Goal: Task Accomplishment & Management: Complete application form

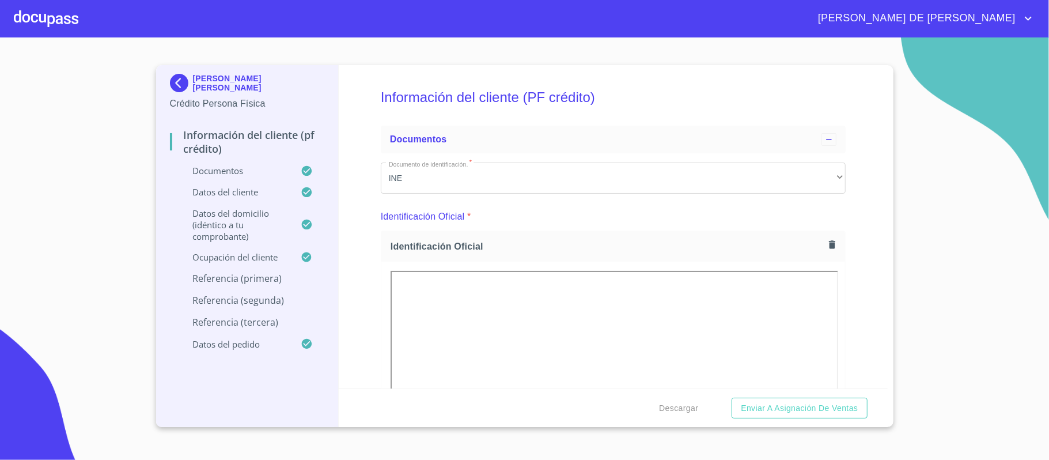
scroll to position [4837, 0]
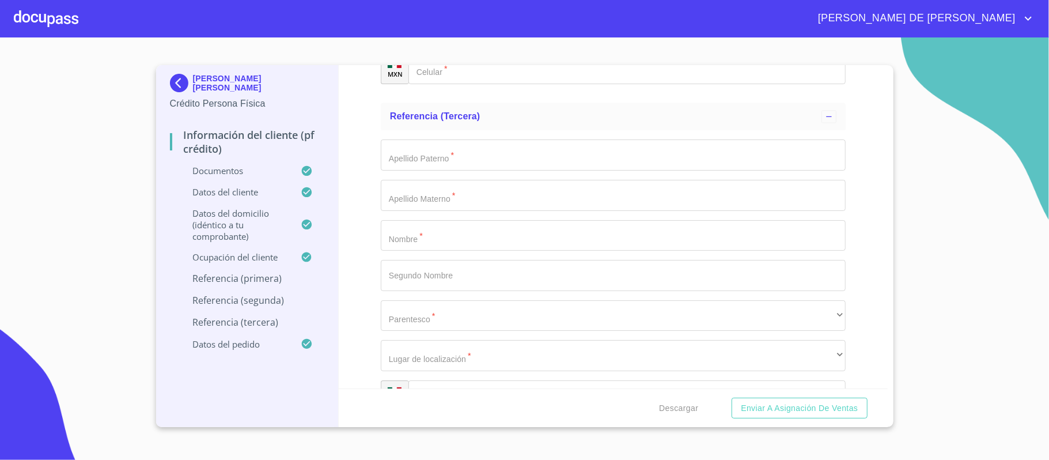
type input "[PERSON_NAME]"
type input "RAMIREZ"
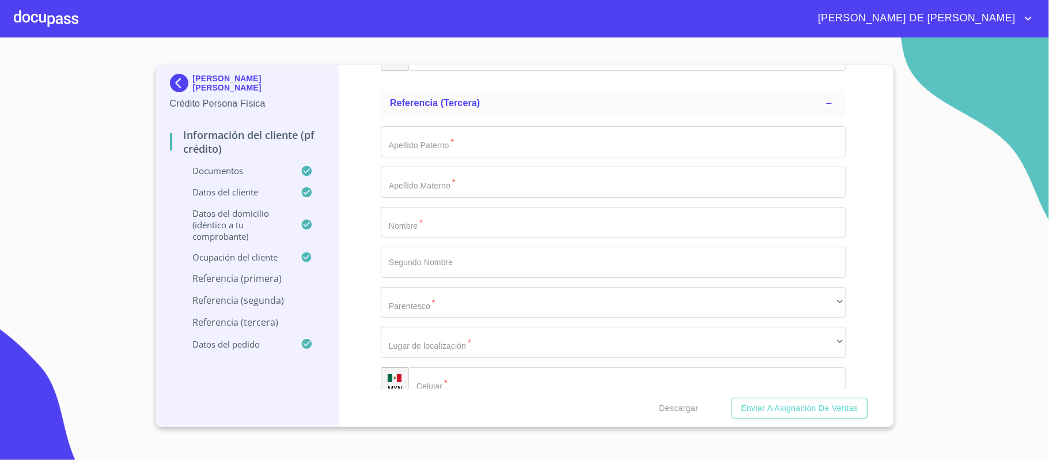
type input "[PERSON_NAME]"
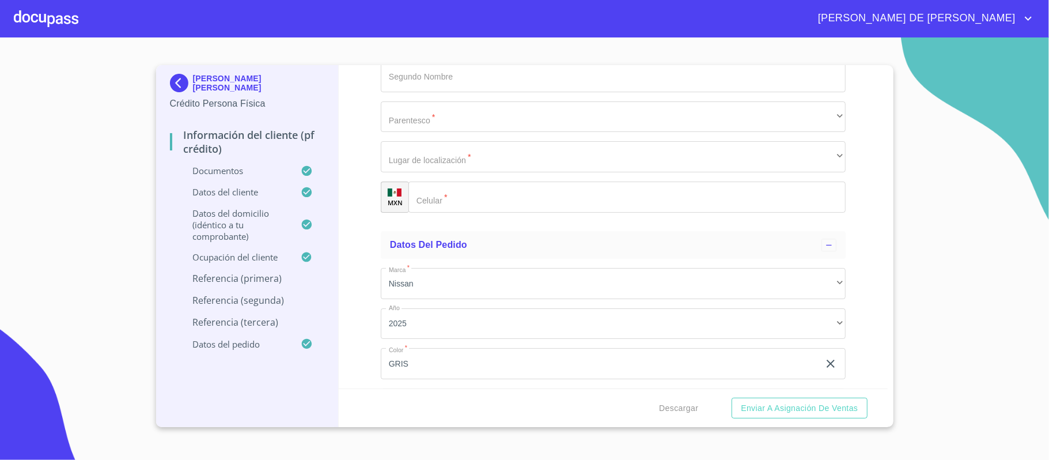
type input "[PERSON_NAME]"
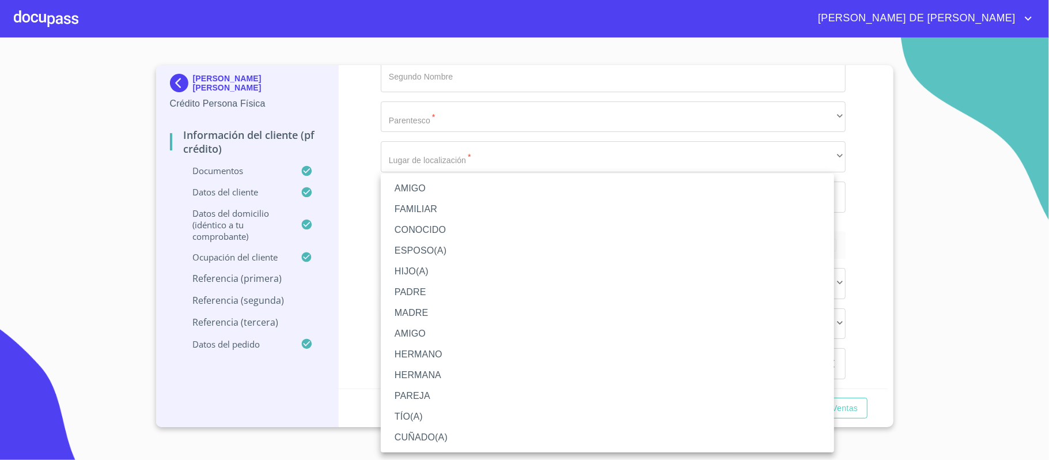
click at [438, 190] on li "AMIGO" at bounding box center [607, 188] width 453 height 21
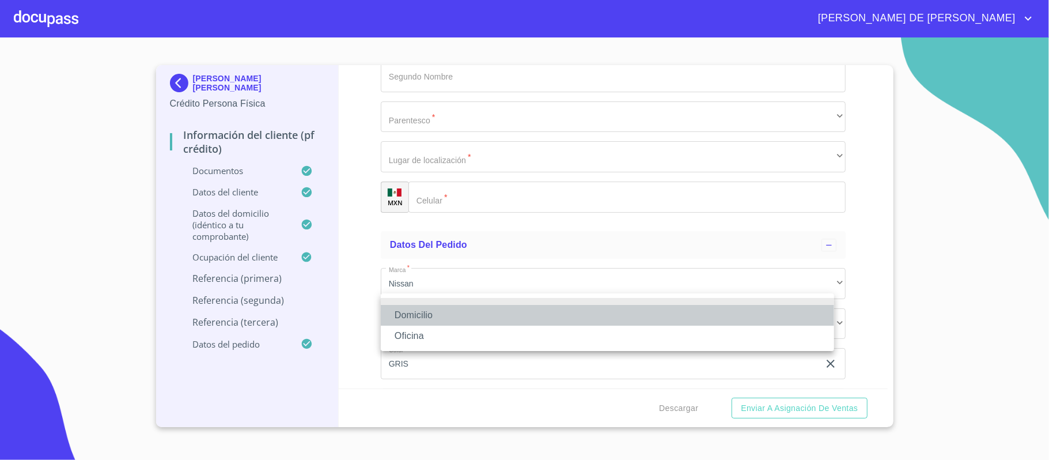
drag, startPoint x: 461, startPoint y: 311, endPoint x: 461, endPoint y: 318, distance: 6.9
click at [461, 312] on li "Domicilio" at bounding box center [607, 315] width 453 height 21
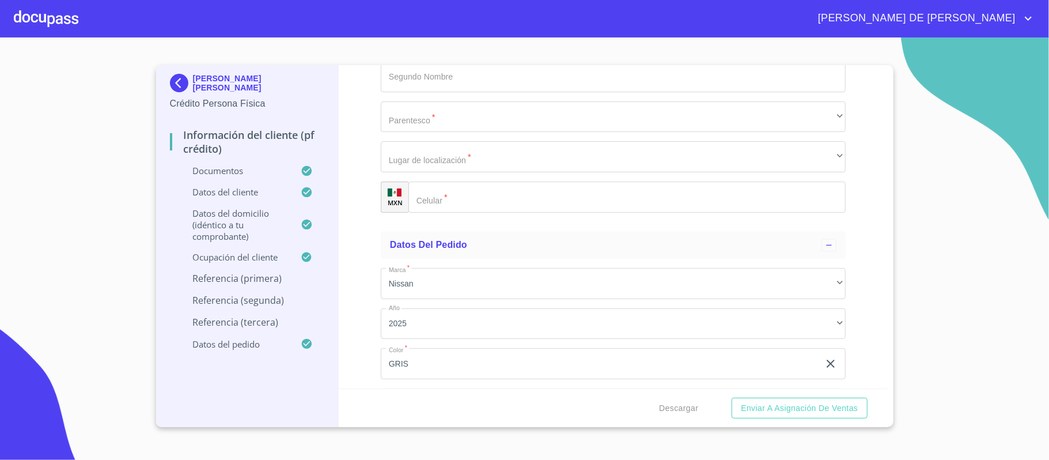
type input "[PHONE_NUMBER]"
type input "DAVILA"
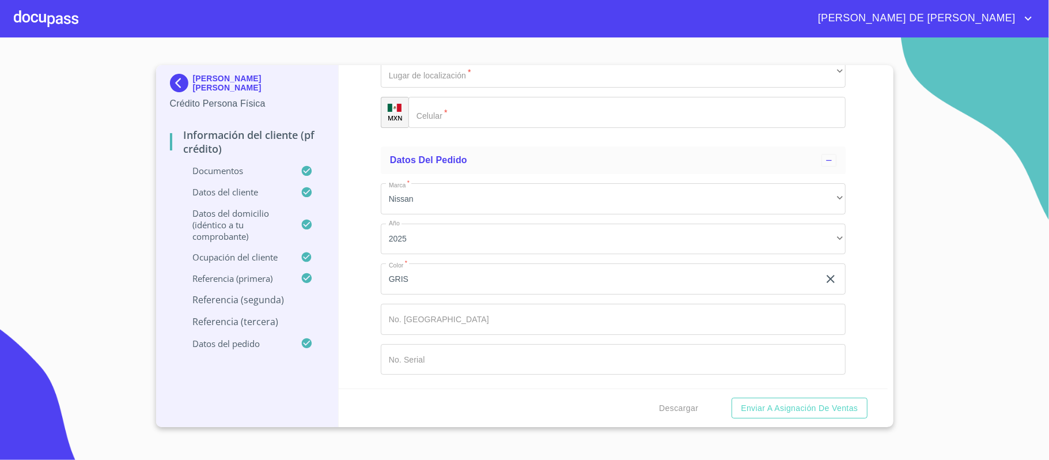
type input "[PERSON_NAME]"
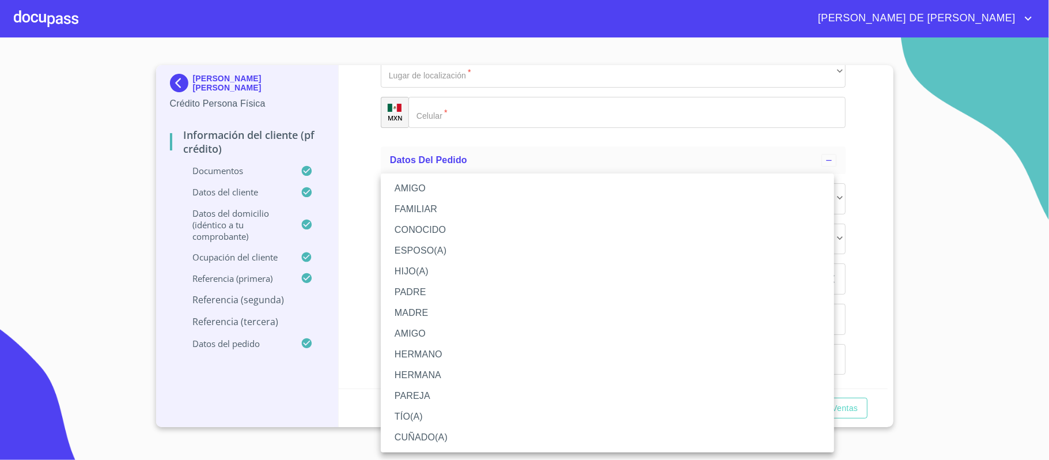
click at [462, 231] on li "CONOCIDO" at bounding box center [607, 229] width 453 height 21
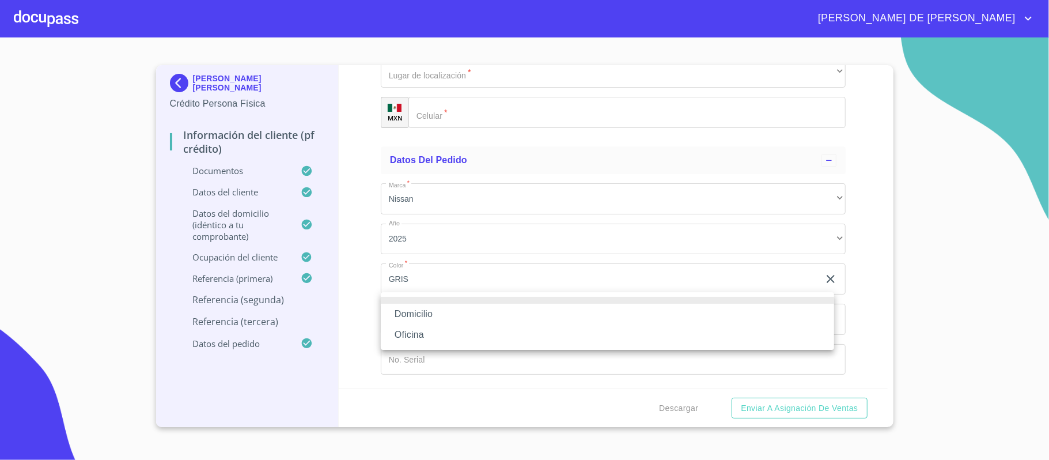
click at [472, 318] on li "Domicilio" at bounding box center [607, 314] width 453 height 21
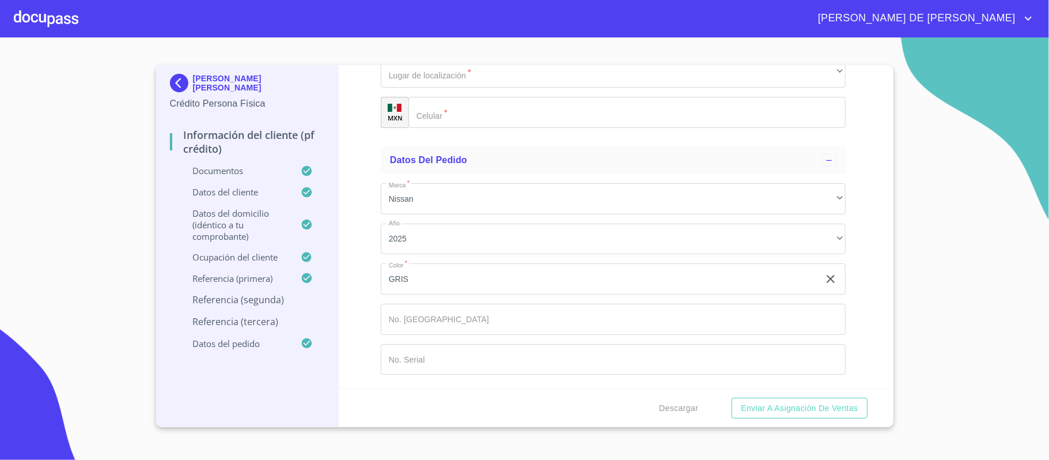
type input "[PHONE_NUMBER]"
type input "[PERSON_NAME]"
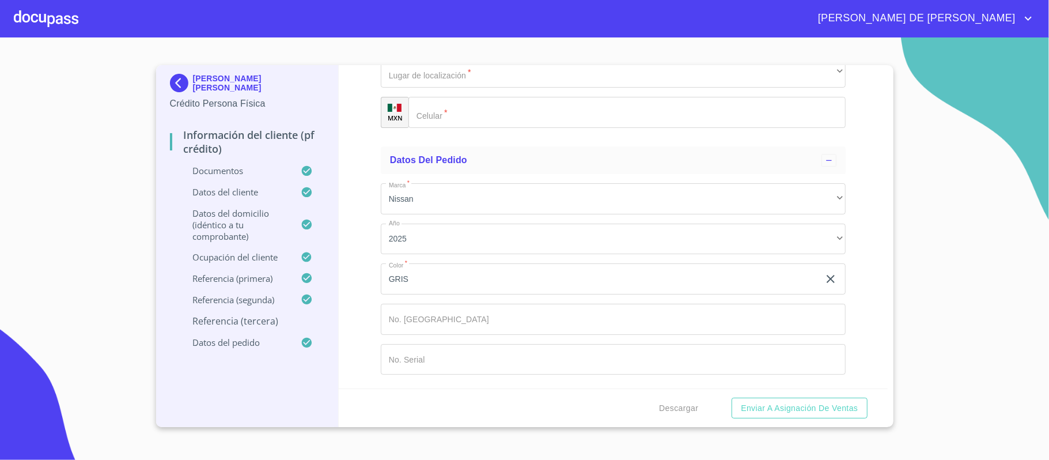
type input "[PERSON_NAME]"
type input "ALEJANDRA"
click at [480, 48] on div "​" at bounding box center [613, 32] width 465 height 31
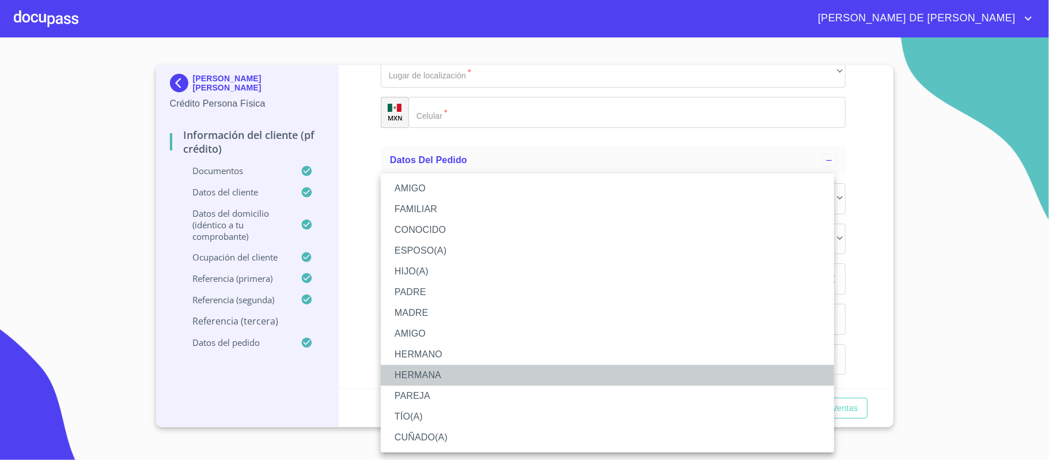
click at [443, 376] on li "HERMANA" at bounding box center [607, 375] width 453 height 21
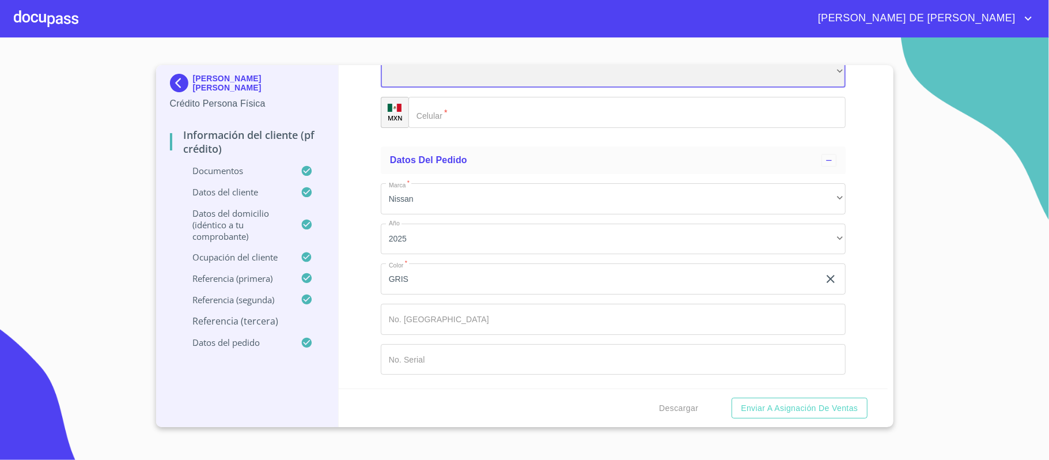
click at [475, 88] on div "​" at bounding box center [613, 71] width 465 height 31
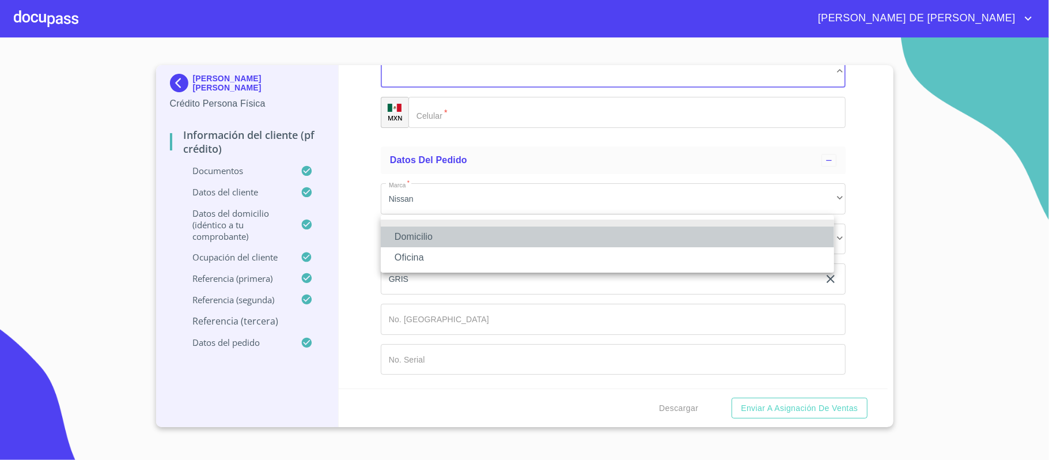
click at [477, 236] on li "Domicilio" at bounding box center [607, 236] width 453 height 21
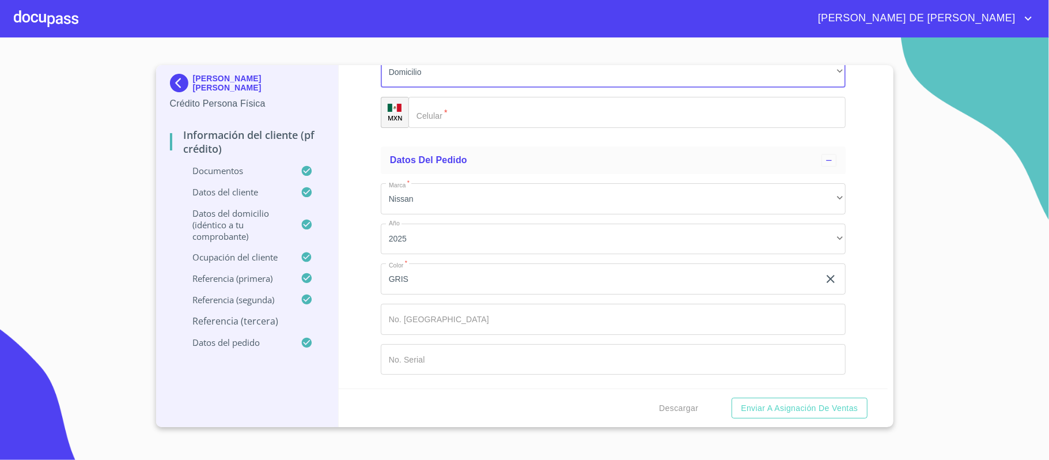
click at [493, 128] on input "Documento de identificación.   *" at bounding box center [626, 112] width 437 height 31
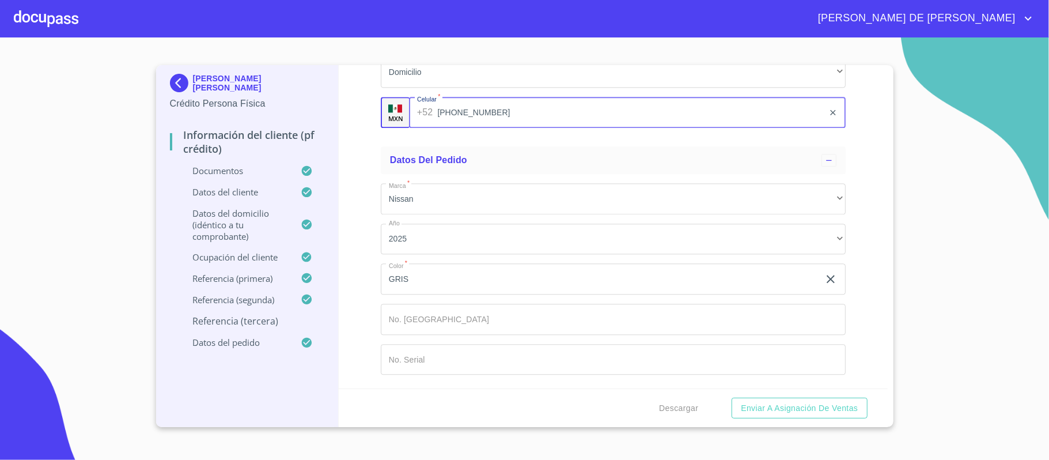
scroll to position [5922, 0]
type input "[PHONE_NUMBER]"
click at [777, 415] on span "Enviar a Asignación de Ventas" at bounding box center [799, 408] width 117 height 14
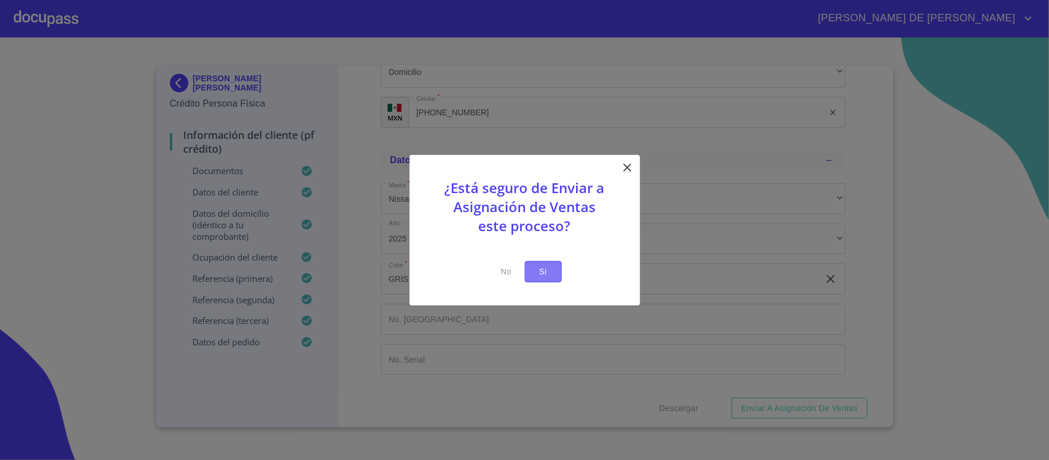
click at [552, 272] on button "Si" at bounding box center [543, 271] width 37 height 21
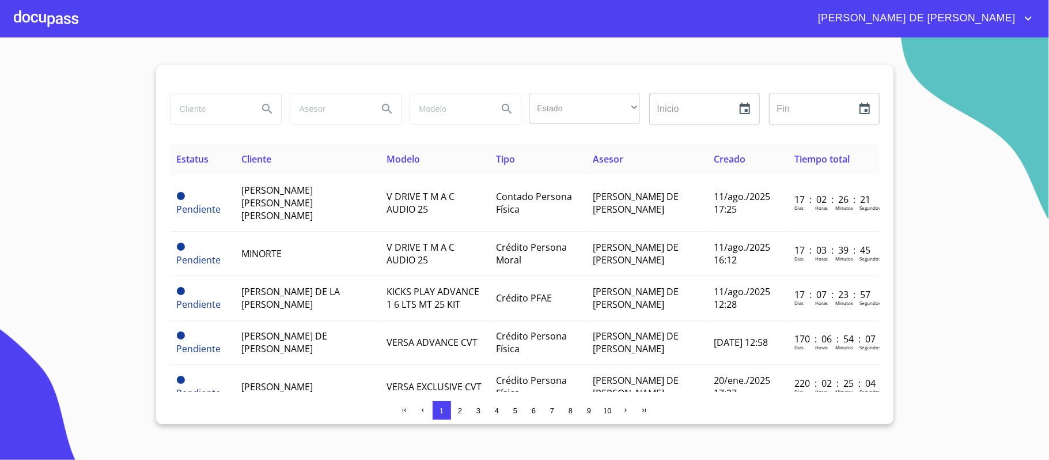
click at [226, 116] on input "search" at bounding box center [210, 108] width 78 height 31
type input "[PERSON_NAME]"
click at [266, 107] on icon "Search" at bounding box center [267, 109] width 14 height 14
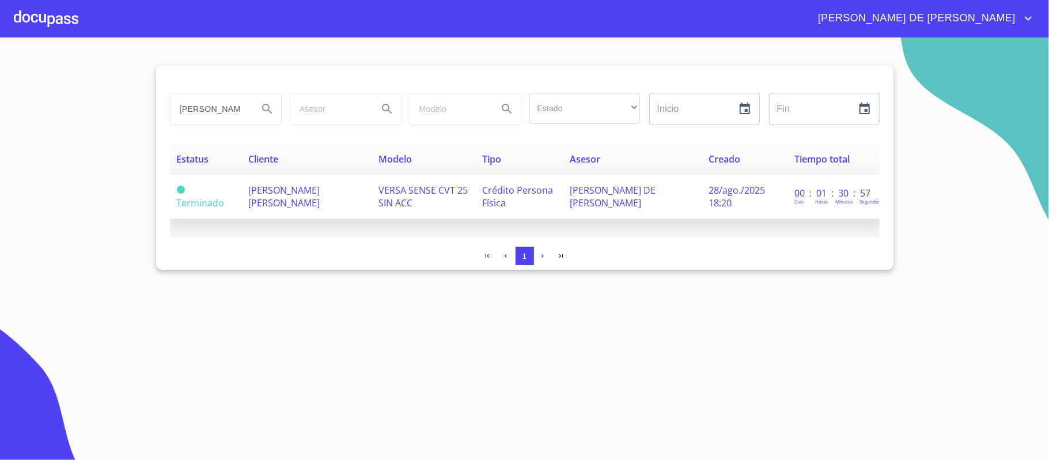
click at [315, 197] on span "[PERSON_NAME] [PERSON_NAME]" at bounding box center [283, 196] width 71 height 25
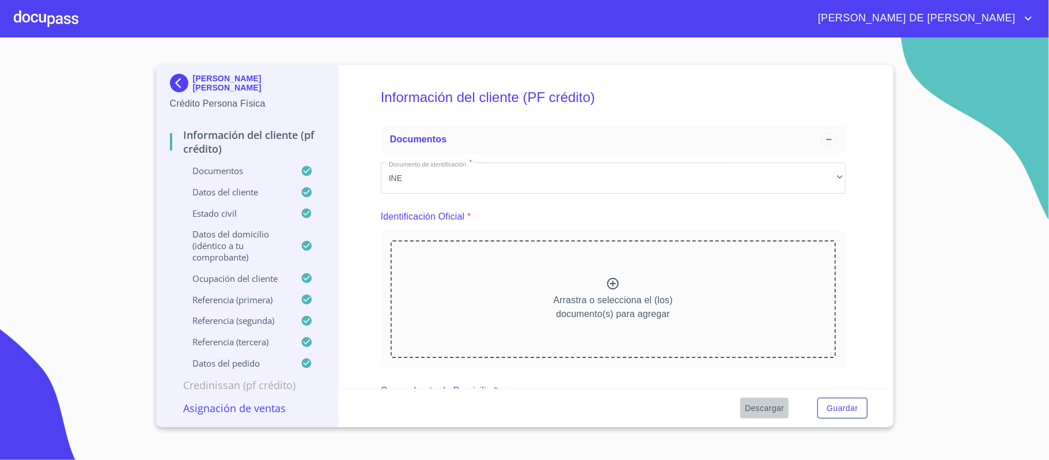
click at [772, 412] on span "Descargar" at bounding box center [764, 408] width 39 height 14
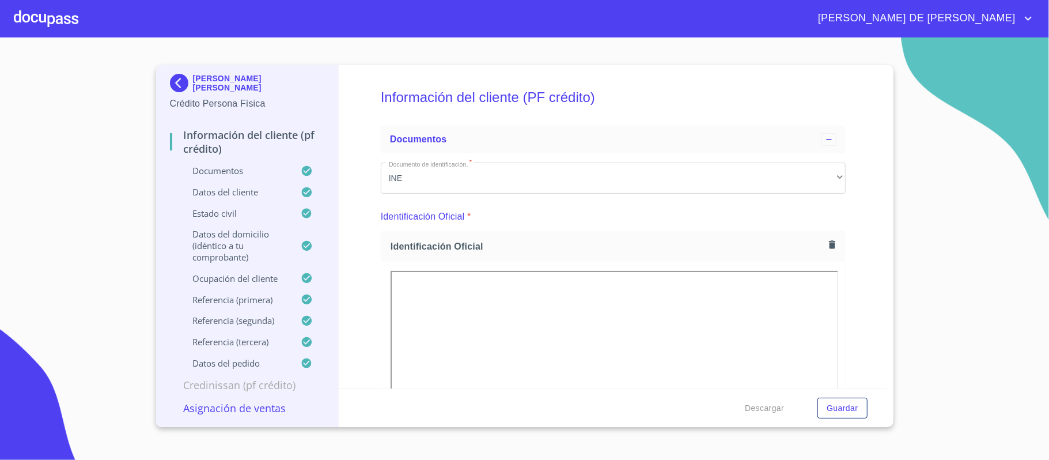
click at [63, 23] on div at bounding box center [46, 18] width 65 height 37
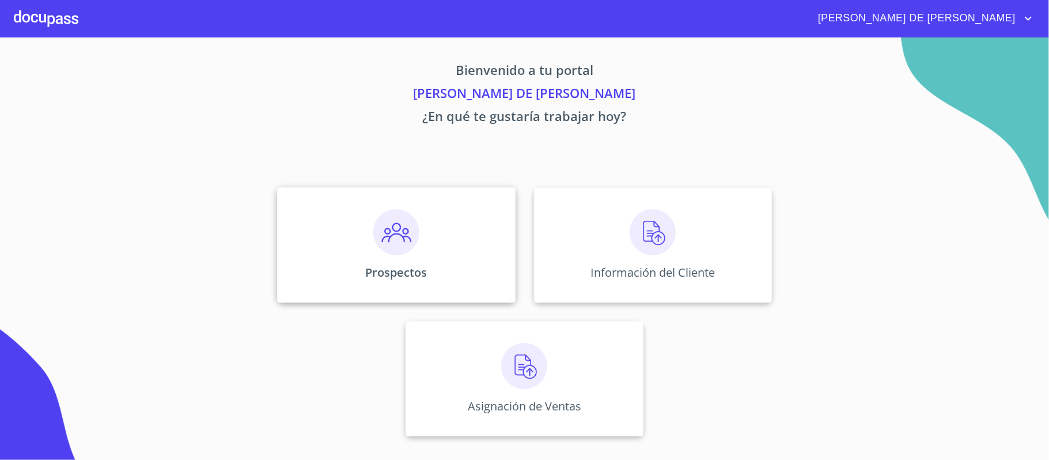
click at [358, 209] on div "Prospectos" at bounding box center [396, 244] width 238 height 115
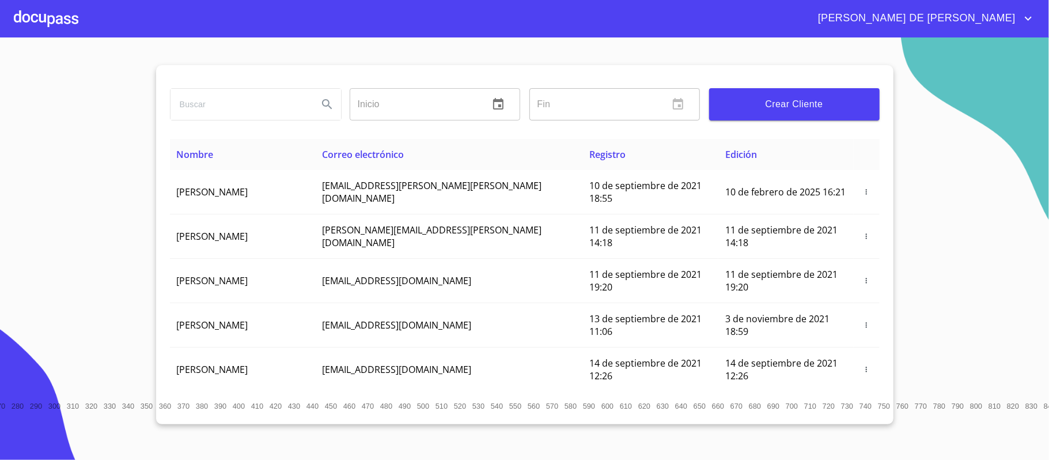
click at [816, 93] on button "Crear Cliente" at bounding box center [794, 104] width 171 height 32
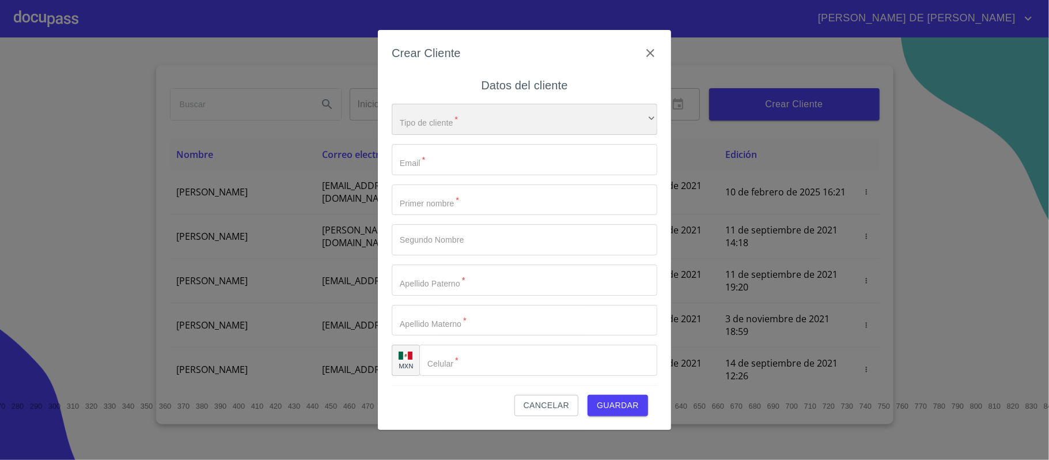
click at [527, 119] on div "​" at bounding box center [525, 119] width 266 height 31
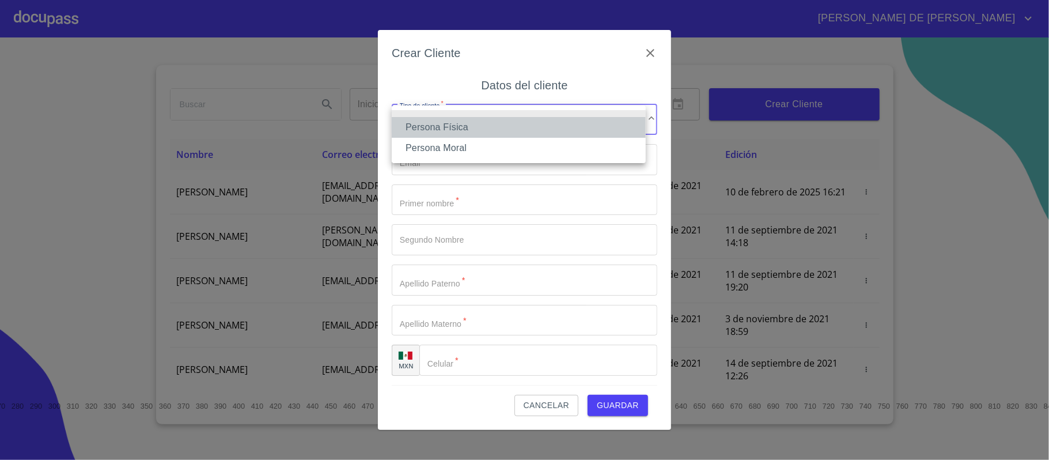
click at [508, 130] on li "Persona Física" at bounding box center [519, 127] width 254 height 21
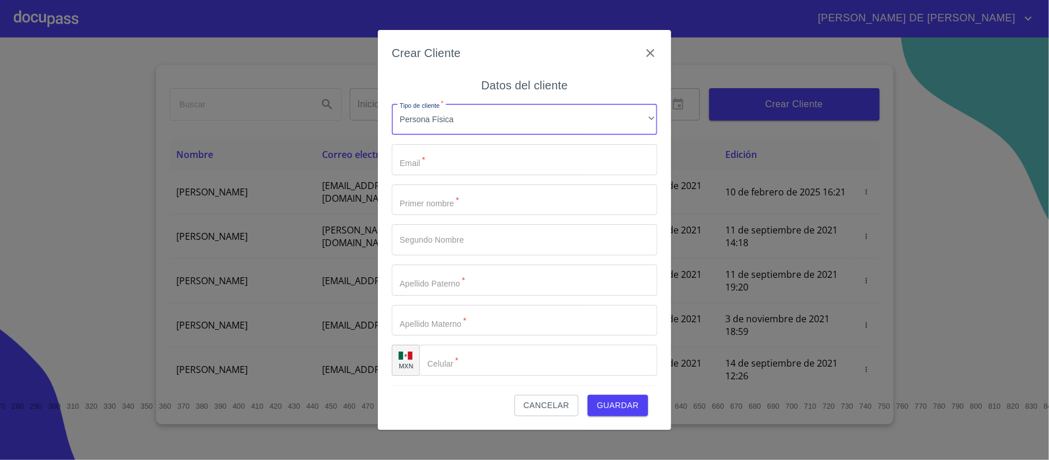
click at [474, 164] on input "Tipo de cliente   *" at bounding box center [525, 159] width 266 height 31
type input "[EMAIL_ADDRESS][DOMAIN_NAME]"
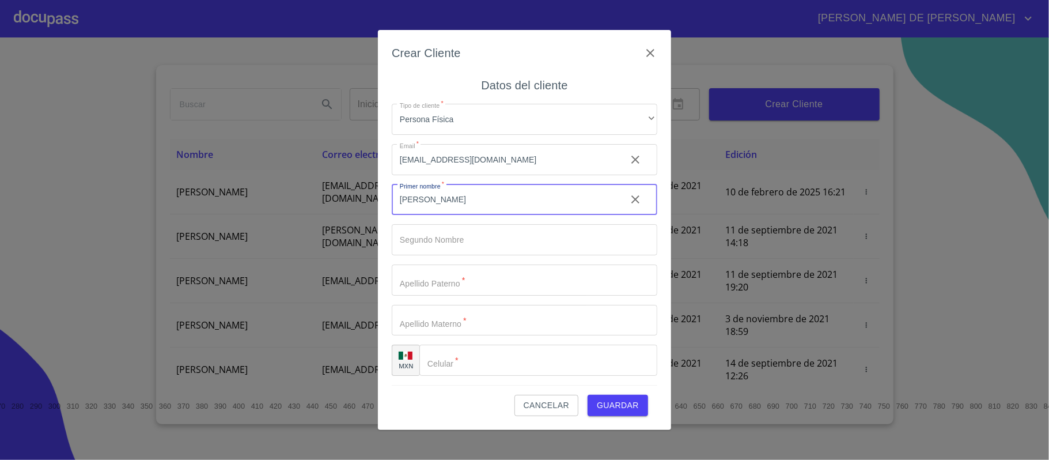
type input "[PERSON_NAME]"
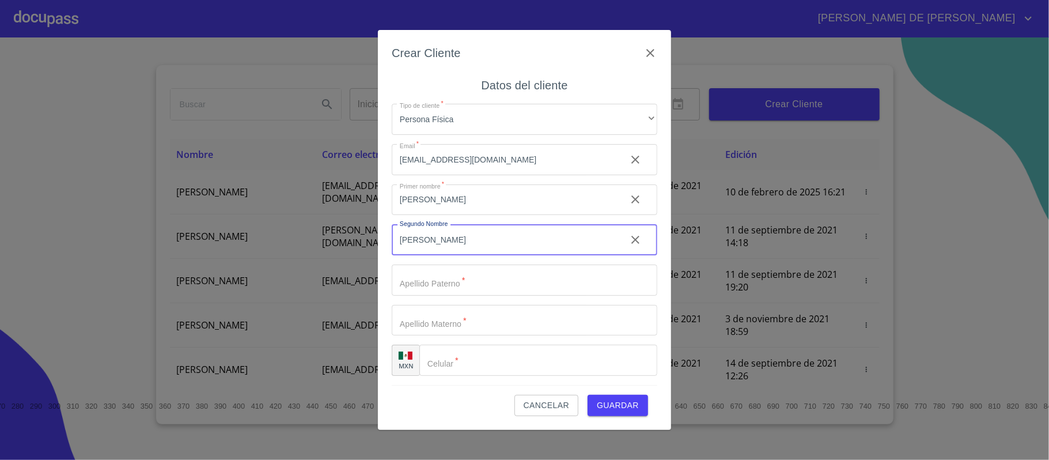
type input "[PERSON_NAME]"
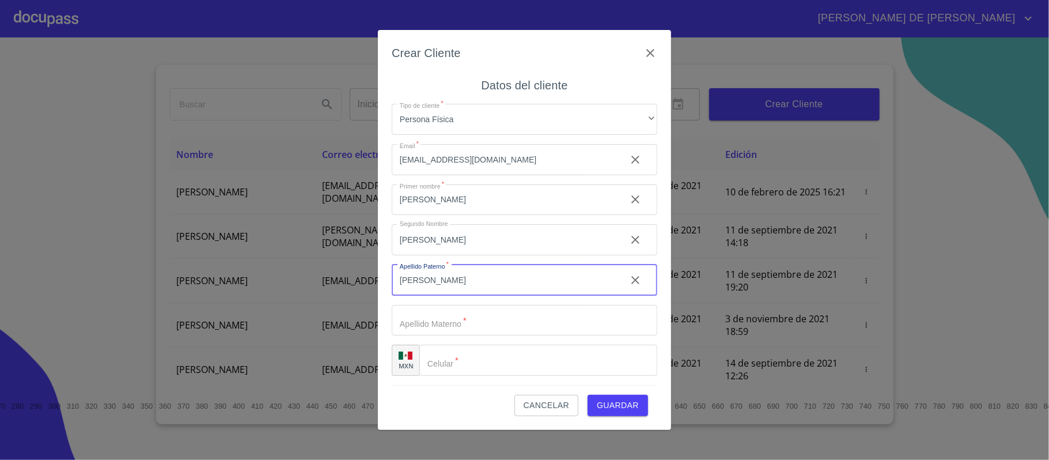
type input "[PERSON_NAME]"
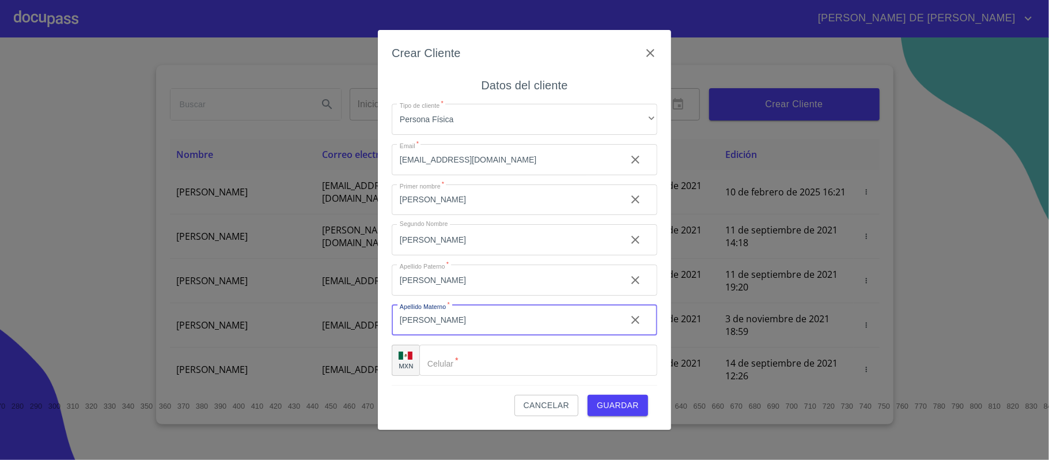
type input "[PERSON_NAME]"
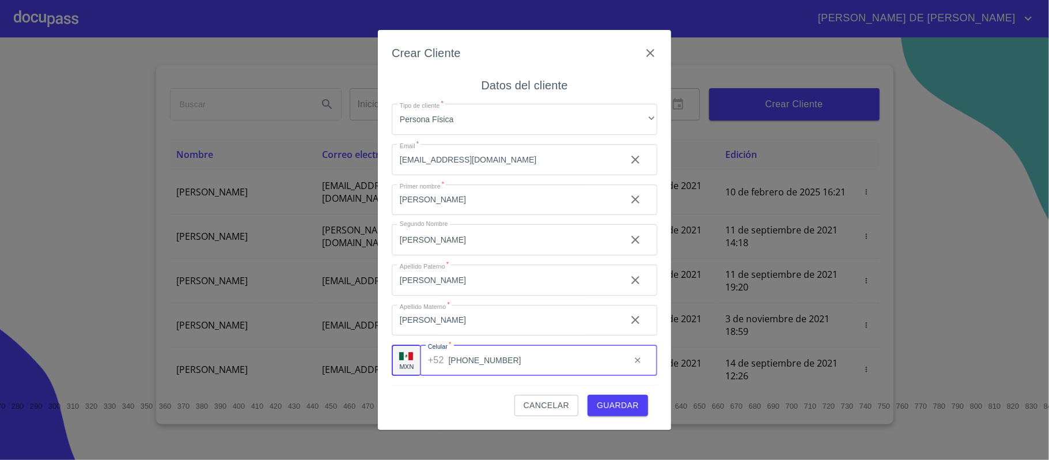
type input "[PHONE_NUMBER]"
click at [616, 402] on span "Guardar" at bounding box center [618, 405] width 42 height 14
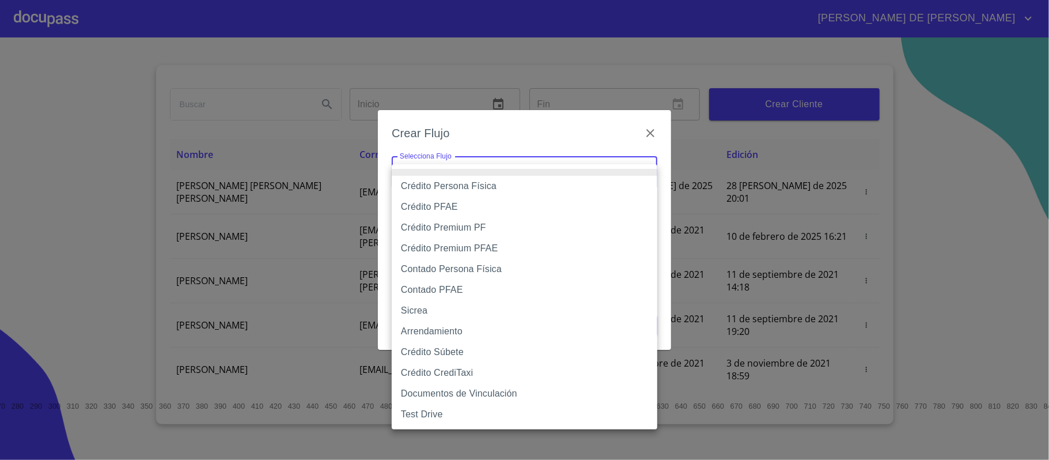
click at [487, 176] on body "[PERSON_NAME] DE [PERSON_NAME] Inicio ​ Fin ​ Crear Cliente Nombre Correo elect…" at bounding box center [524, 230] width 1049 height 460
click at [486, 183] on li "Crédito Persona Física" at bounding box center [525, 186] width 266 height 21
type input "6009fb3c7d1714eb8809aa97"
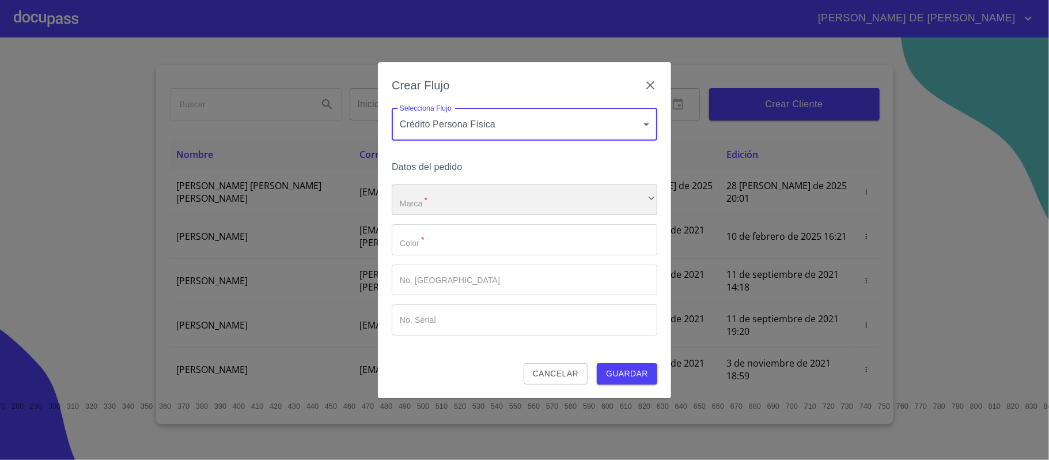
click at [487, 197] on div "​" at bounding box center [525, 199] width 266 height 31
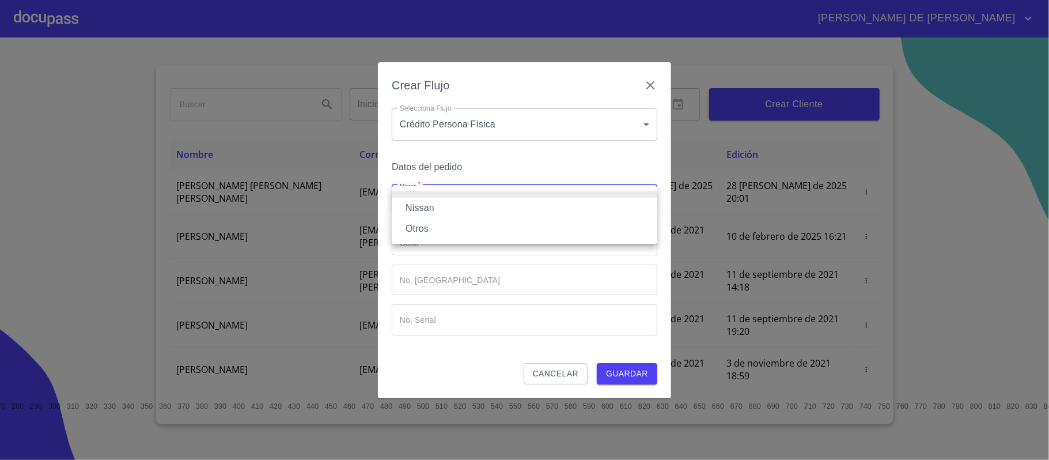
click at [477, 210] on li "Nissan" at bounding box center [525, 208] width 266 height 21
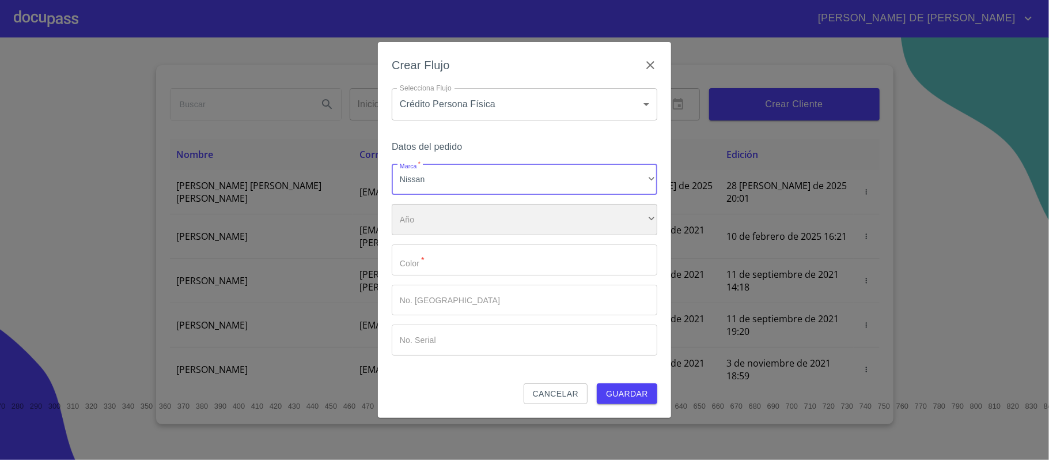
click at [474, 219] on div "​" at bounding box center [525, 219] width 266 height 31
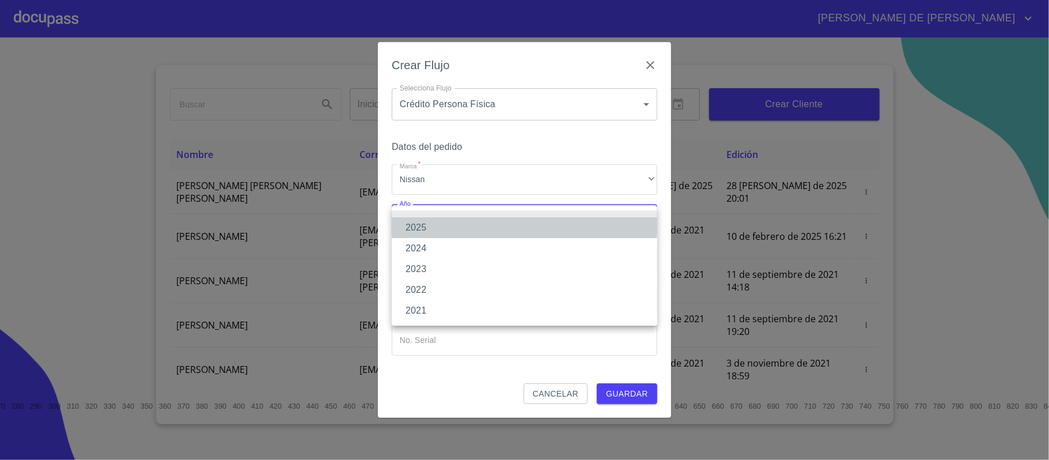
click at [470, 226] on li "2025" at bounding box center [525, 227] width 266 height 21
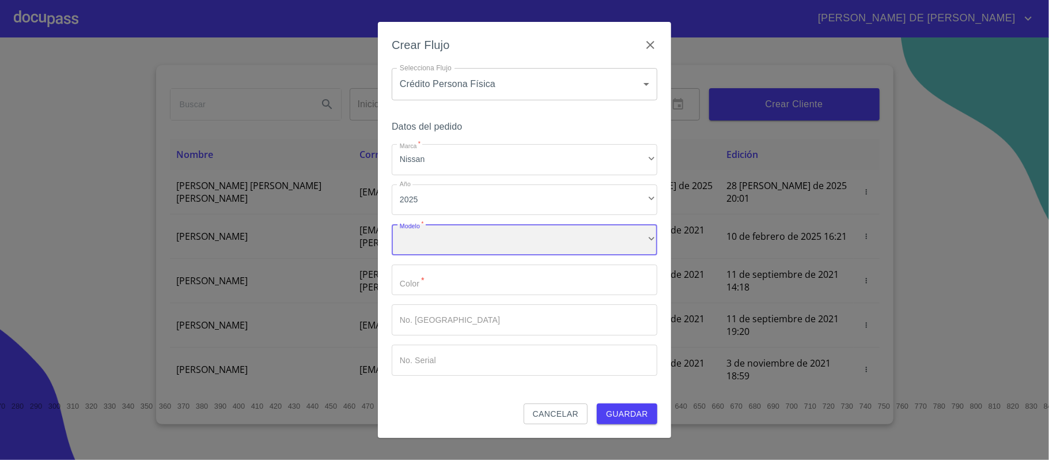
click at [463, 242] on div "​" at bounding box center [525, 239] width 266 height 31
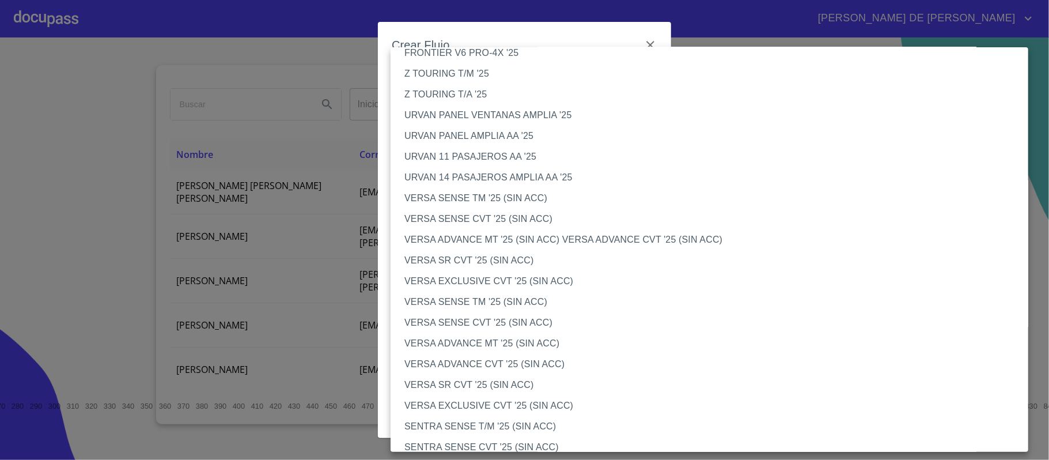
scroll to position [307, 0]
click at [484, 378] on li "VERSA SR CVT '25 (SIN ACC)" at bounding box center [715, 384] width 649 height 21
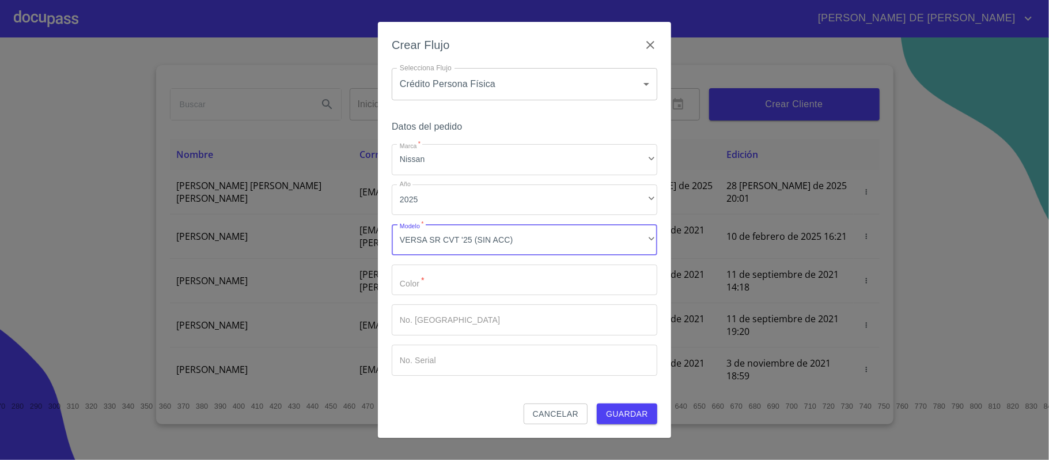
click at [472, 282] on input "Marca   *" at bounding box center [525, 279] width 266 height 31
type input "B"
type input "PLATA"
click at [633, 409] on span "Guardar" at bounding box center [627, 414] width 42 height 14
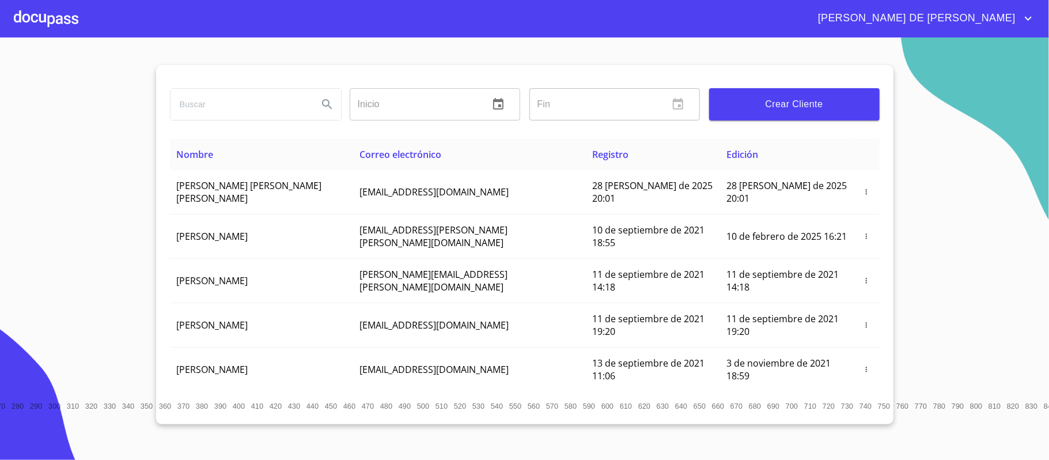
click at [47, 14] on div at bounding box center [46, 18] width 65 height 37
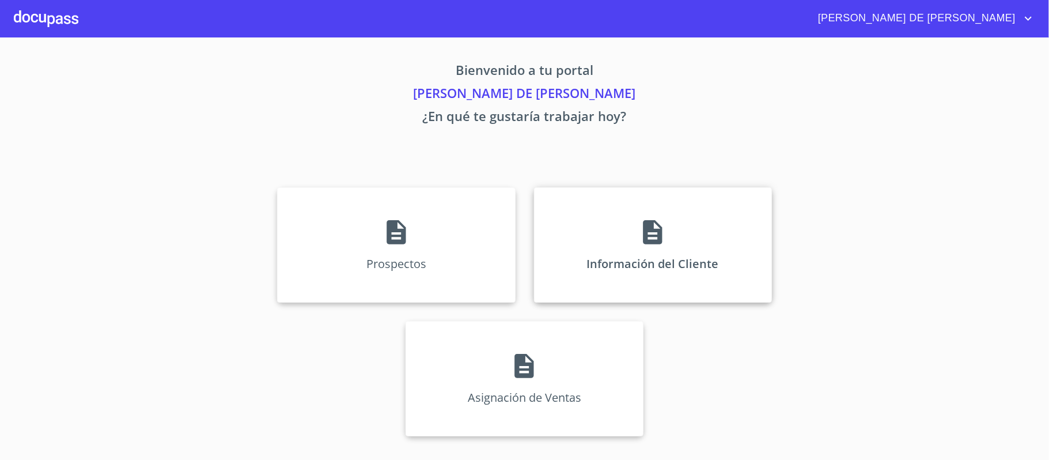
click at [679, 242] on div "Información del Cliente" at bounding box center [653, 244] width 238 height 115
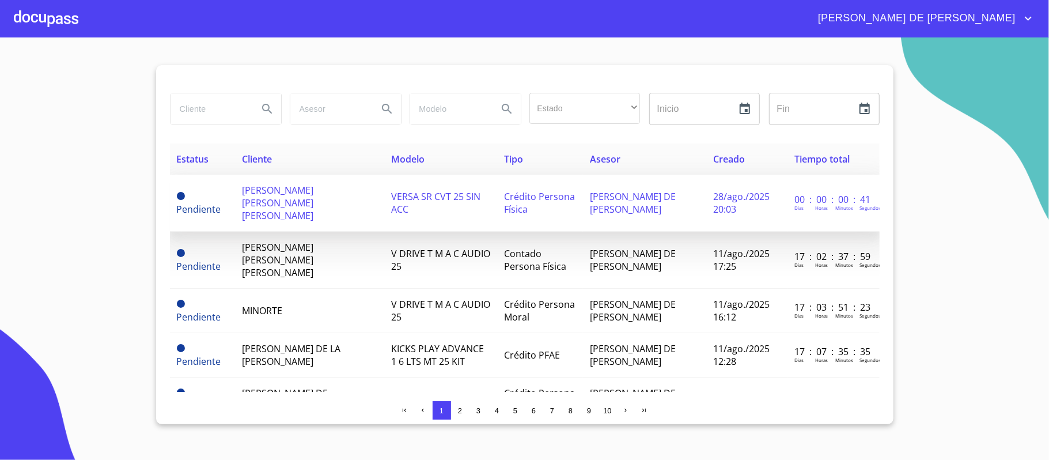
click at [266, 194] on span "[PERSON_NAME] [PERSON_NAME] [PERSON_NAME]" at bounding box center [277, 203] width 71 height 38
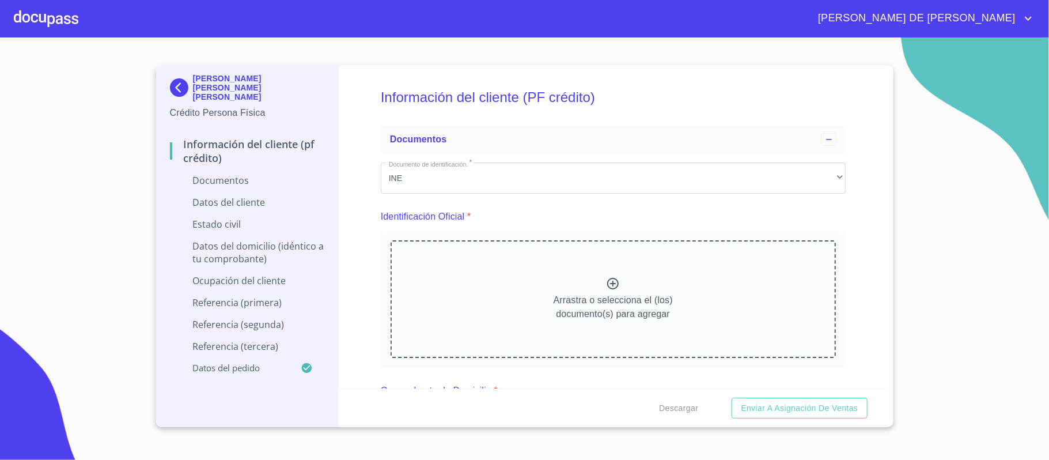
click at [615, 293] on p "Arrastra o selecciona el (los) documento(s) para agregar" at bounding box center [613, 307] width 119 height 28
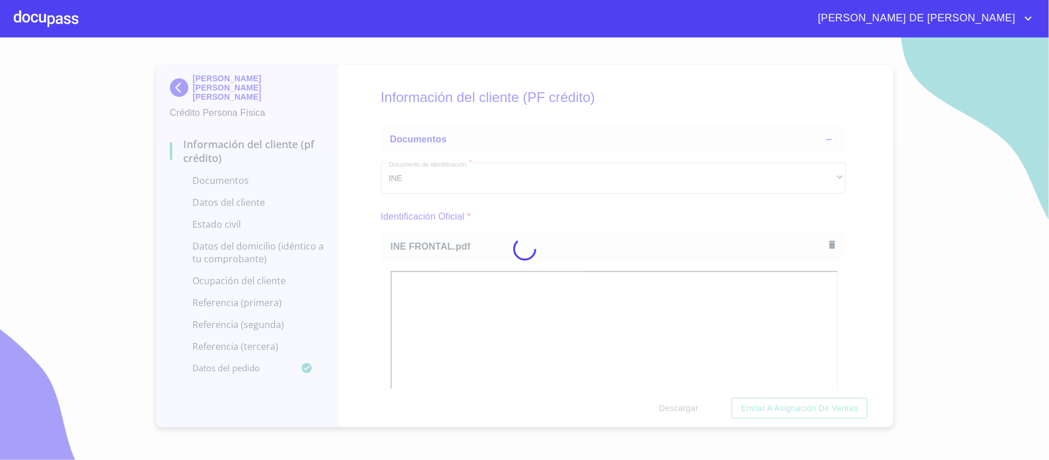
click at [855, 300] on div at bounding box center [524, 248] width 1049 height 422
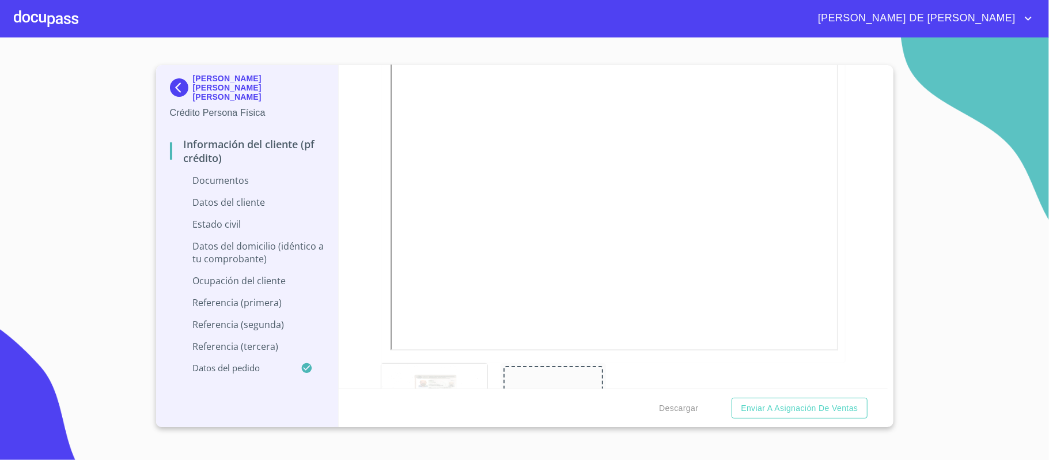
scroll to position [384, 0]
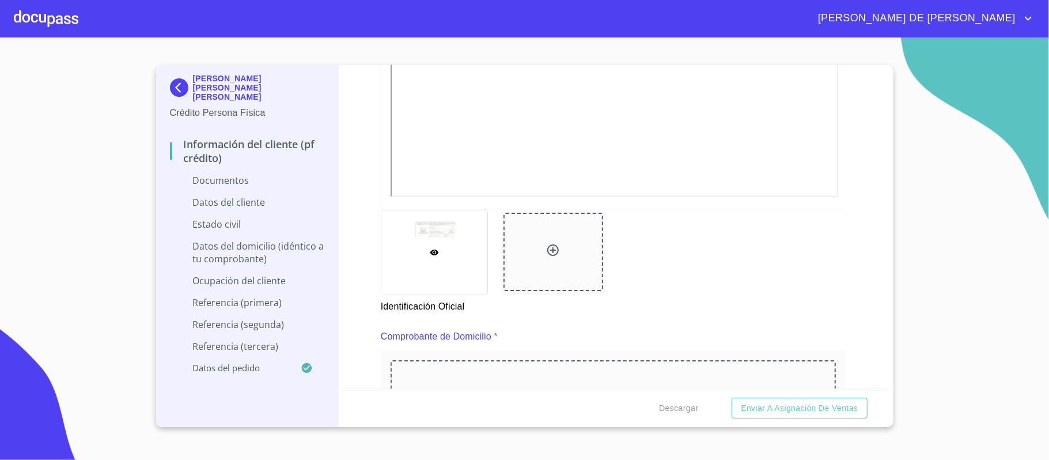
click at [549, 243] on icon at bounding box center [553, 250] width 14 height 14
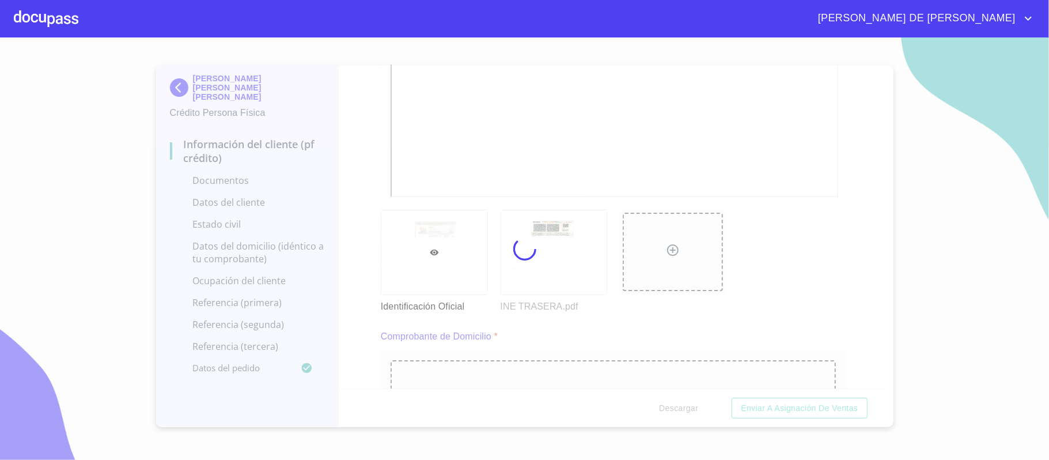
click at [816, 306] on div at bounding box center [524, 248] width 1049 height 422
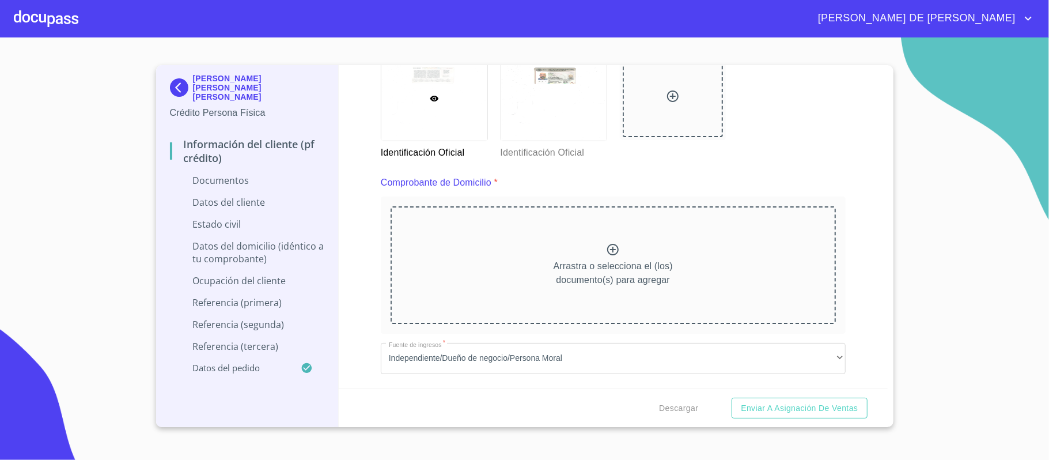
click at [609, 247] on div "Arrastra o selecciona el (los) documento(s) para agregar" at bounding box center [613, 265] width 445 height 118
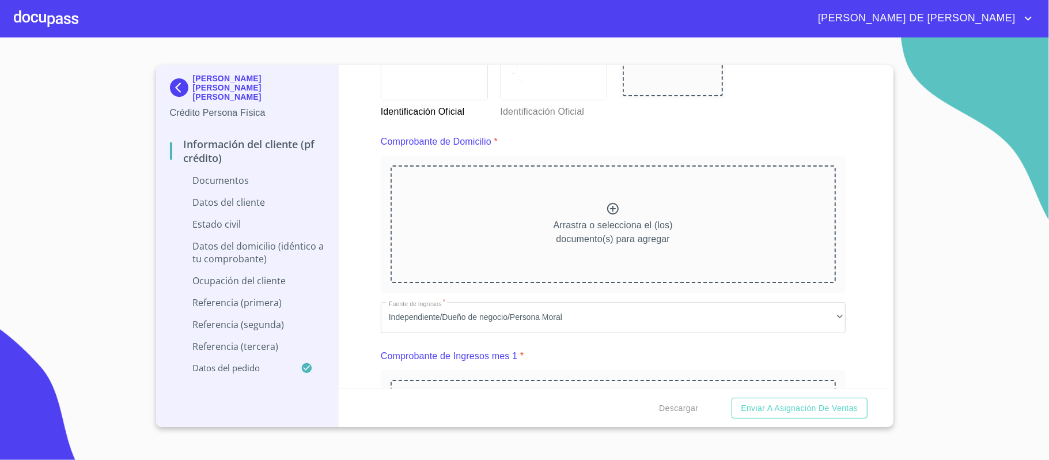
scroll to position [614, 0]
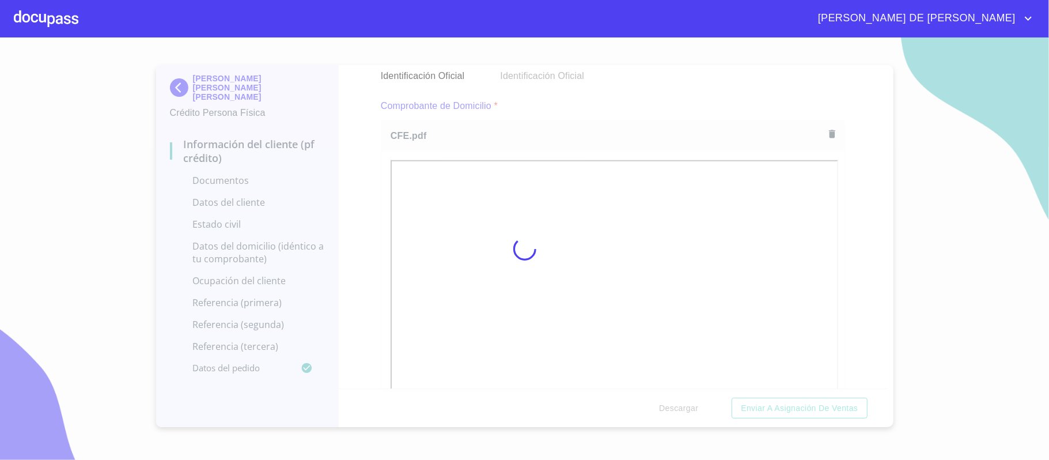
click at [832, 254] on div at bounding box center [524, 248] width 1049 height 422
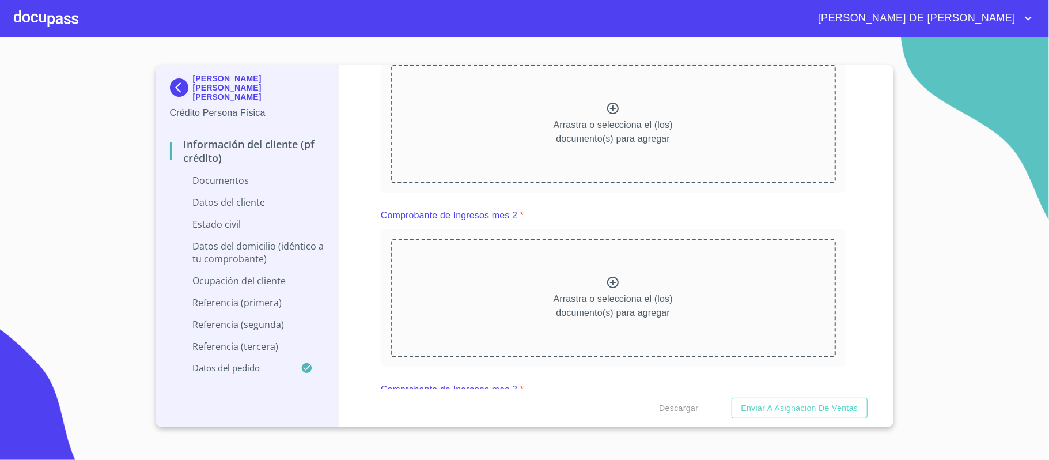
scroll to position [1075, 0]
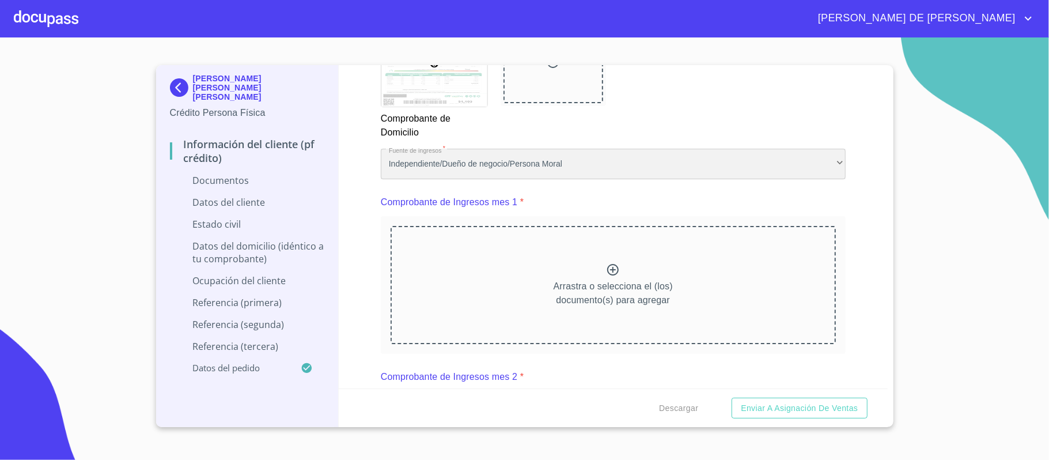
click at [496, 173] on div "Independiente/Dueño de negocio/Persona Moral" at bounding box center [613, 164] width 465 height 31
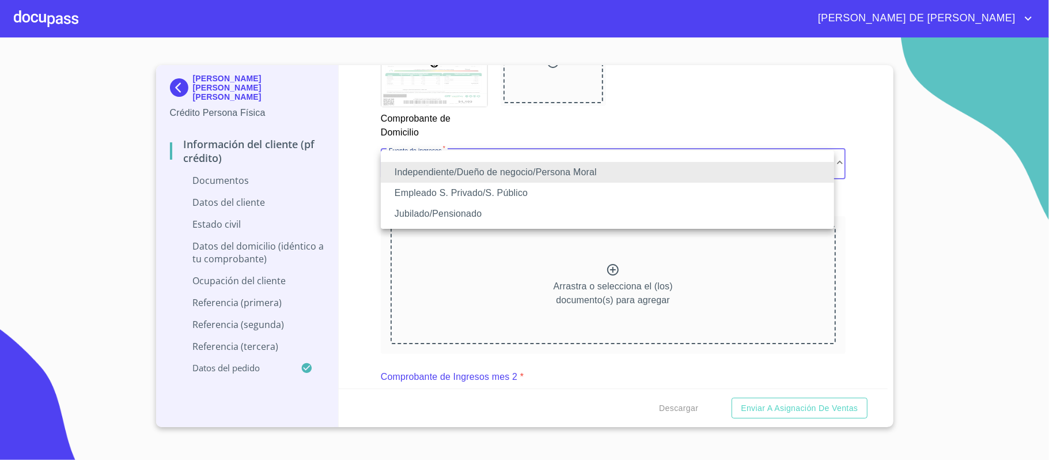
click at [502, 194] on li "Empleado S. Privado/S. Público" at bounding box center [607, 193] width 453 height 21
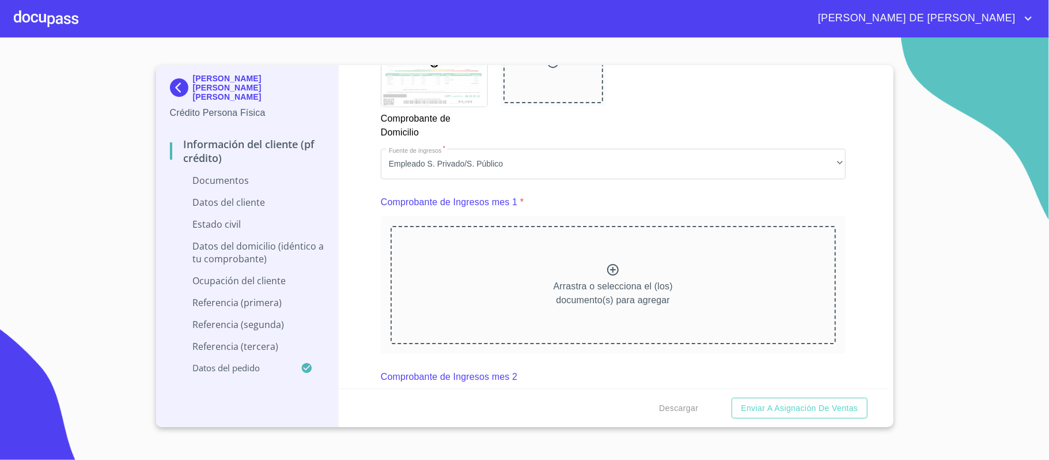
click at [607, 275] on icon at bounding box center [613, 270] width 12 height 12
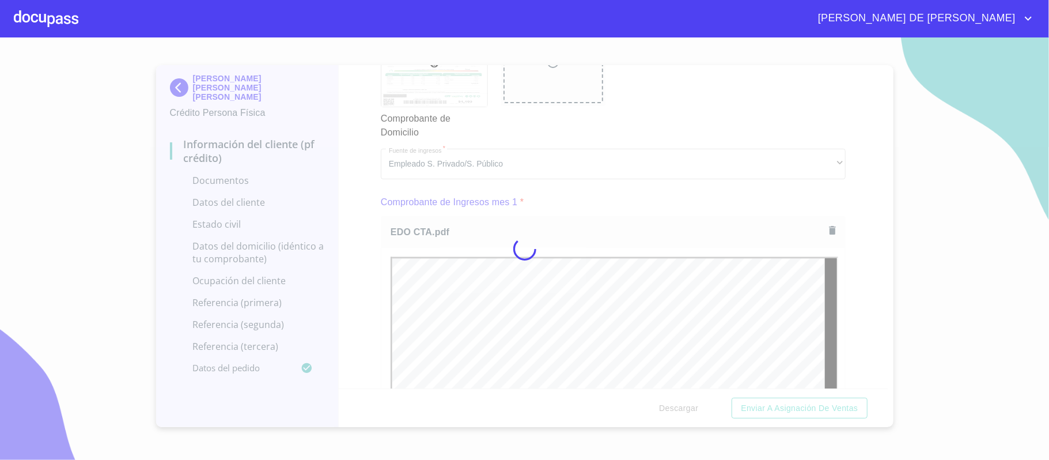
click at [835, 286] on div at bounding box center [524, 248] width 1049 height 422
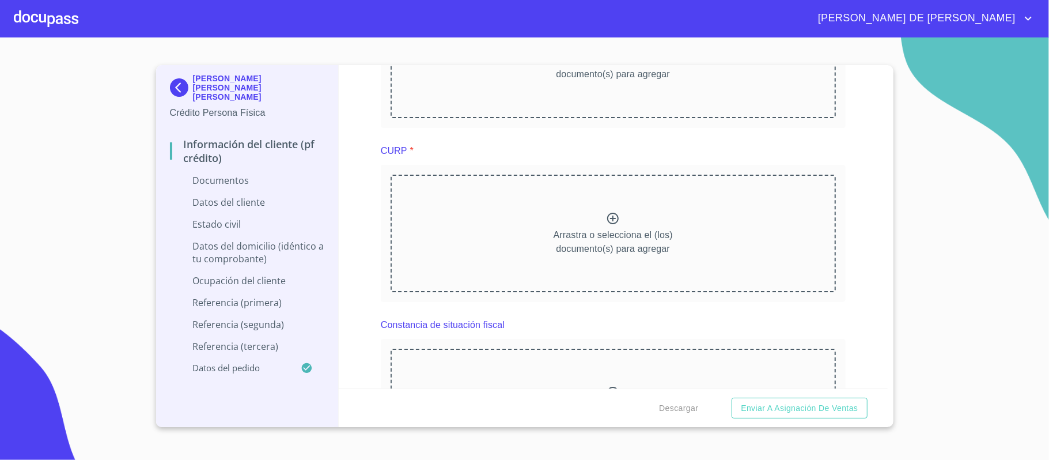
scroll to position [1997, 0]
click at [613, 219] on icon at bounding box center [613, 214] width 14 height 14
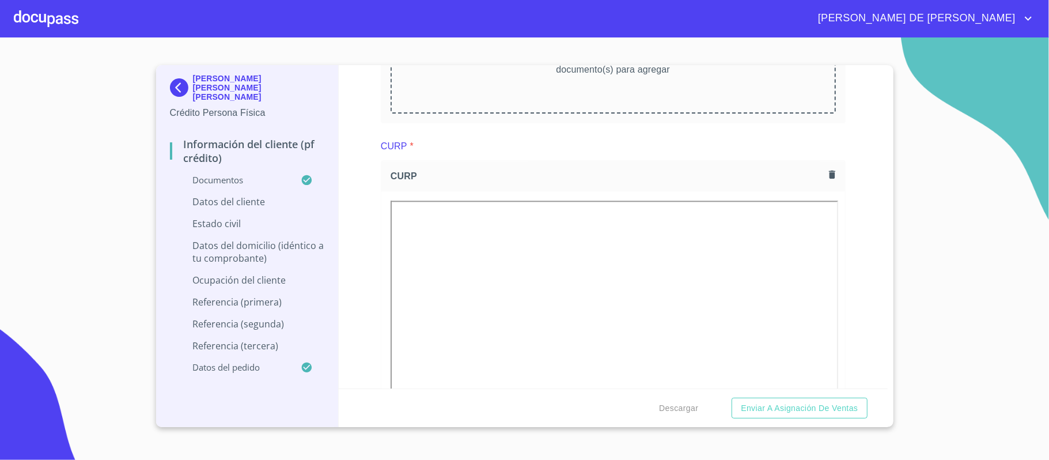
click at [826, 277] on div at bounding box center [613, 356] width 464 height 331
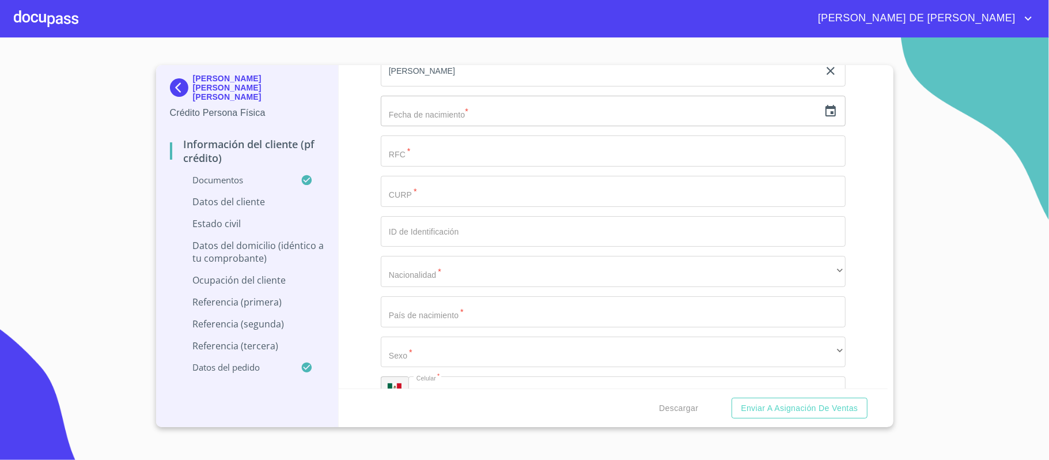
scroll to position [2918, 0]
click at [824, 113] on icon "button" at bounding box center [831, 111] width 14 height 14
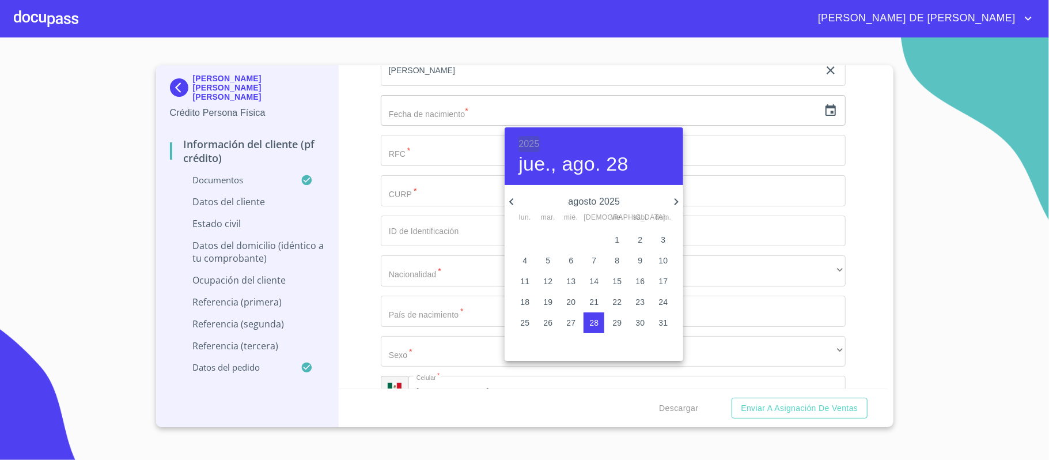
click at [522, 144] on h6 "2025" at bounding box center [528, 144] width 21 height 16
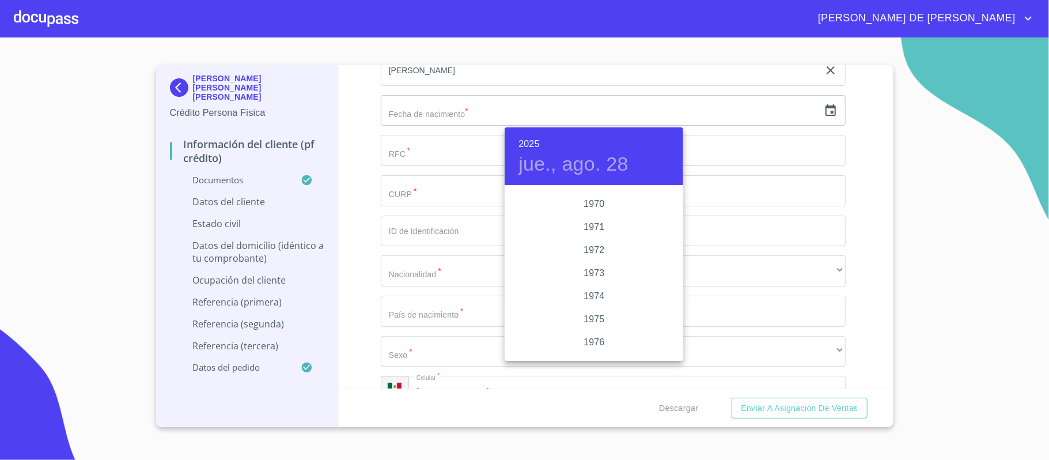
scroll to position [1006, 0]
click at [588, 226] on div "1970" at bounding box center [594, 229] width 179 height 23
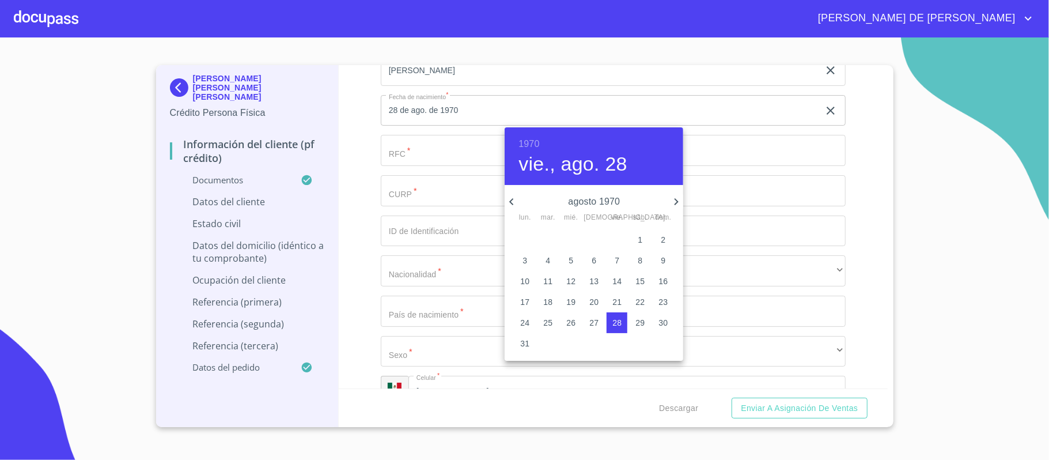
click at [507, 201] on icon "button" at bounding box center [512, 202] width 14 height 14
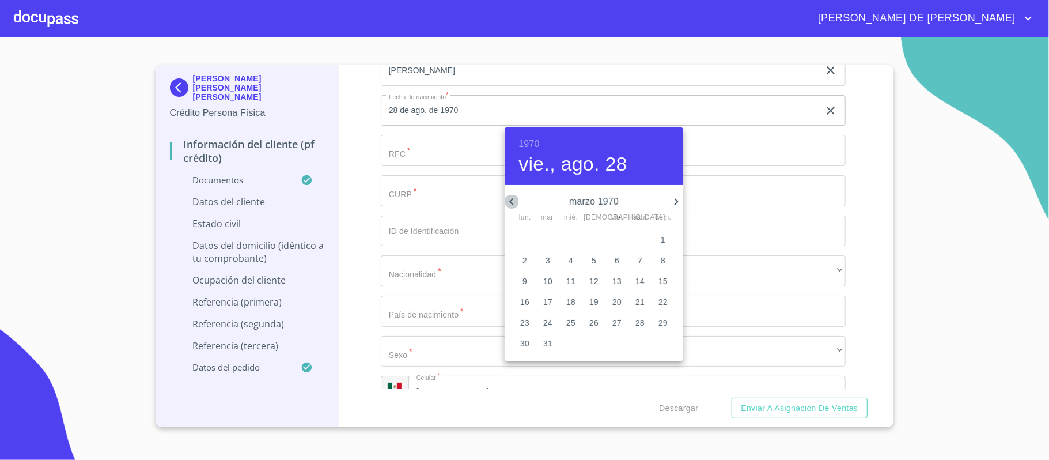
click at [507, 201] on icon "button" at bounding box center [512, 202] width 14 height 14
click at [677, 200] on icon "button" at bounding box center [677, 201] width 4 height 7
click at [532, 298] on span "20" at bounding box center [524, 302] width 21 height 12
type input "20 de abr. de 1970"
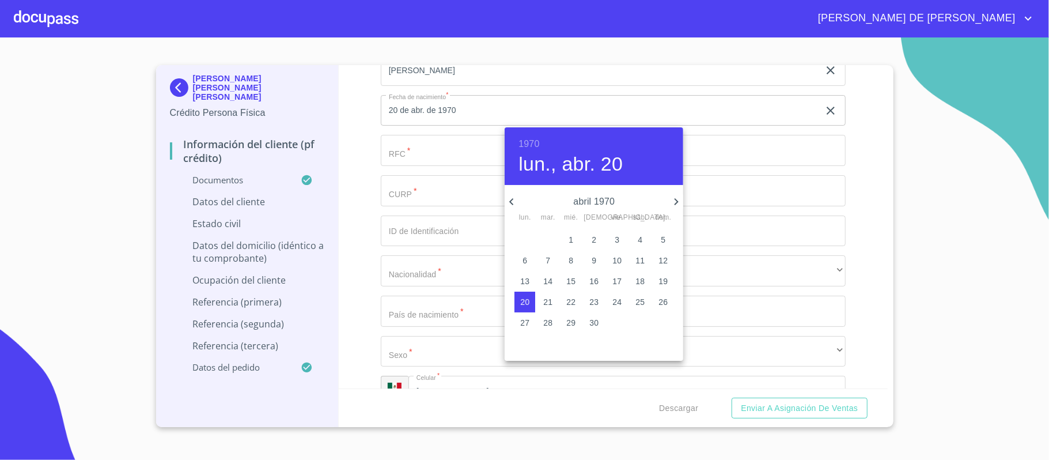
click at [522, 296] on p "20" at bounding box center [524, 302] width 9 height 12
click at [526, 298] on p "20" at bounding box center [524, 302] width 9 height 12
click at [418, 160] on div at bounding box center [524, 230] width 1049 height 460
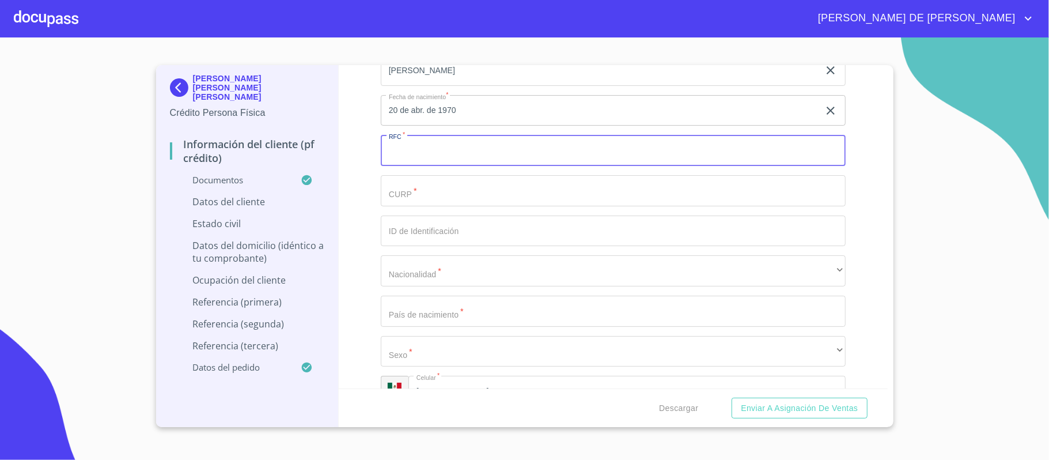
click at [434, 153] on input "Documento de identificación.   *" at bounding box center [613, 150] width 465 height 31
type input "DOZM700420I74"
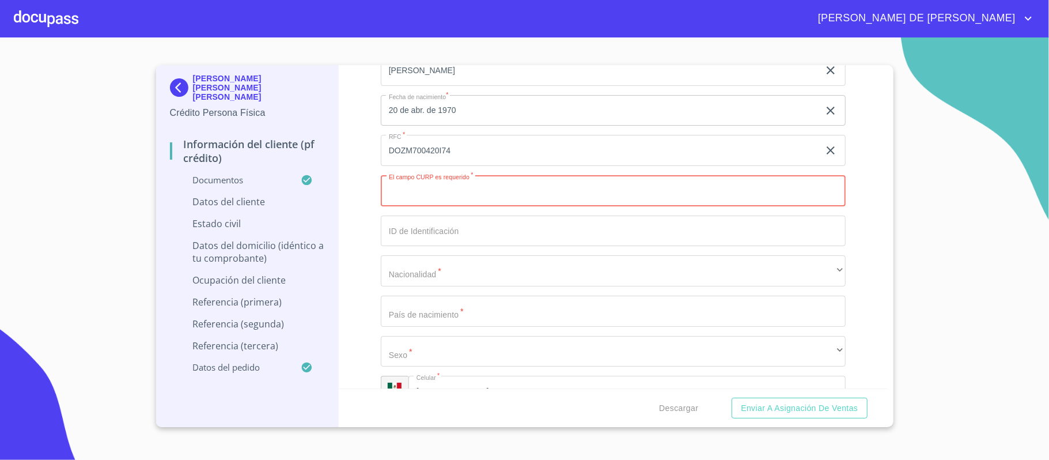
paste input "DOZM700420HJCMRR06"
type input "DOZM700420HJCMRR06"
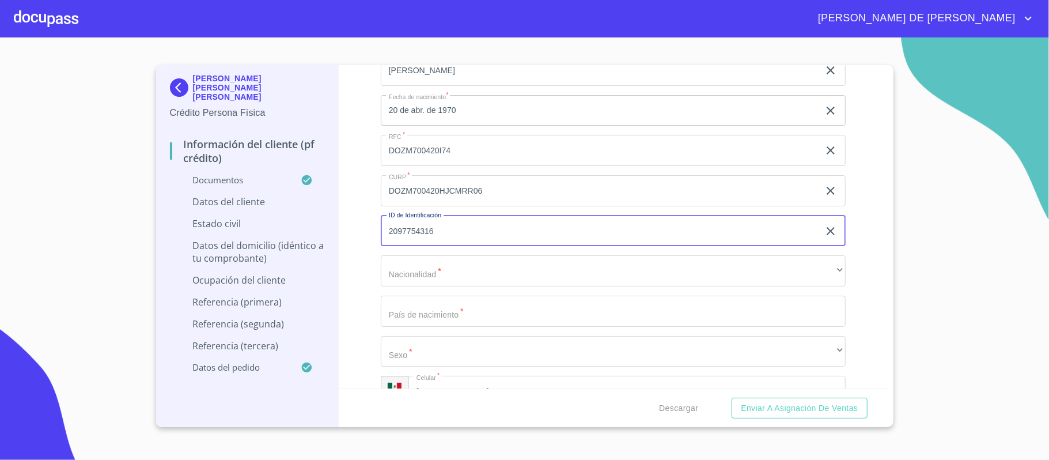
type input "2097754316"
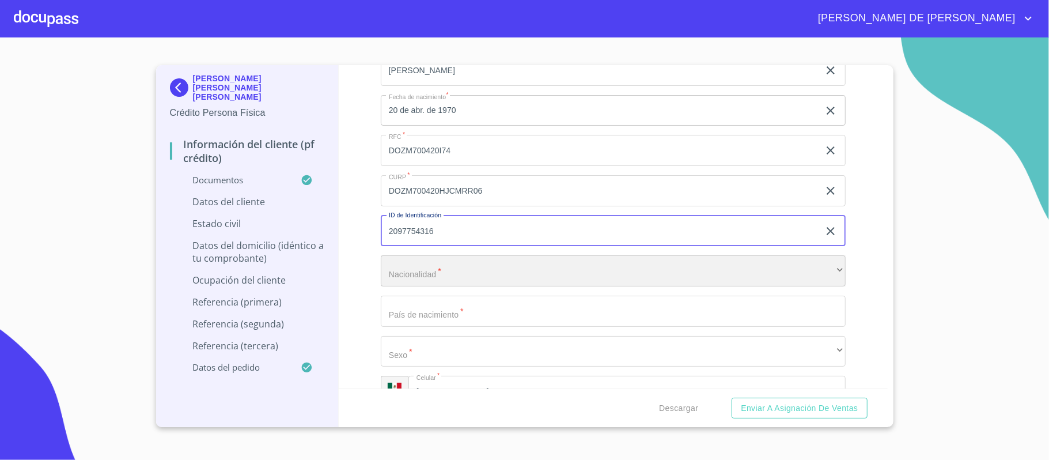
click at [452, 268] on div "​" at bounding box center [613, 270] width 465 height 31
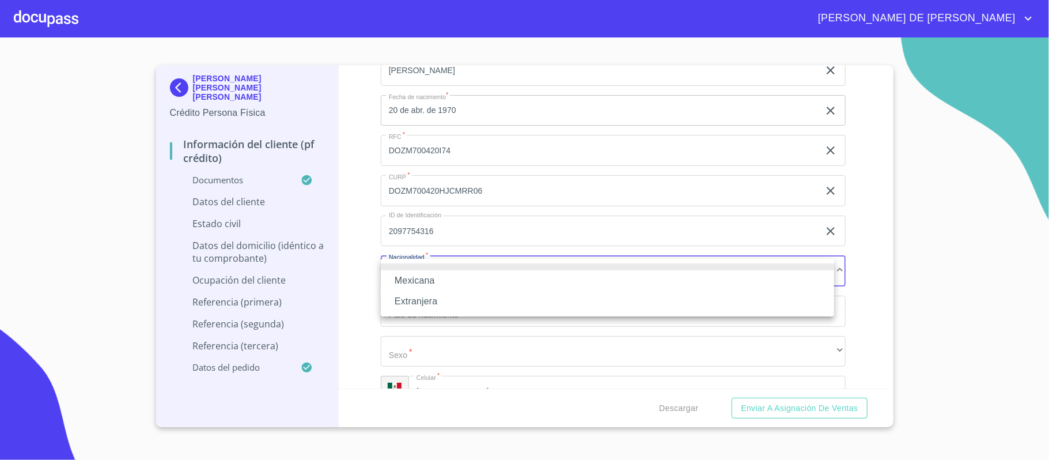
click at [440, 277] on li "Mexicana" at bounding box center [607, 280] width 453 height 21
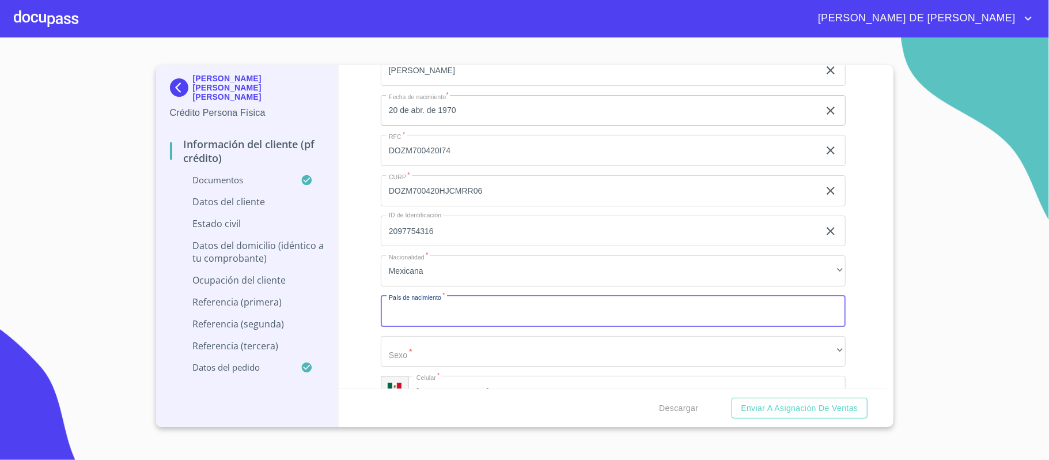
click at [469, 319] on input "Documento de identificación.   *" at bounding box center [613, 311] width 465 height 31
type input "[GEOGRAPHIC_DATA]"
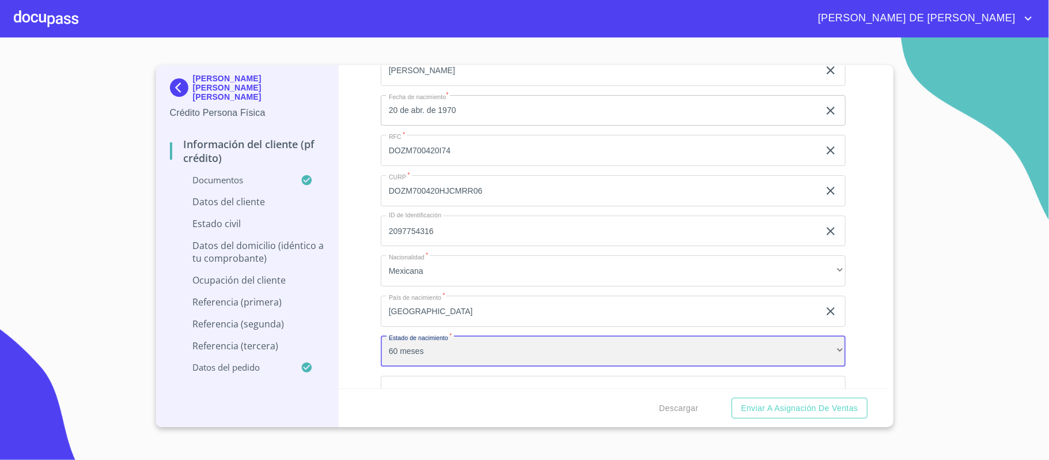
scroll to position [3072, 0]
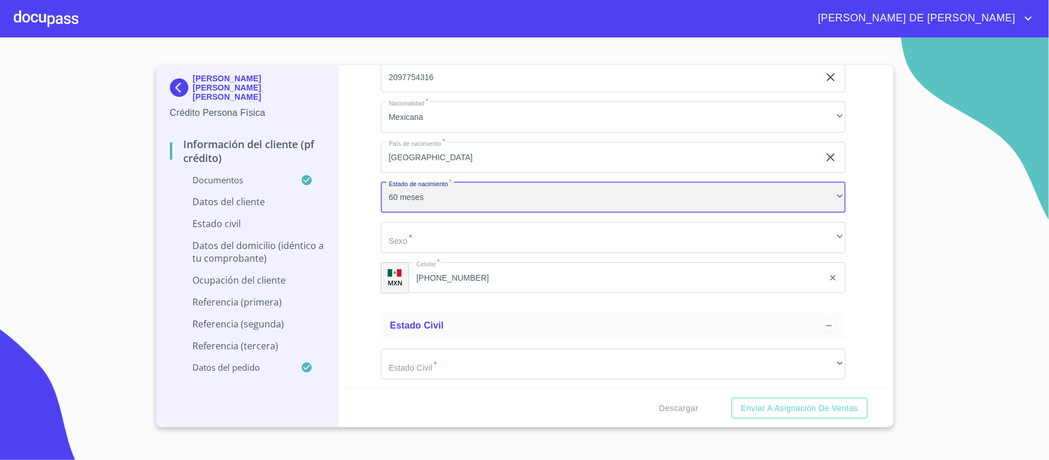
click at [452, 203] on div "60 meses" at bounding box center [613, 197] width 465 height 31
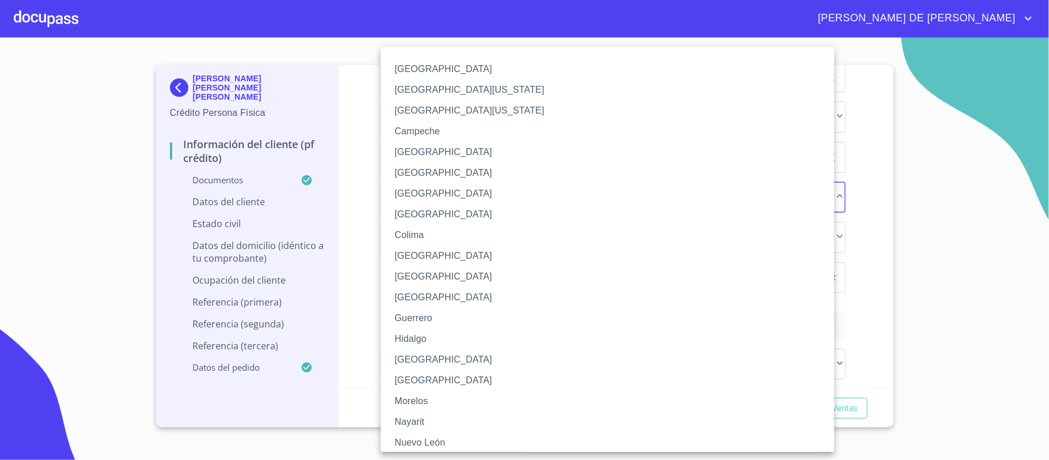
click at [438, 358] on li "[GEOGRAPHIC_DATA]" at bounding box center [613, 359] width 465 height 21
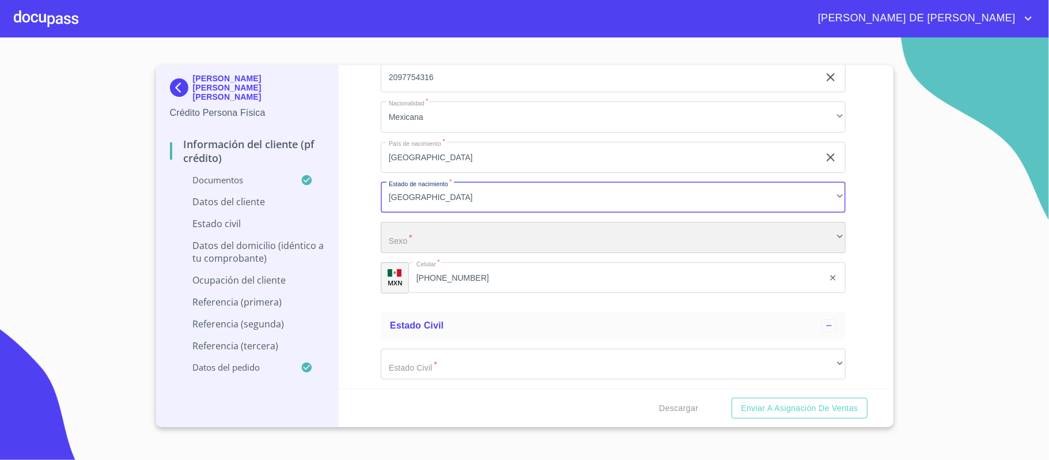
click at [457, 240] on div "​" at bounding box center [613, 237] width 465 height 31
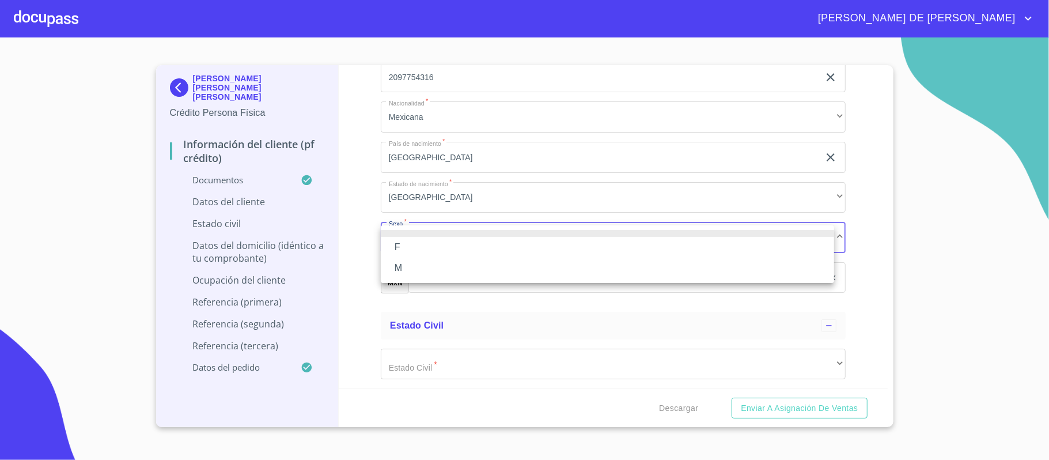
click at [448, 277] on li "M" at bounding box center [607, 268] width 453 height 21
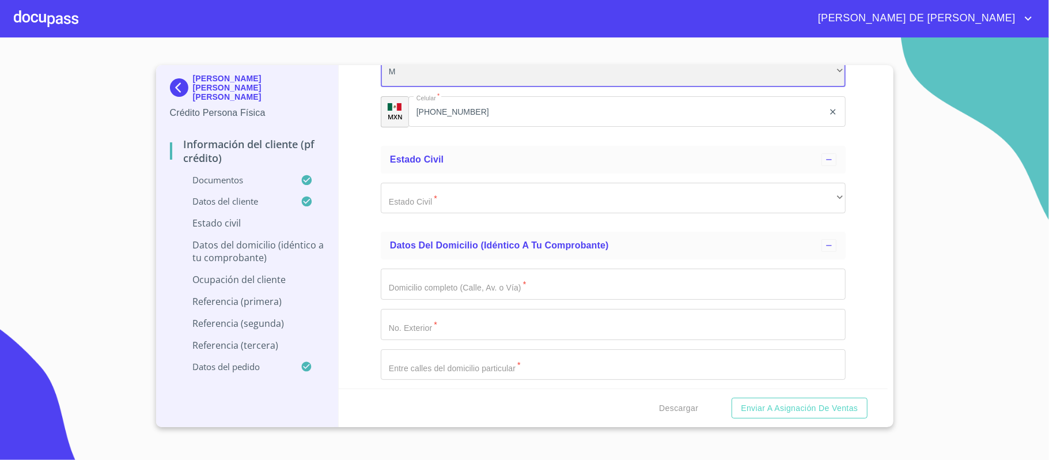
scroll to position [3303, 0]
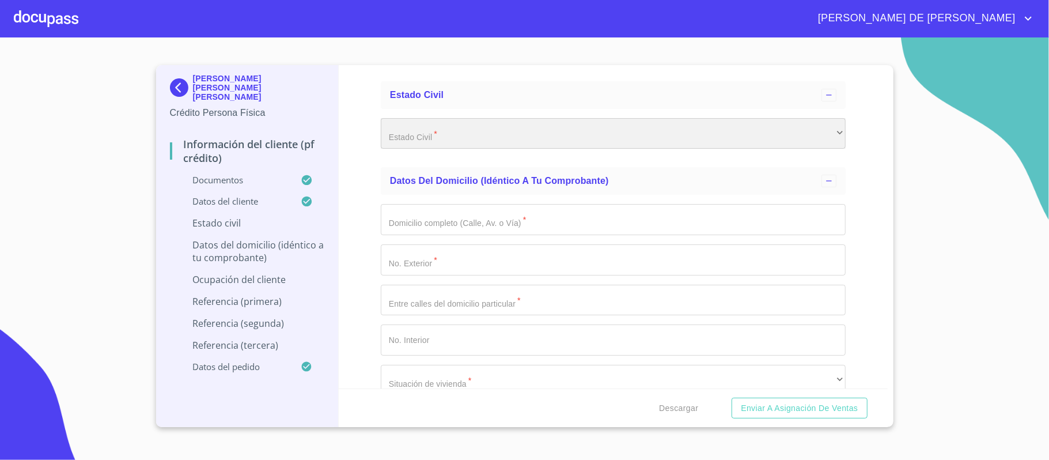
click at [478, 142] on div "​" at bounding box center [613, 133] width 465 height 31
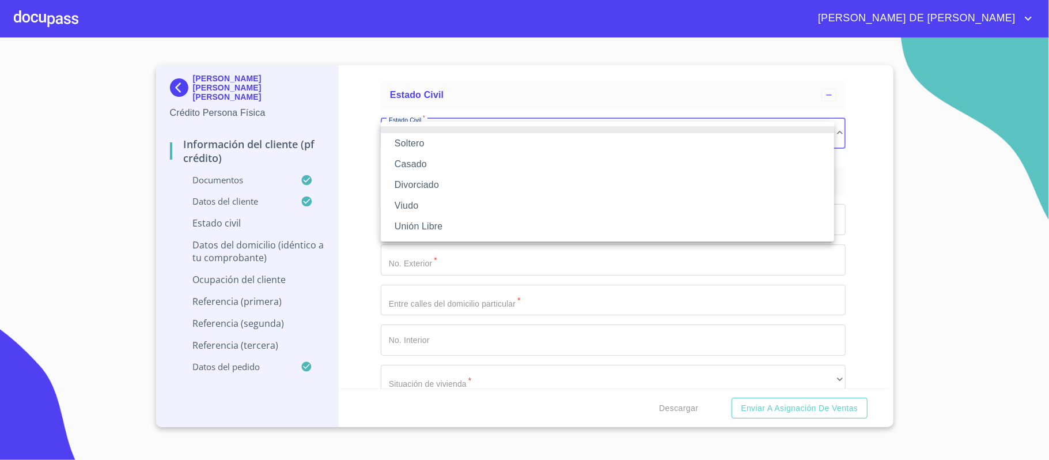
click at [467, 164] on li "Casado" at bounding box center [607, 164] width 453 height 21
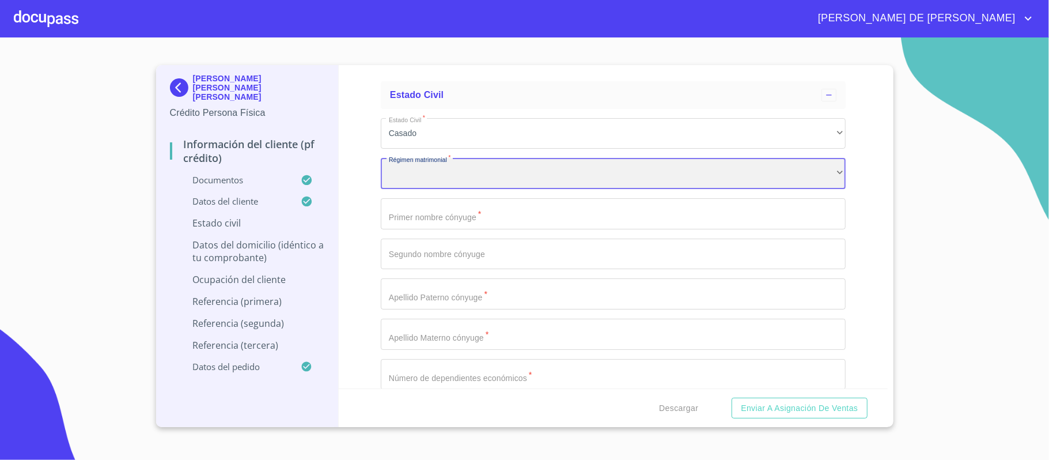
click at [462, 180] on div "​" at bounding box center [613, 173] width 465 height 31
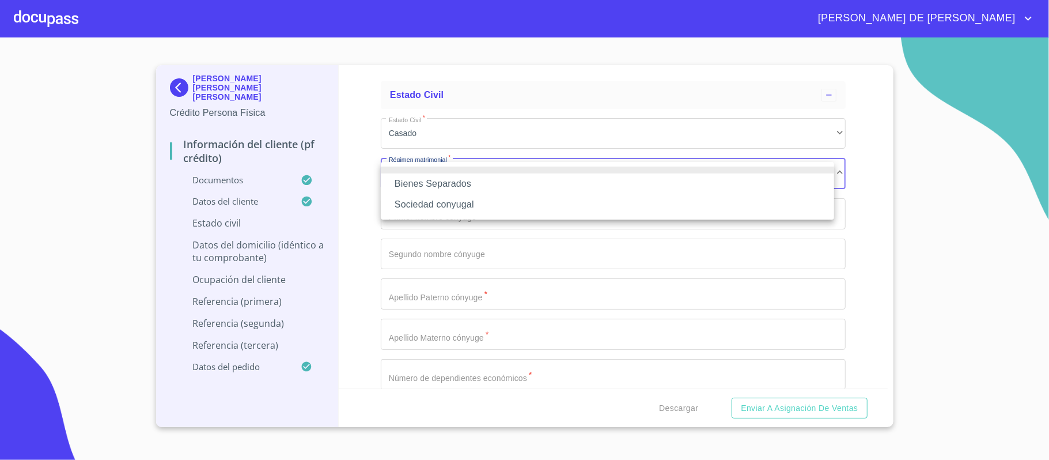
click at [462, 180] on li "Bienes Separados" at bounding box center [607, 183] width 453 height 21
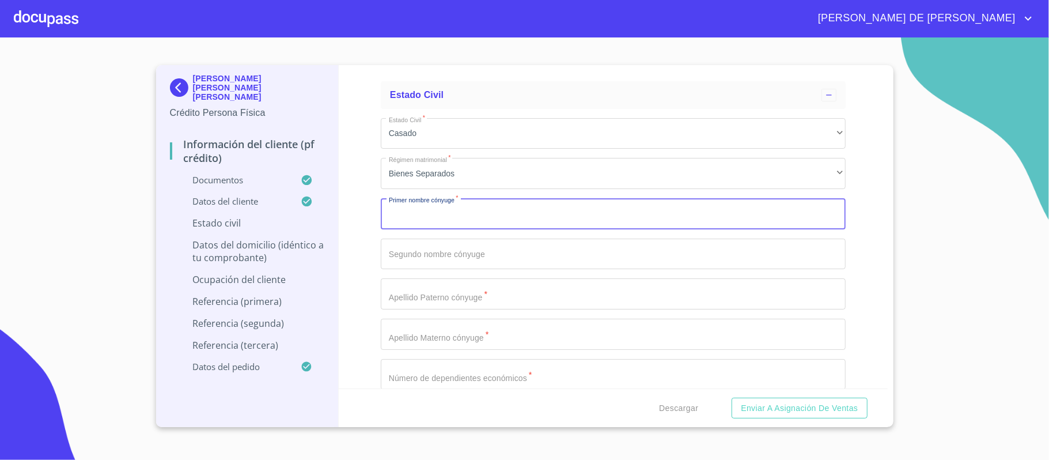
click at [462, 210] on input "Documento de identificación.   *" at bounding box center [613, 213] width 465 height 31
type input "[PERSON_NAME]"
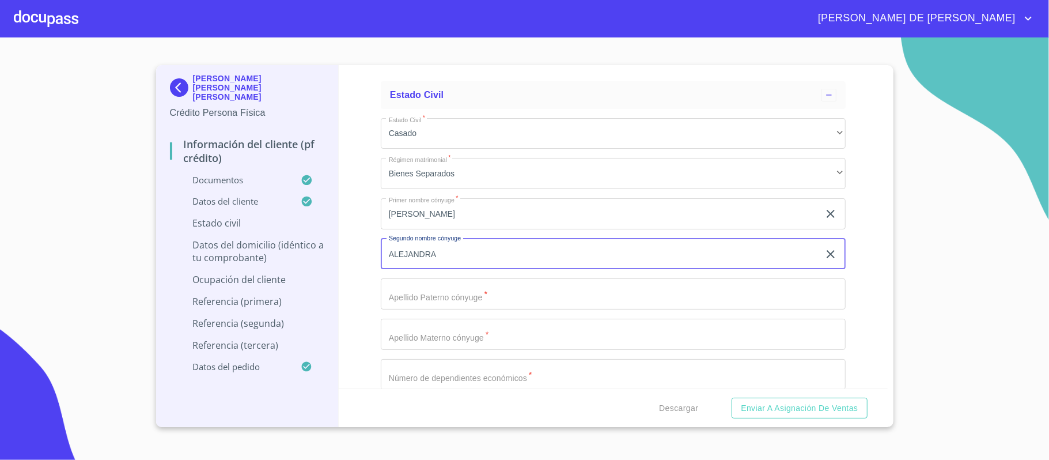
type input "ALEJANDRA"
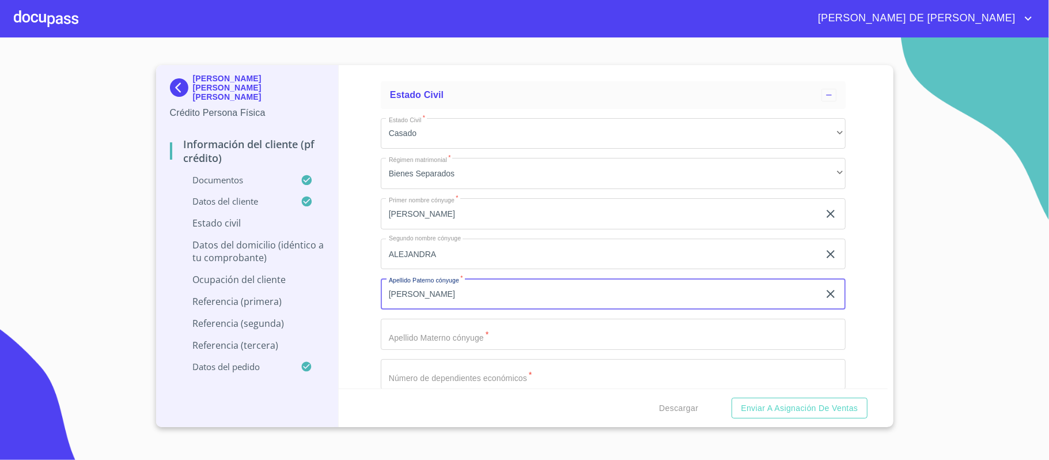
type input "[PERSON_NAME]"
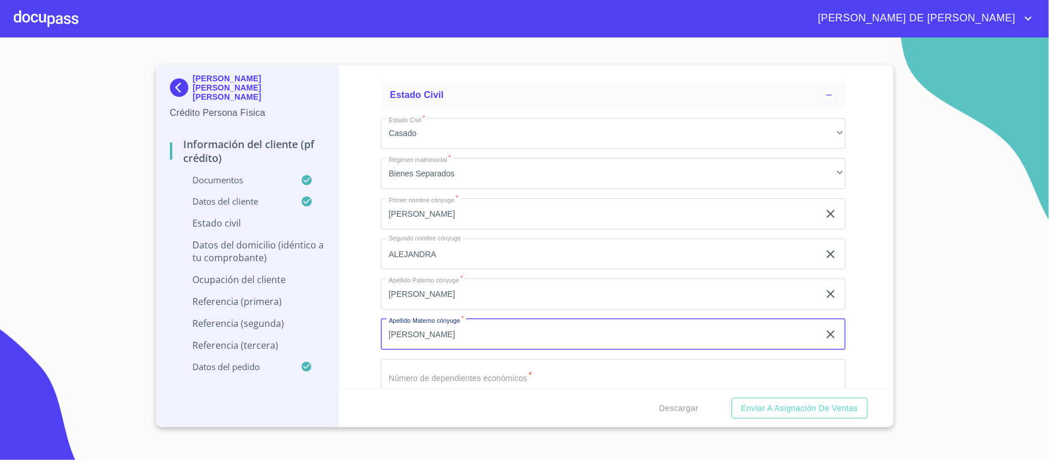
type input "[PERSON_NAME]"
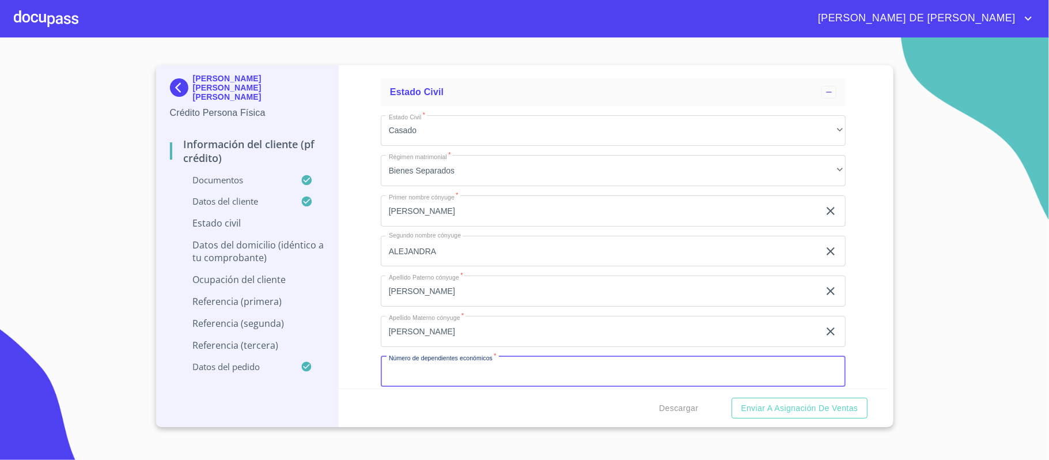
scroll to position [3383, 0]
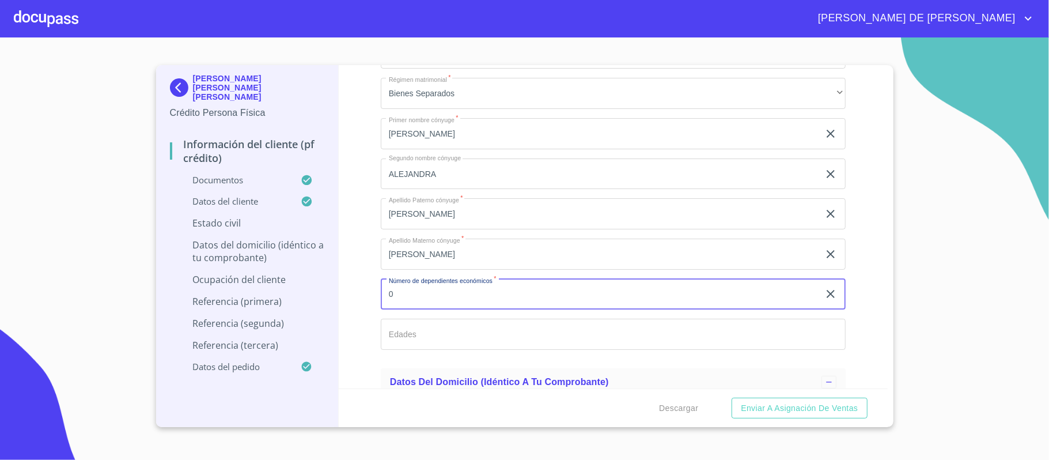
type input "0"
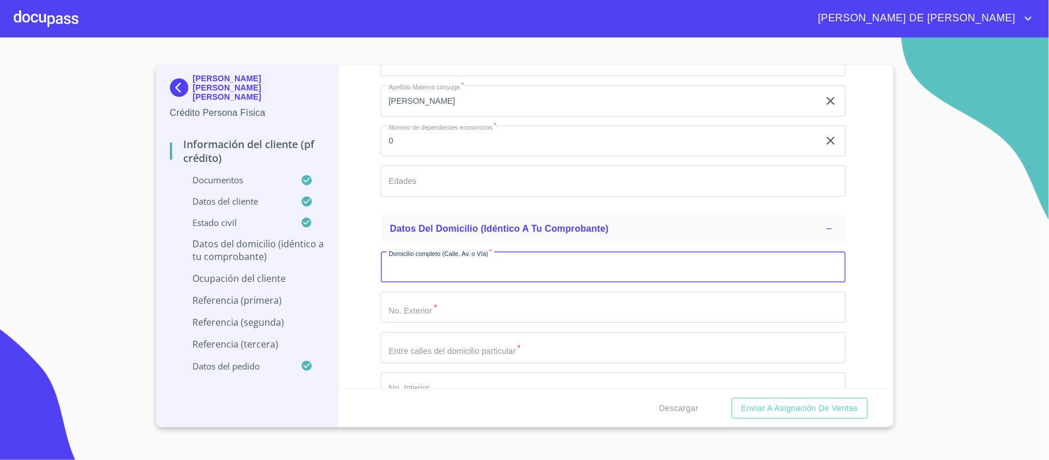
click at [425, 277] on input "Documento de identificación.   *" at bounding box center [613, 267] width 465 height 31
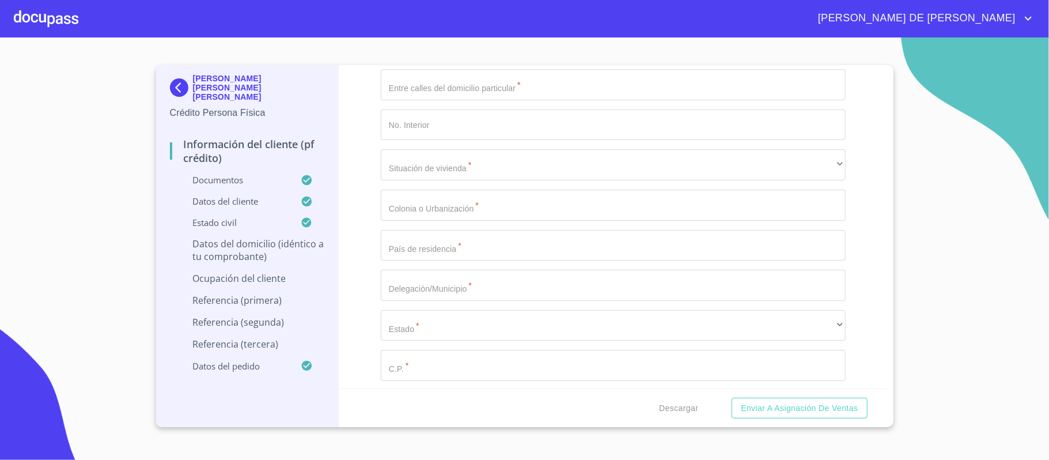
scroll to position [3690, 0]
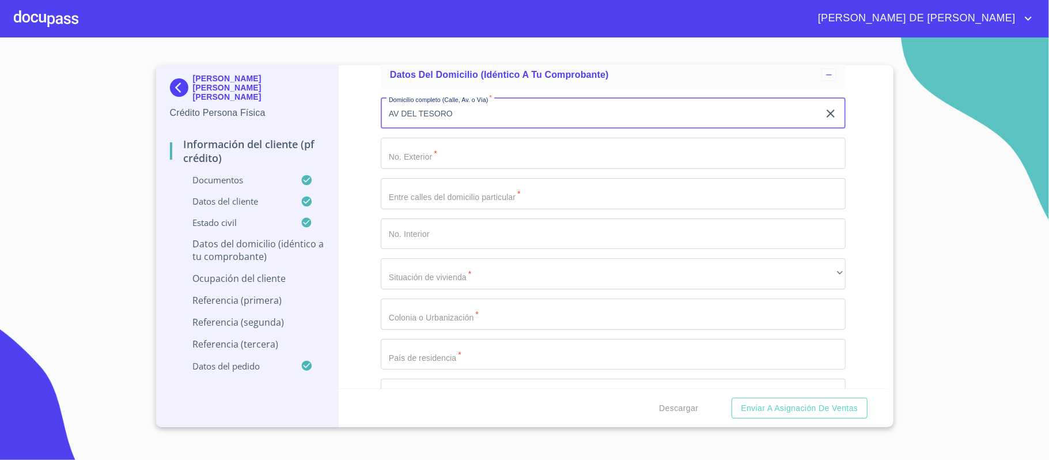
type input "AV DEL TESORO"
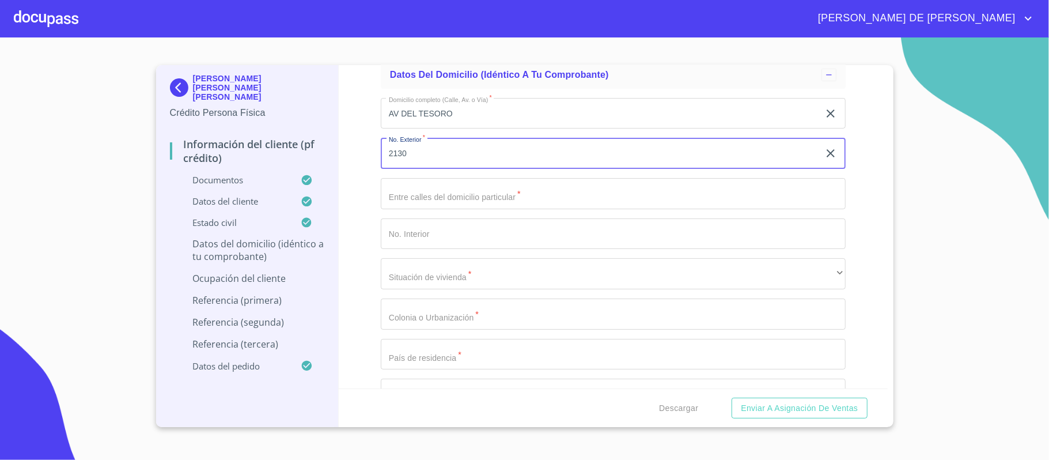
type input "2130"
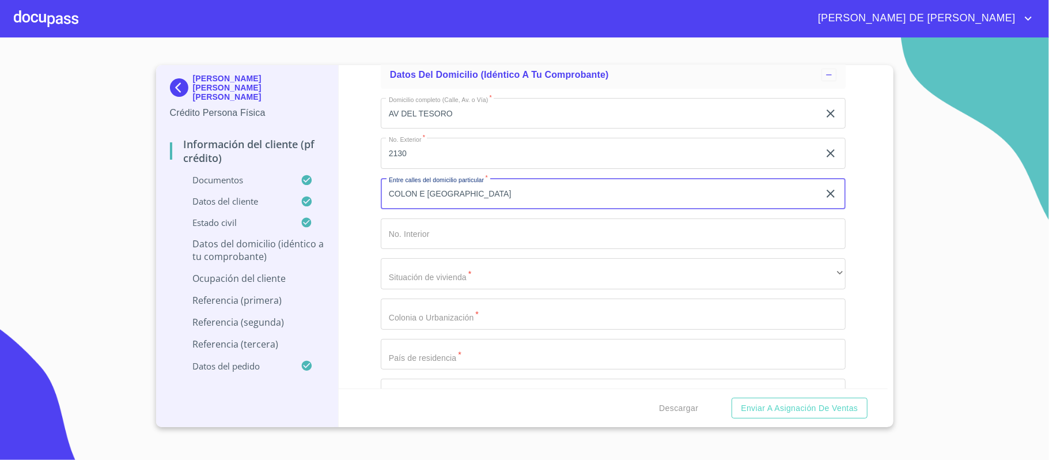
drag, startPoint x: 426, startPoint y: 194, endPoint x: 346, endPoint y: 199, distance: 80.8
click at [346, 199] on div "Información del cliente (PF crédito) Documentos Documento de identificación.   …" at bounding box center [613, 226] width 549 height 323
type input "ISLA MEZACALA Y [PERSON_NAME]"
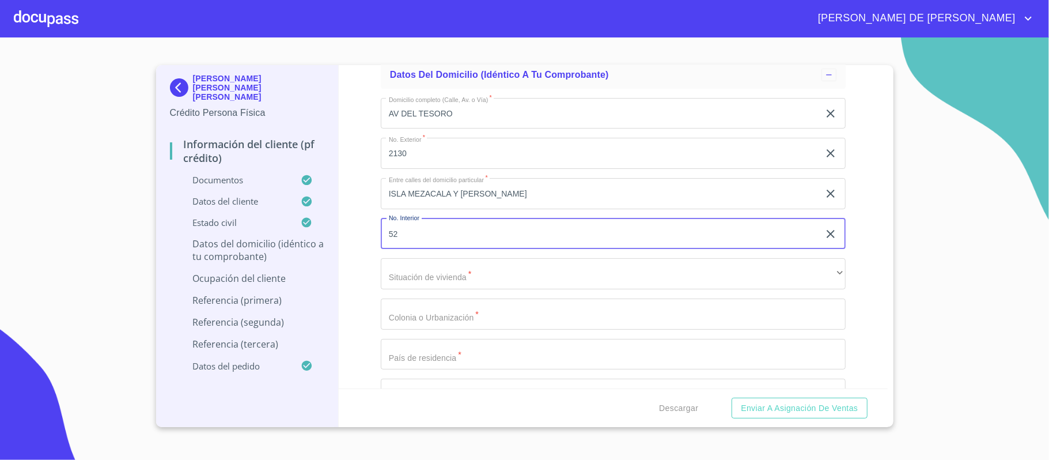
type input "52"
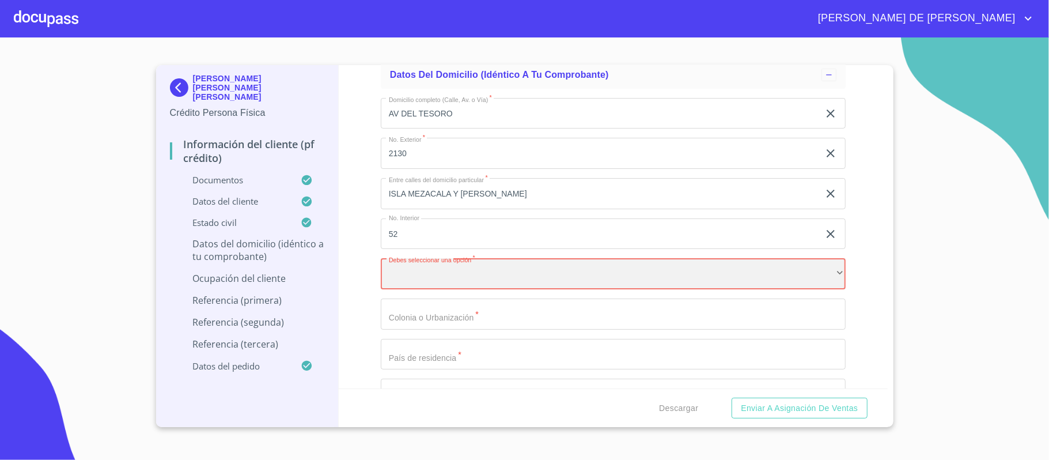
click at [490, 277] on div "​" at bounding box center [613, 273] width 465 height 31
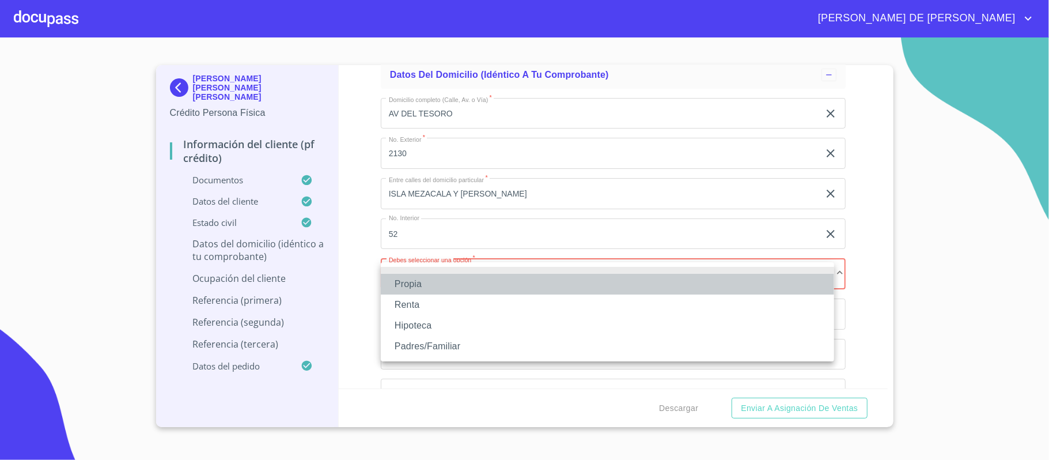
click at [478, 283] on li "Propia" at bounding box center [607, 284] width 453 height 21
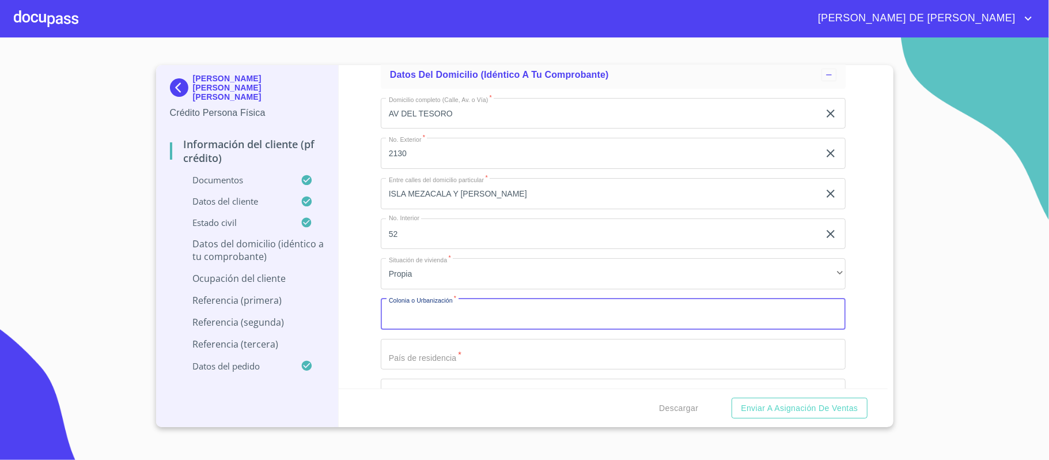
click at [463, 310] on input "Documento de identificación.   *" at bounding box center [613, 313] width 465 height 31
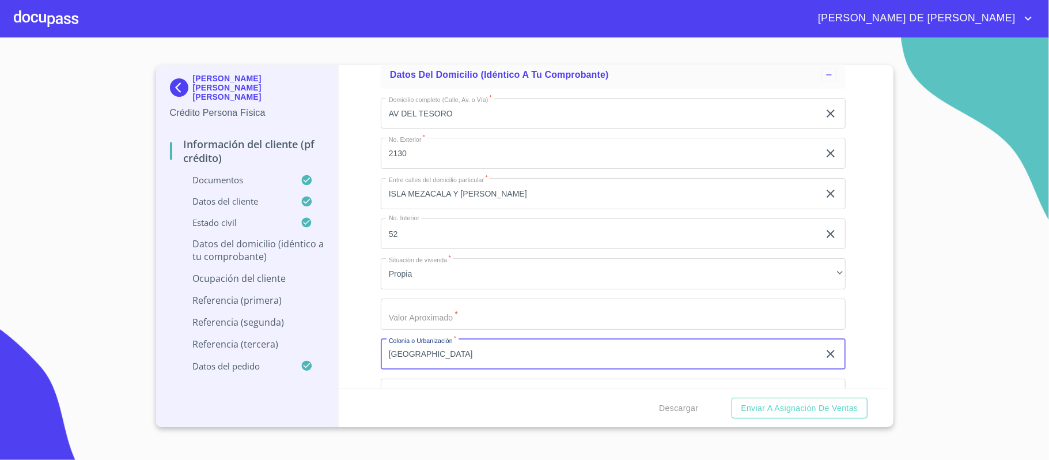
type input "[GEOGRAPHIC_DATA]"
type input "$3,200,000"
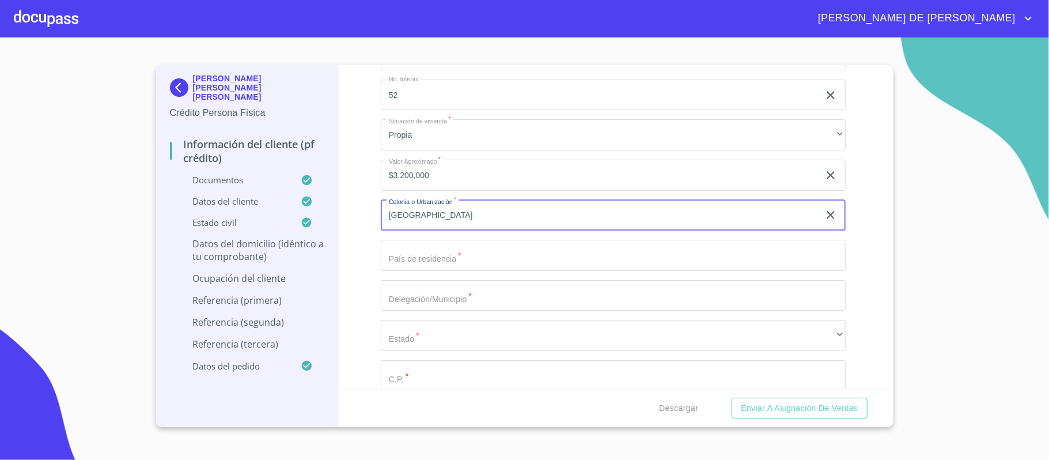
scroll to position [3844, 0]
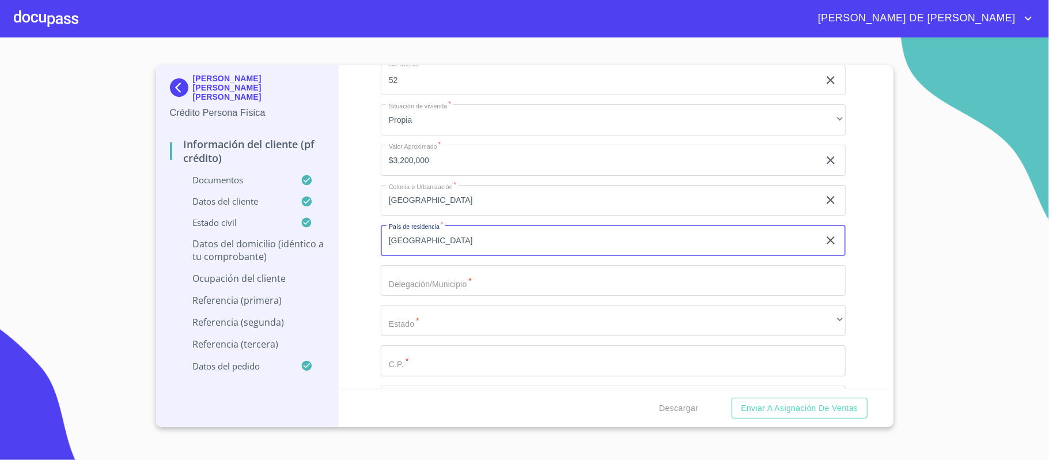
type input "[GEOGRAPHIC_DATA]"
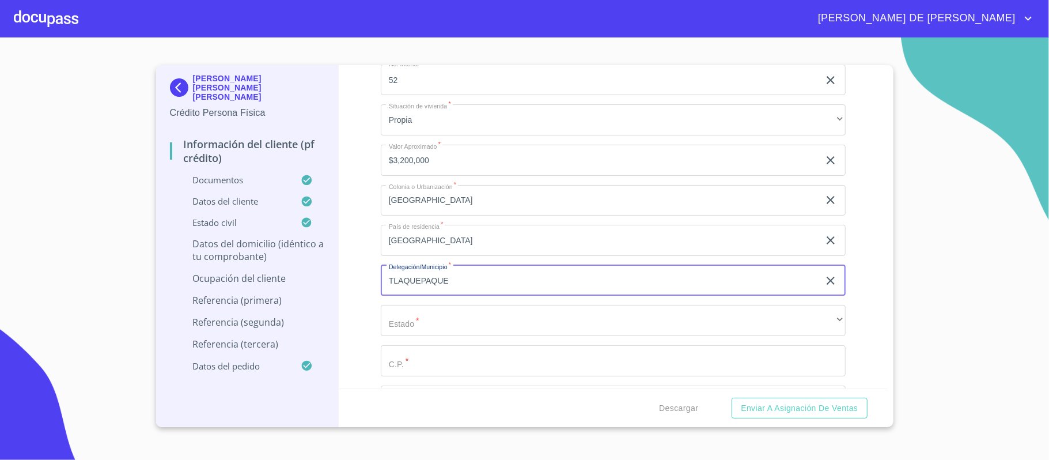
type input "TLAQUEPAQUE"
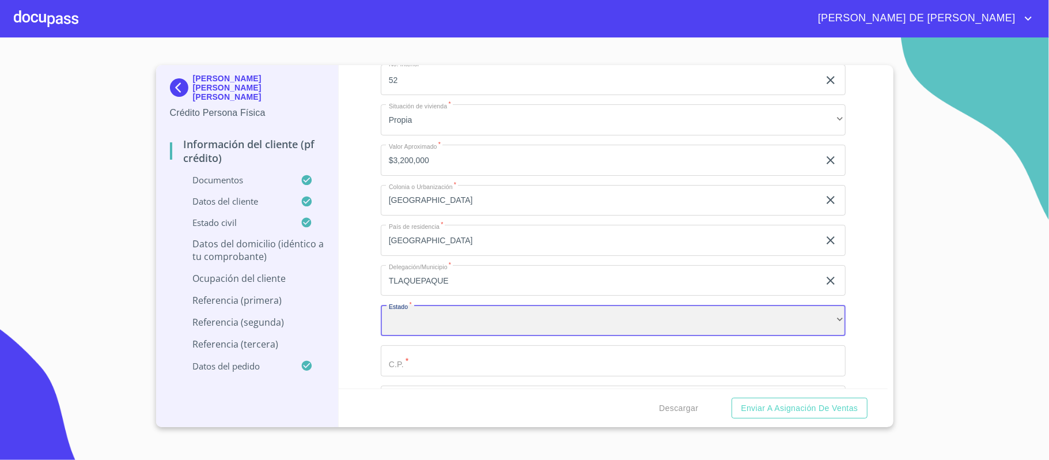
click at [441, 316] on div "​" at bounding box center [613, 320] width 465 height 31
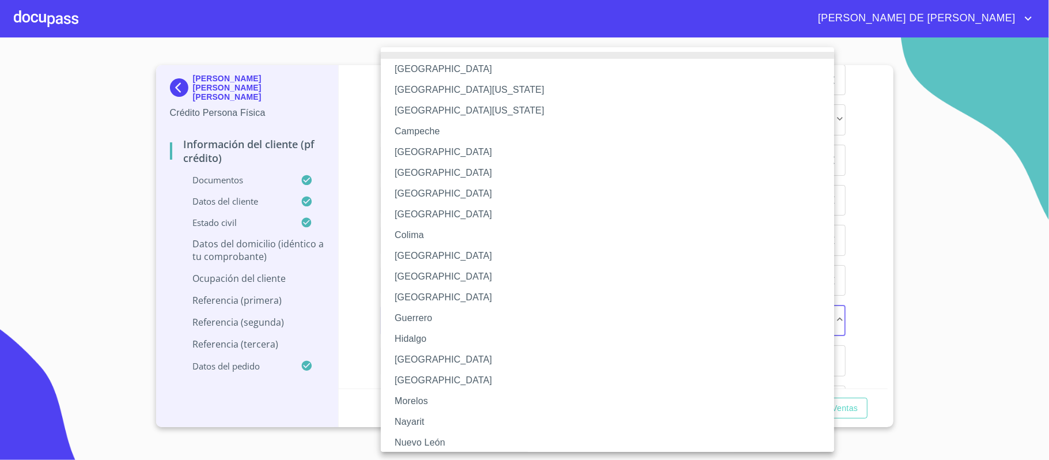
click at [424, 362] on li "[GEOGRAPHIC_DATA]" at bounding box center [613, 359] width 465 height 21
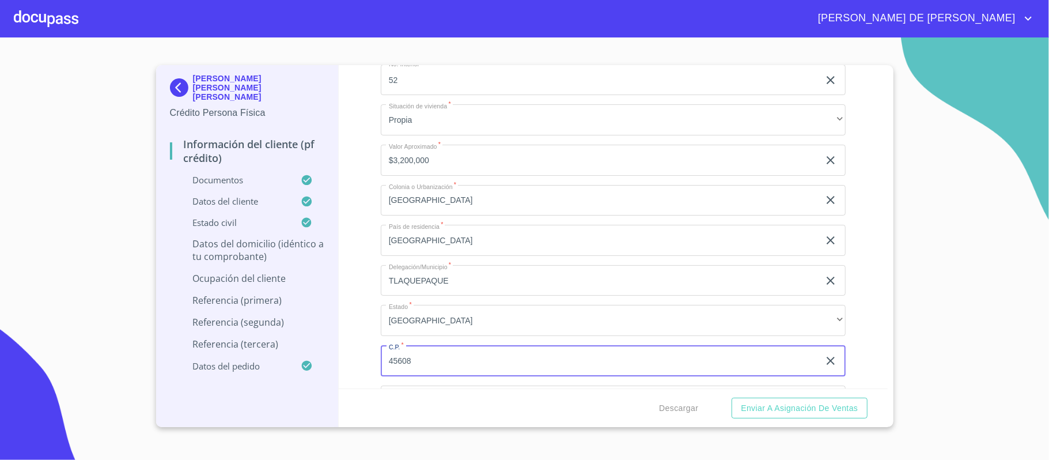
type input "45608"
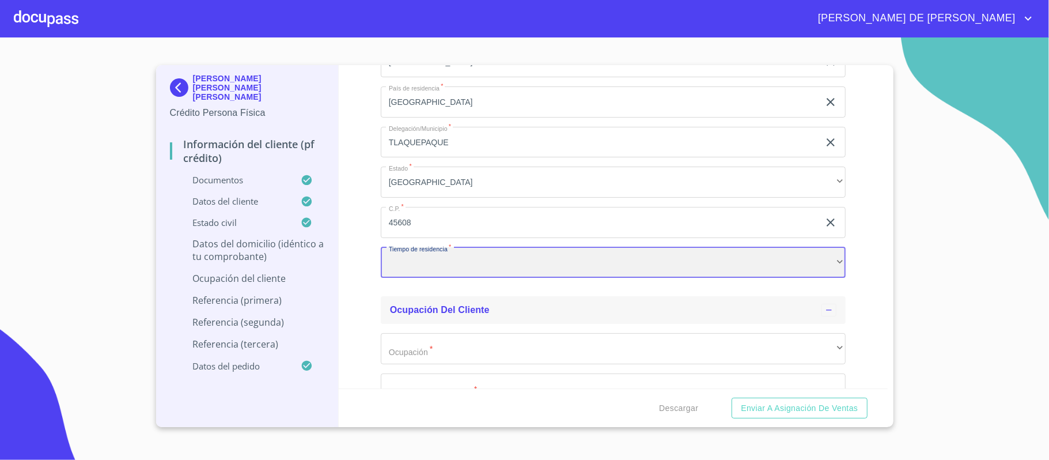
scroll to position [4027, 0]
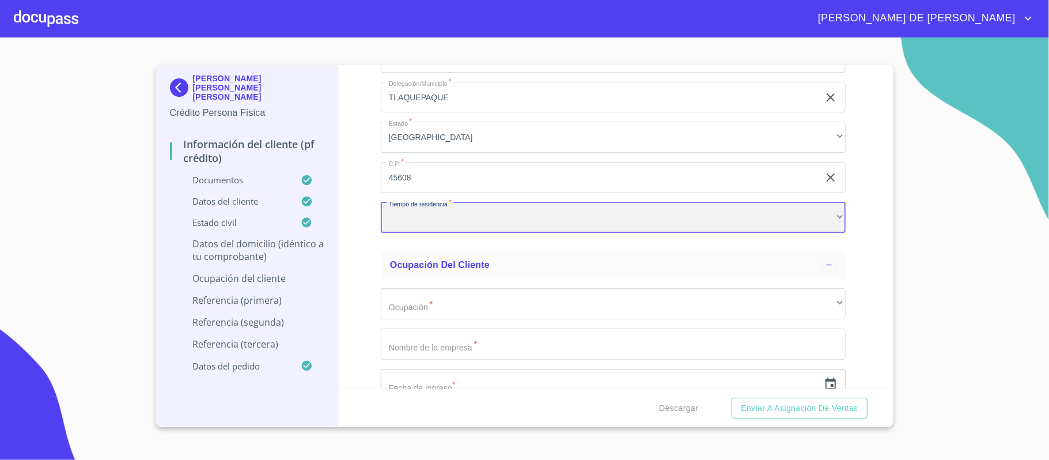
click at [426, 225] on div "​" at bounding box center [613, 217] width 465 height 31
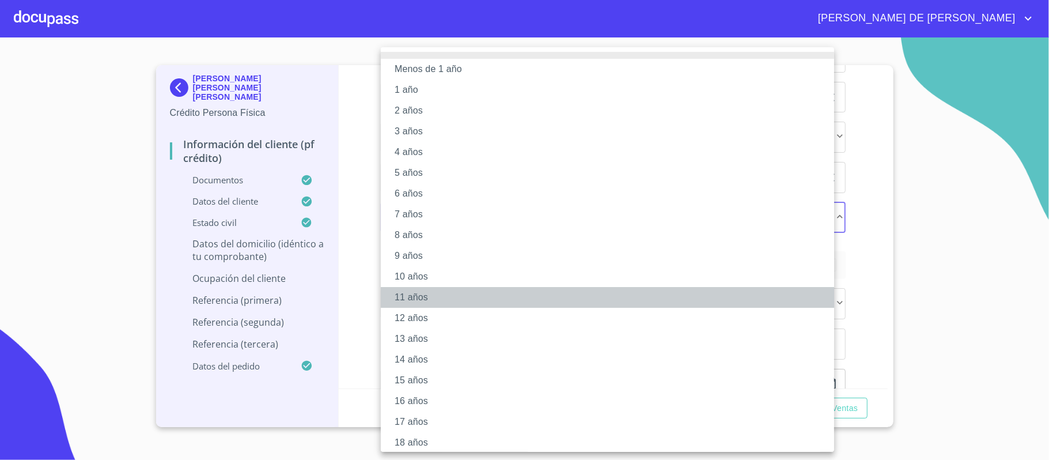
click at [434, 302] on li "11 años" at bounding box center [613, 297] width 465 height 21
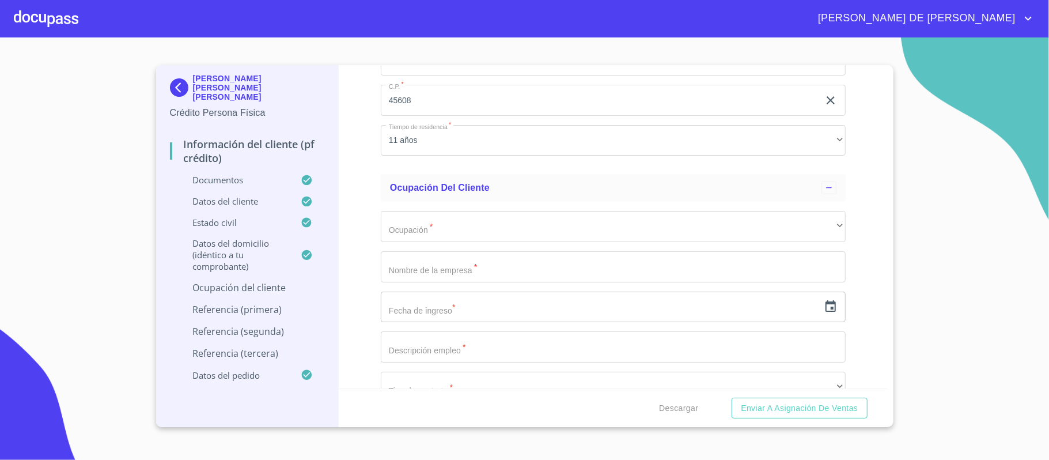
scroll to position [4181, 0]
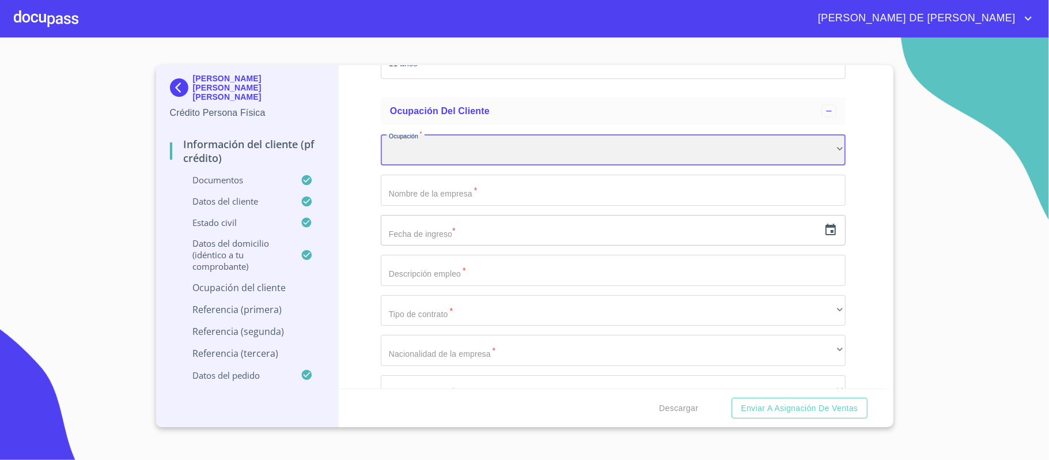
click at [425, 154] on div "​" at bounding box center [613, 149] width 465 height 31
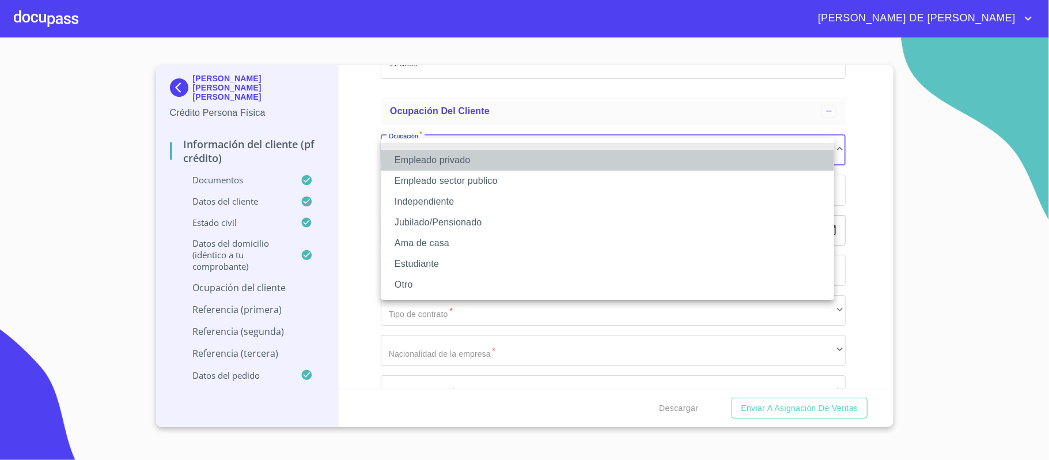
click at [429, 157] on li "Empleado privado" at bounding box center [607, 160] width 453 height 21
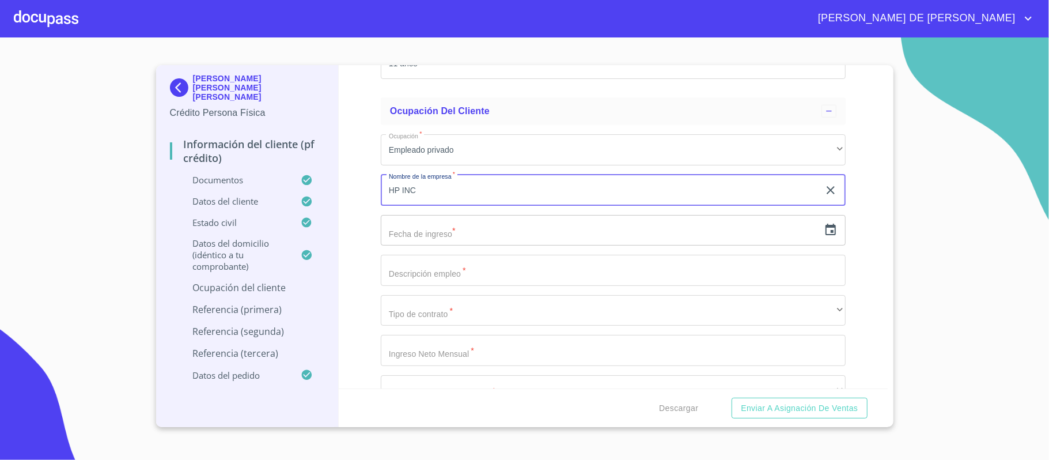
type input "HP INC"
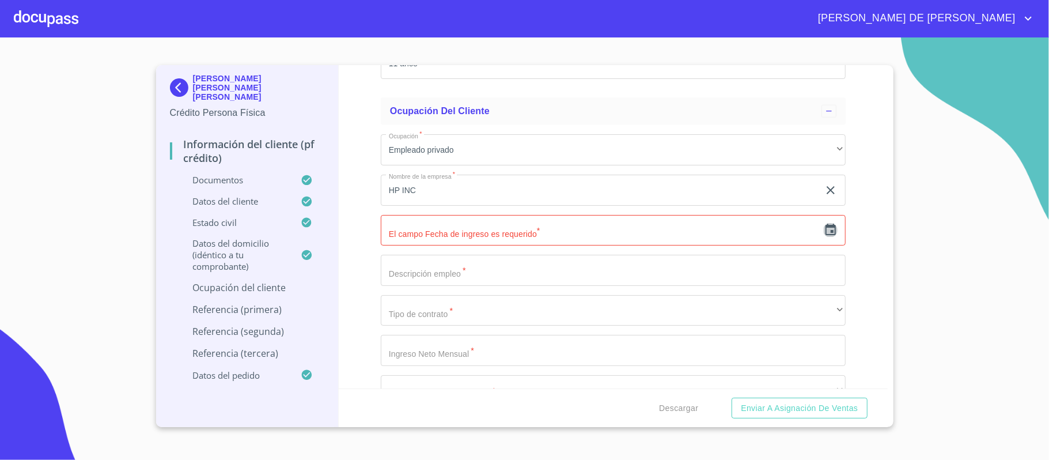
click at [826, 229] on icon "button" at bounding box center [831, 230] width 10 height 12
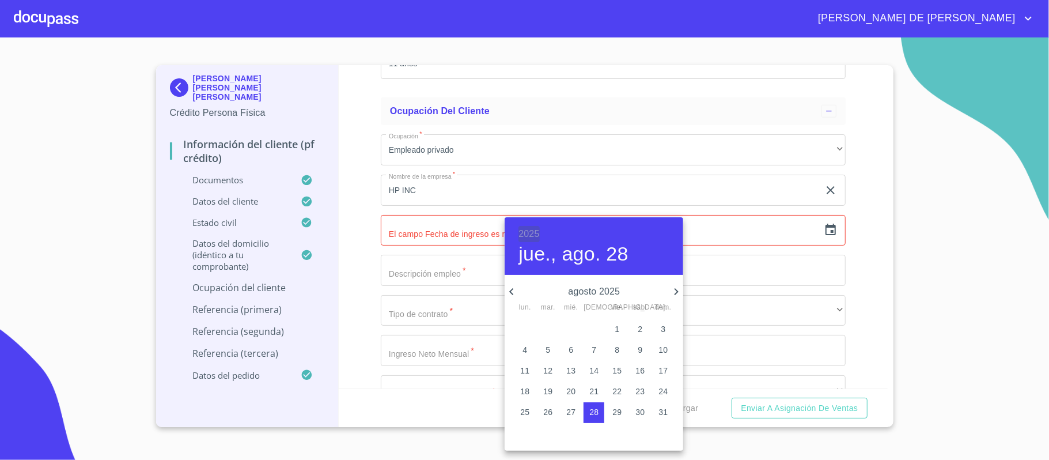
click at [531, 228] on h6 "2025" at bounding box center [528, 234] width 21 height 16
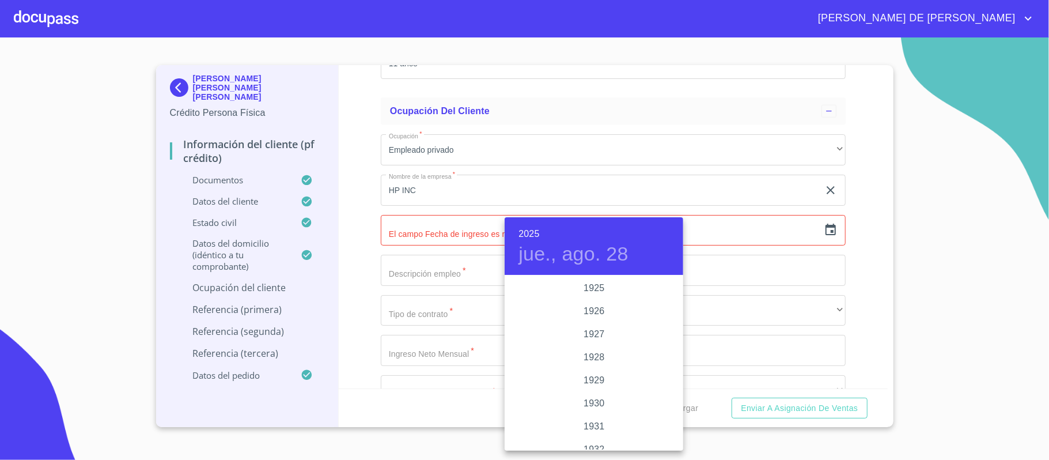
scroll to position [2235, 0]
click at [590, 287] on div "2022" at bounding box center [594, 288] width 179 height 23
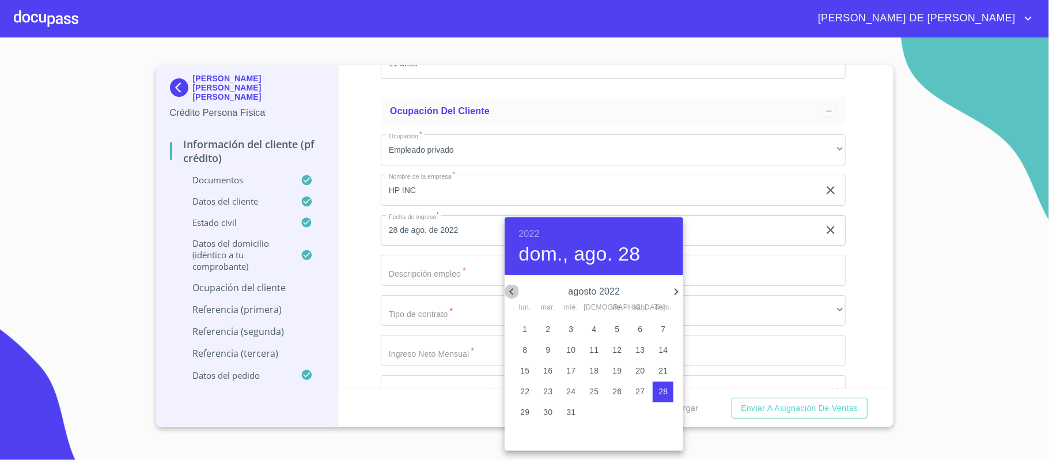
click at [512, 289] on icon "button" at bounding box center [511, 291] width 4 height 7
click at [666, 332] on span "1" at bounding box center [663, 329] width 21 height 12
type input "1 de may. de 2022"
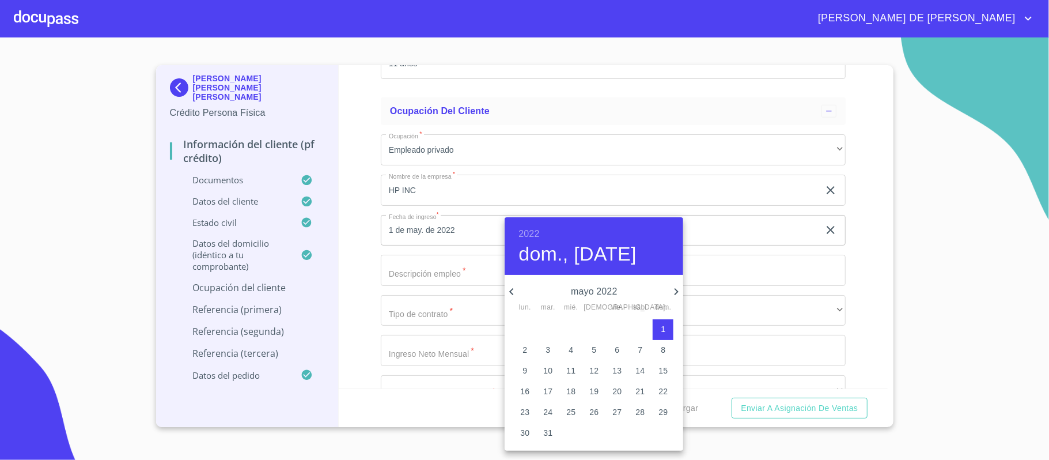
click at [451, 270] on div at bounding box center [524, 230] width 1049 height 460
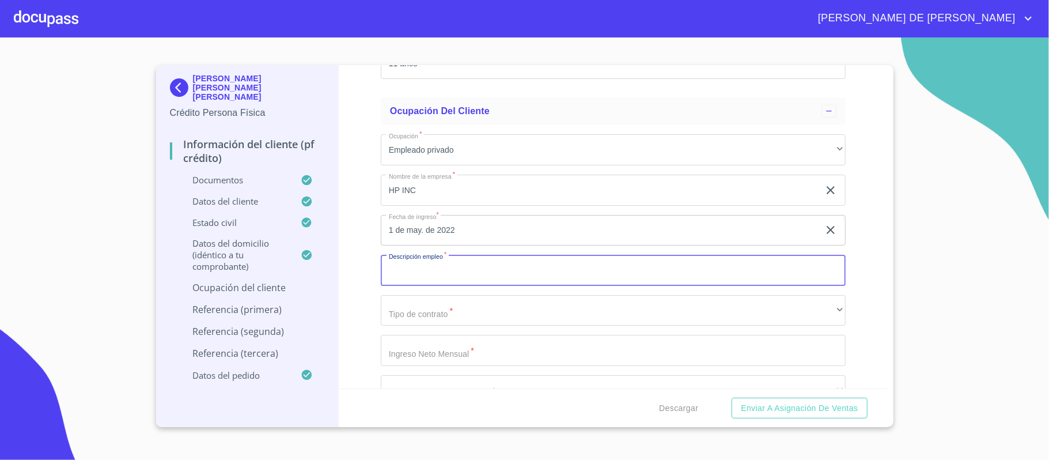
click at [464, 277] on input "Documento de identificación.   *" at bounding box center [613, 270] width 465 height 31
type input "PROJECT MANAGER"
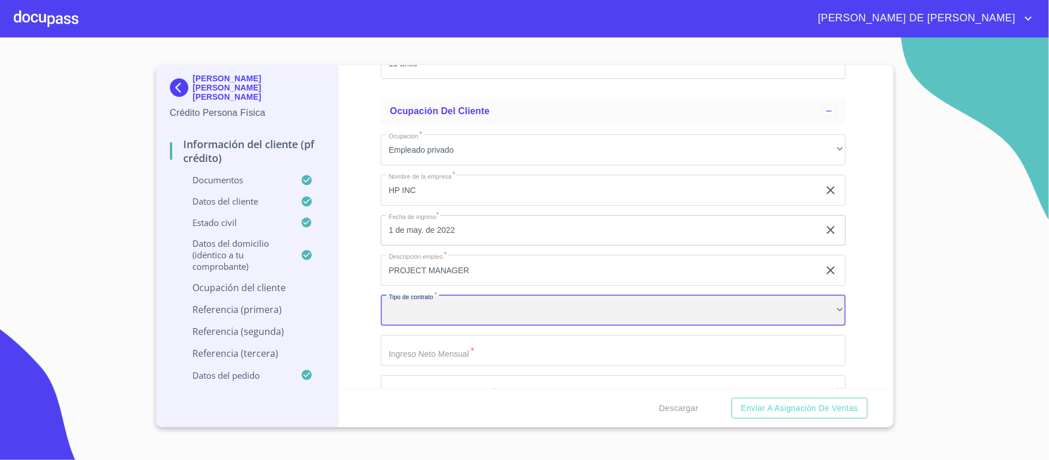
click at [442, 312] on div "​" at bounding box center [613, 310] width 465 height 31
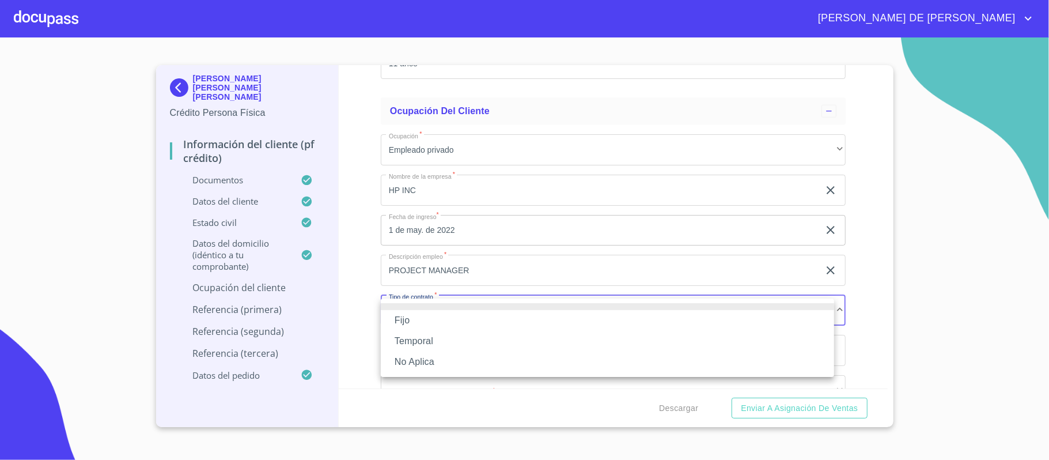
click at [440, 323] on li "Fijo" at bounding box center [607, 320] width 453 height 21
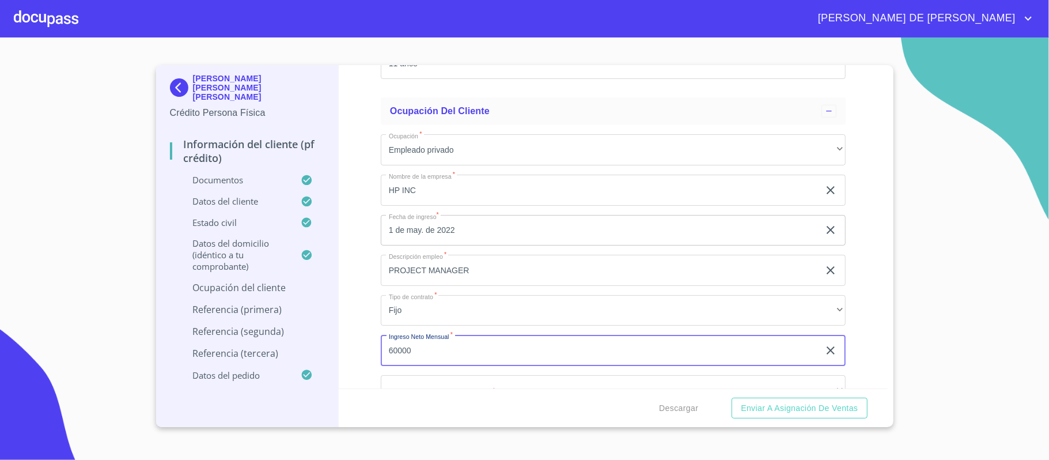
type input "60000"
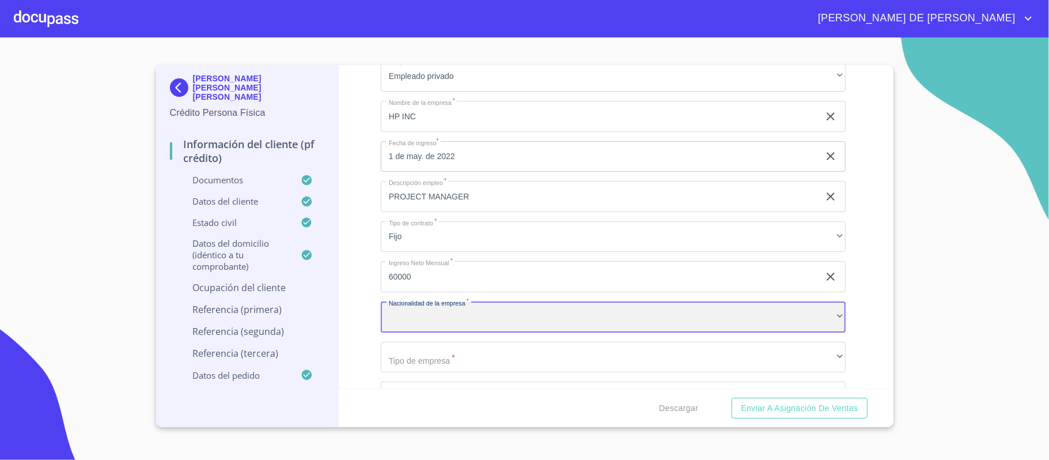
scroll to position [4354, 0]
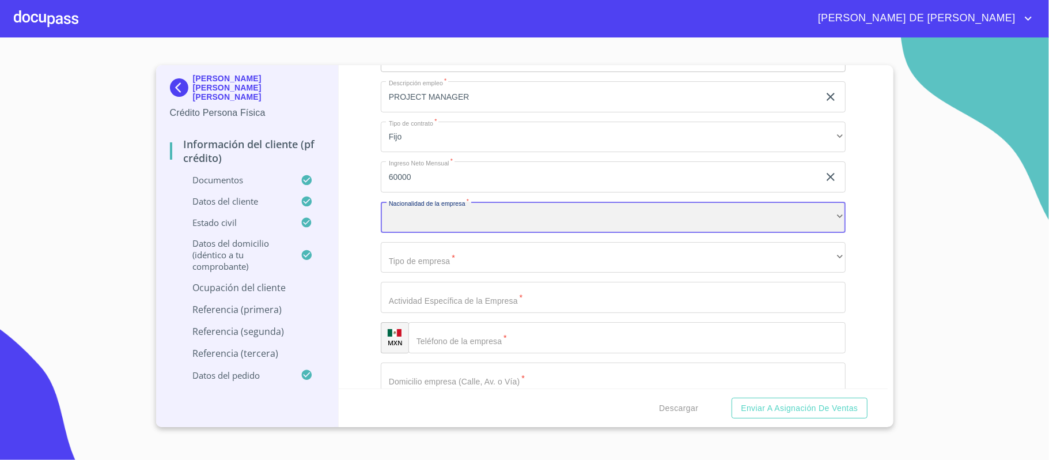
click at [445, 217] on div "​" at bounding box center [613, 217] width 465 height 31
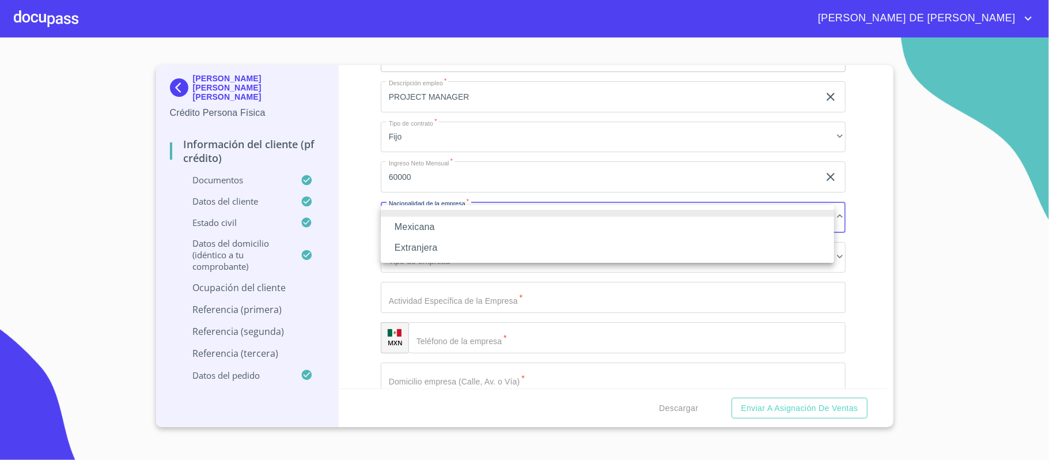
click at [452, 224] on li "Mexicana" at bounding box center [607, 227] width 453 height 21
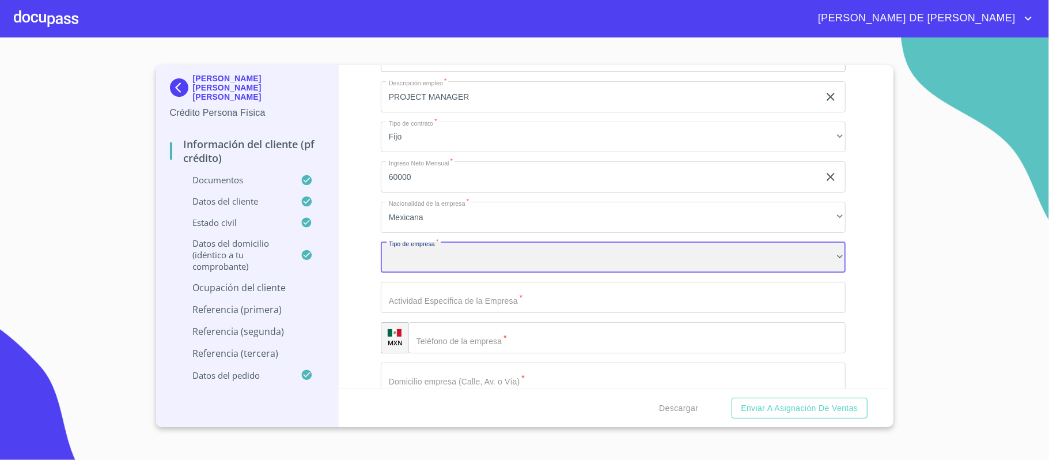
click at [463, 259] on div "​" at bounding box center [613, 257] width 465 height 31
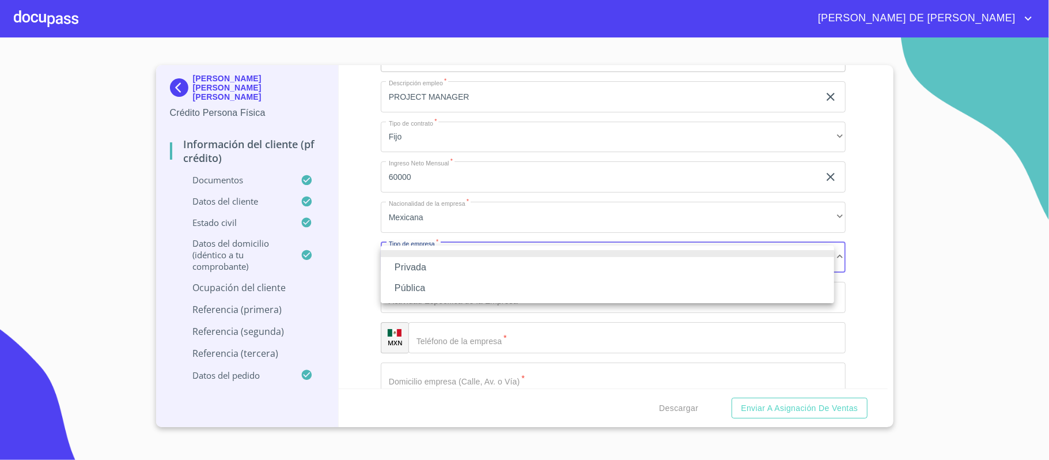
click at [452, 263] on li "Privada" at bounding box center [607, 267] width 453 height 21
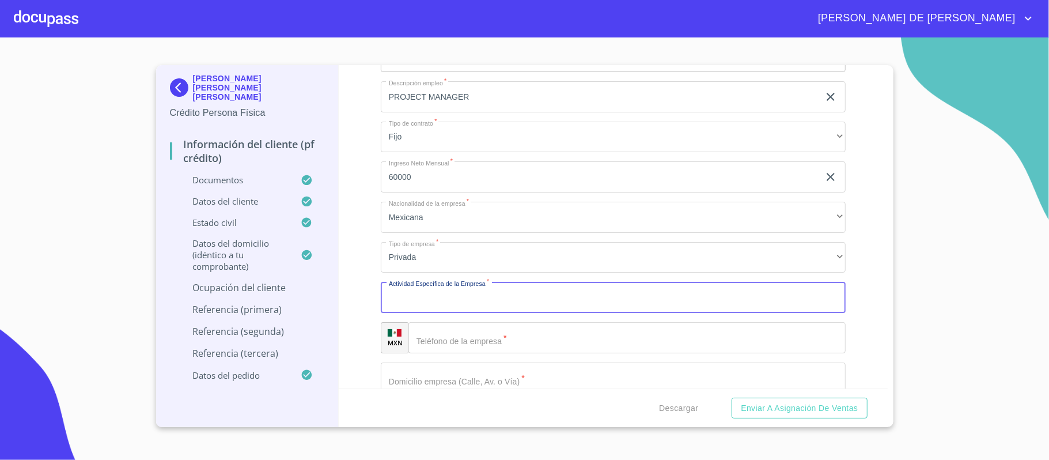
click at [480, 296] on input "Documento de identificación.   *" at bounding box center [613, 297] width 465 height 31
type input "FABRICACION Y DISTRIBUCION DE EQUIPO ELECTRONICO"
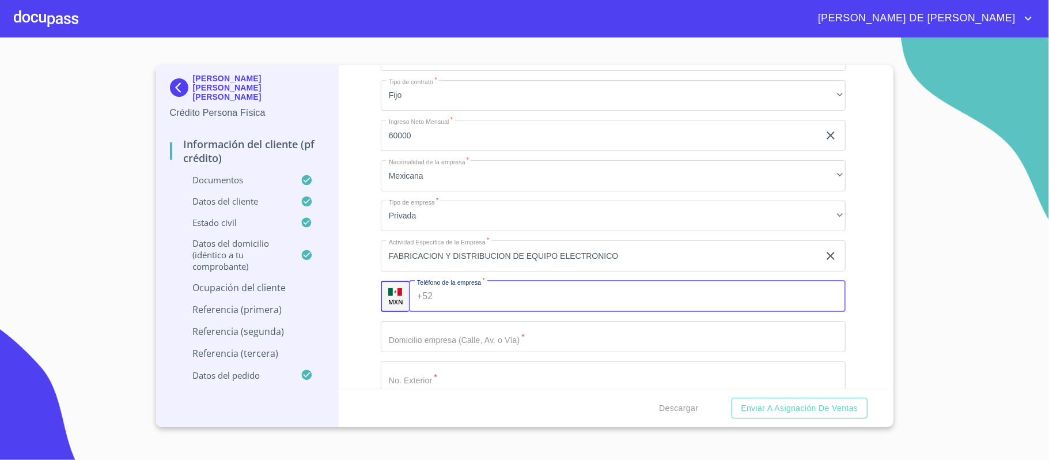
scroll to position [4431, 0]
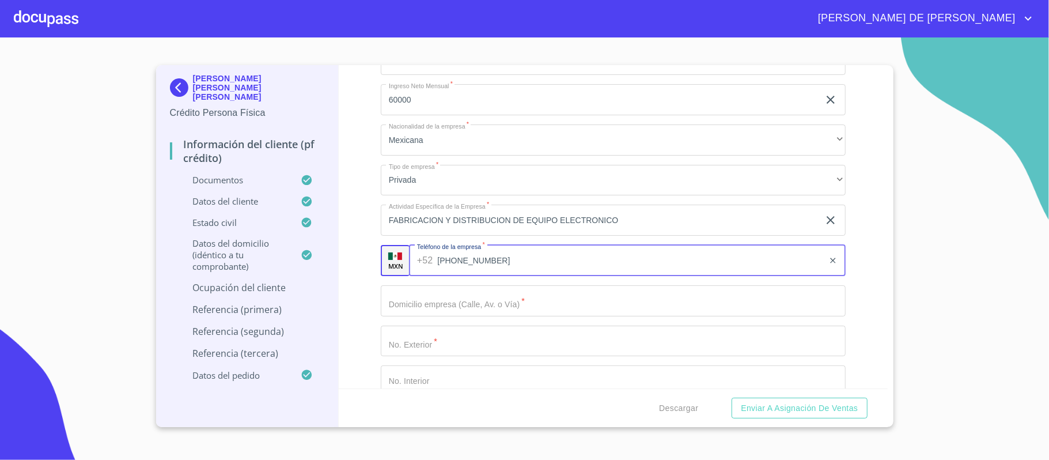
type input "[PHONE_NUMBER]"
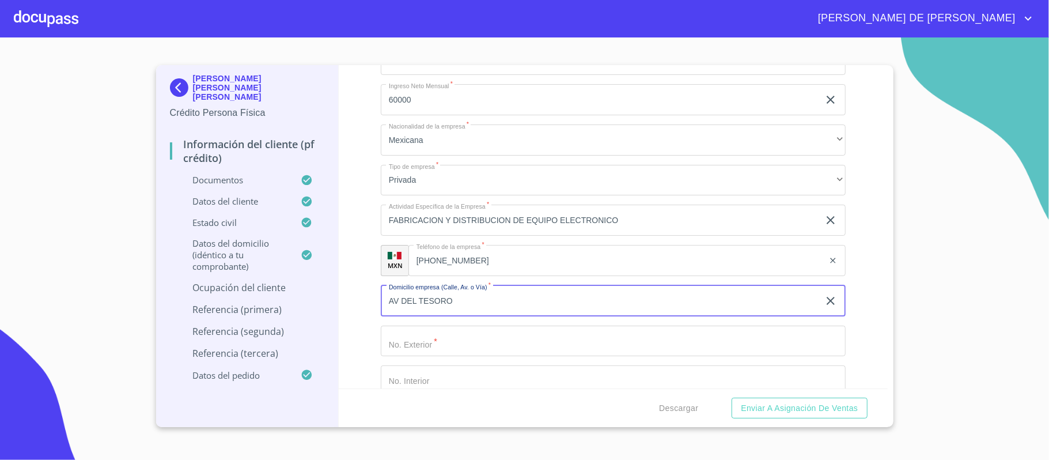
type input "AV DEL TESORO"
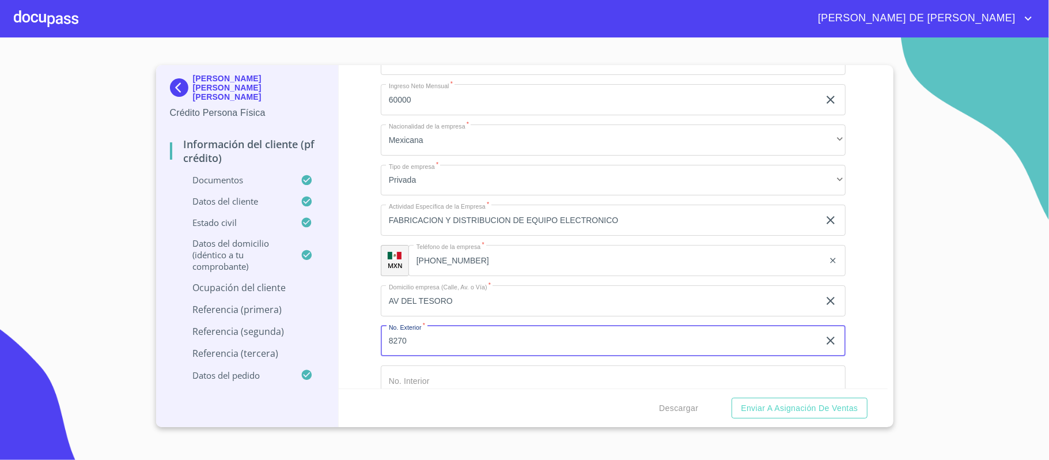
type input "8270"
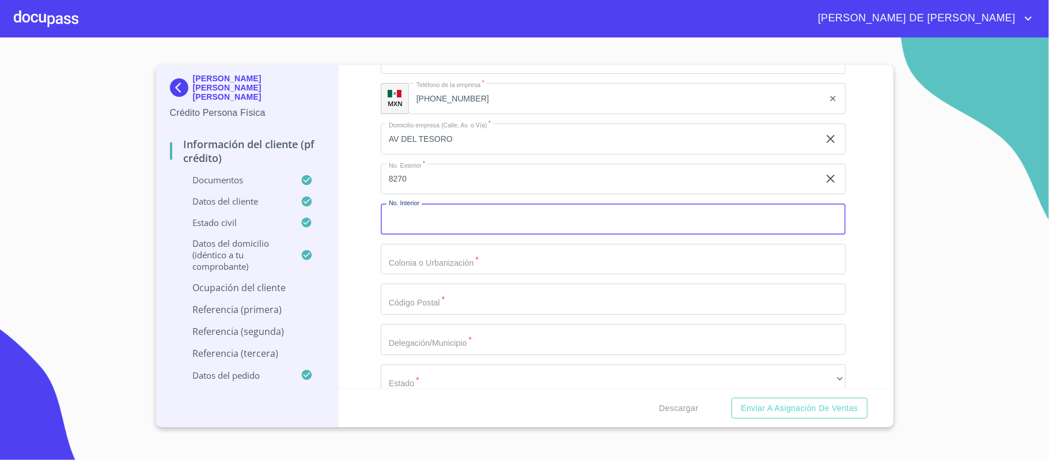
scroll to position [4595, 0]
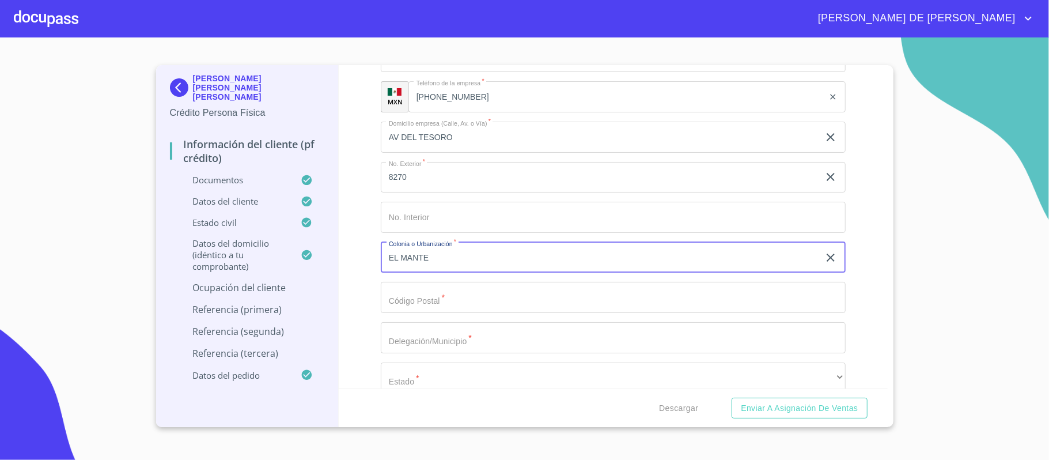
type input "EL MANTE"
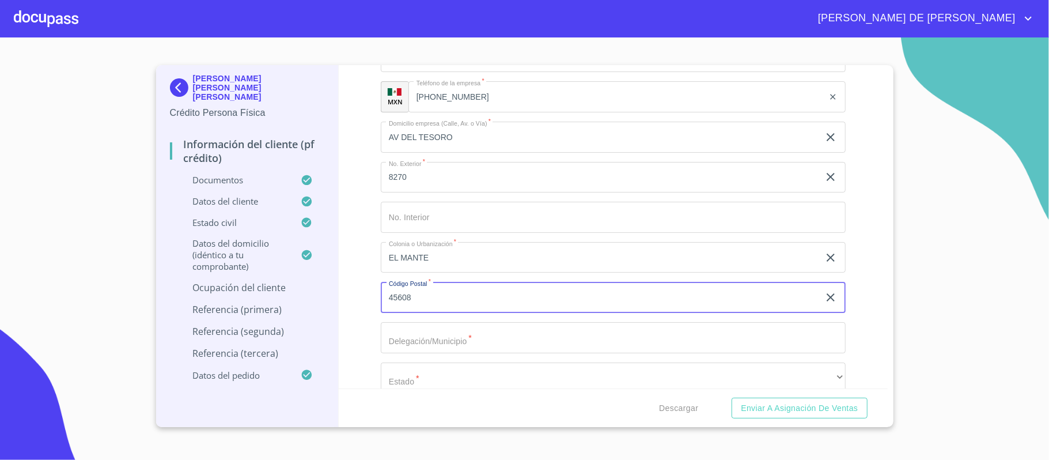
type input "45608"
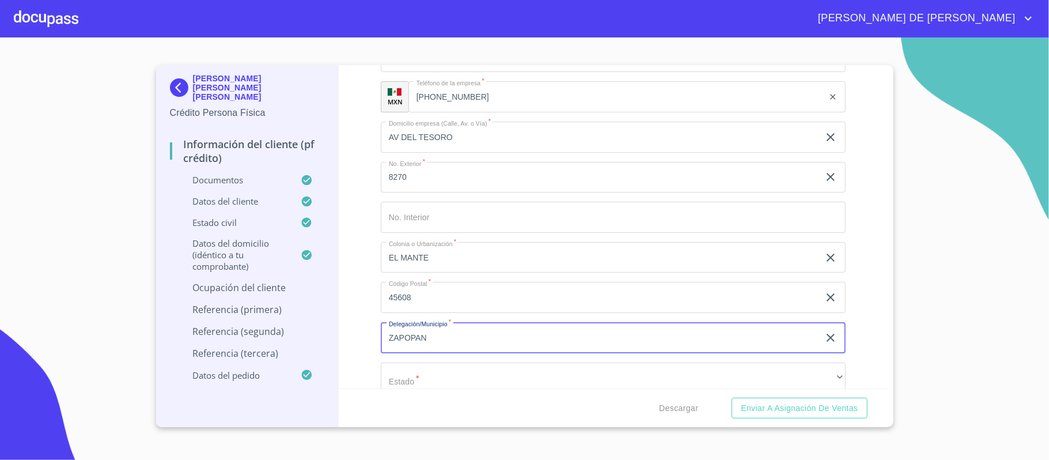
type input "ZAPOPAN"
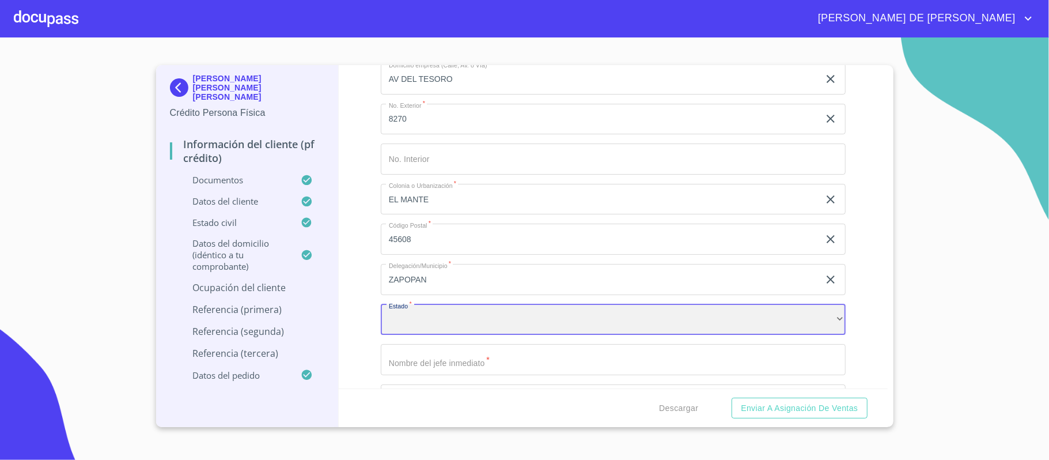
scroll to position [4678, 0]
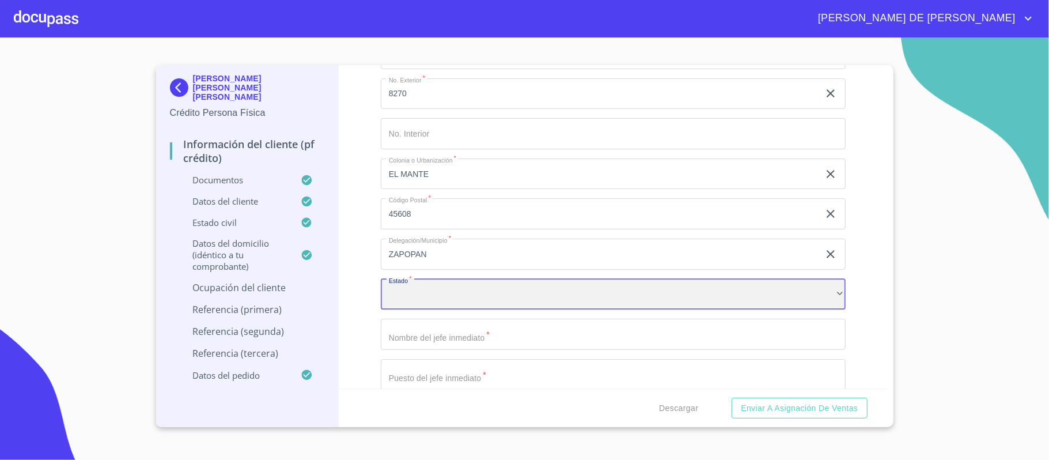
click at [445, 301] on div "​" at bounding box center [613, 294] width 465 height 31
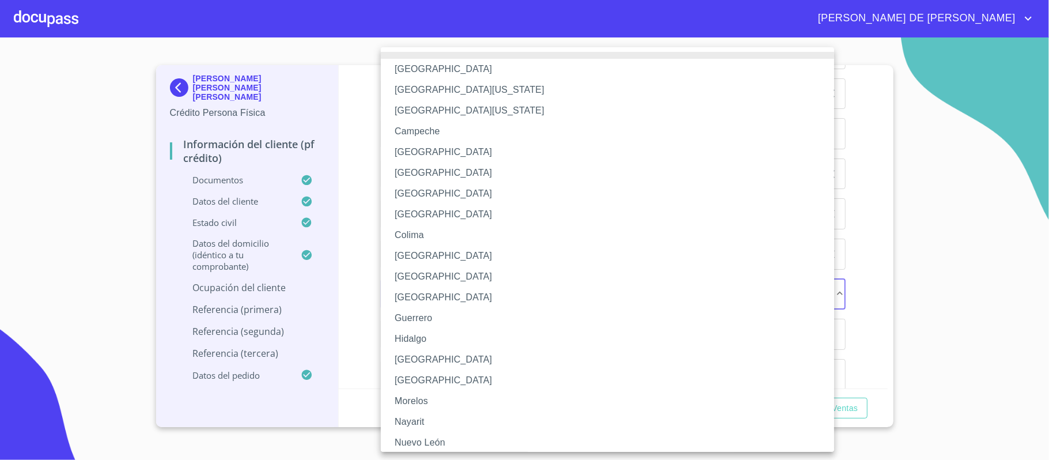
click at [420, 361] on li "[GEOGRAPHIC_DATA]" at bounding box center [613, 359] width 465 height 21
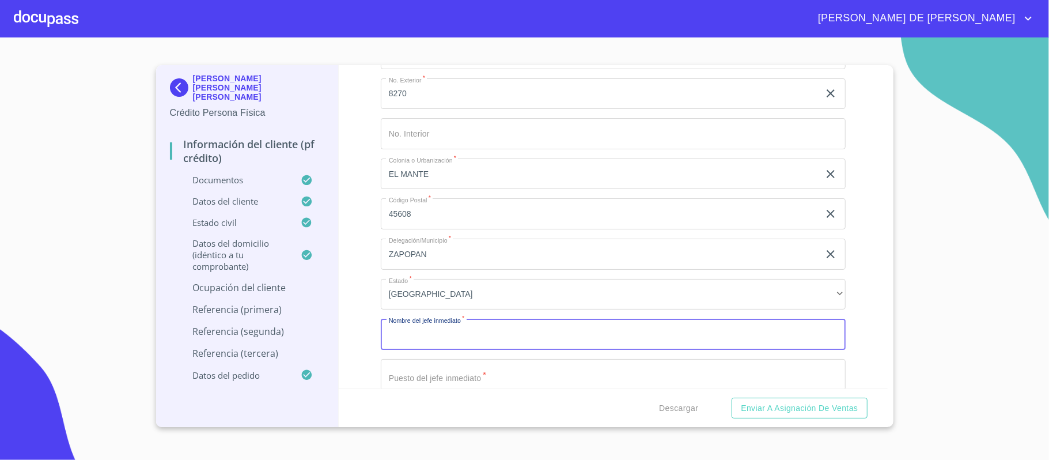
click at [447, 332] on input "Documento de identificación.   *" at bounding box center [613, 334] width 465 height 31
type input "[PERSON_NAME]"
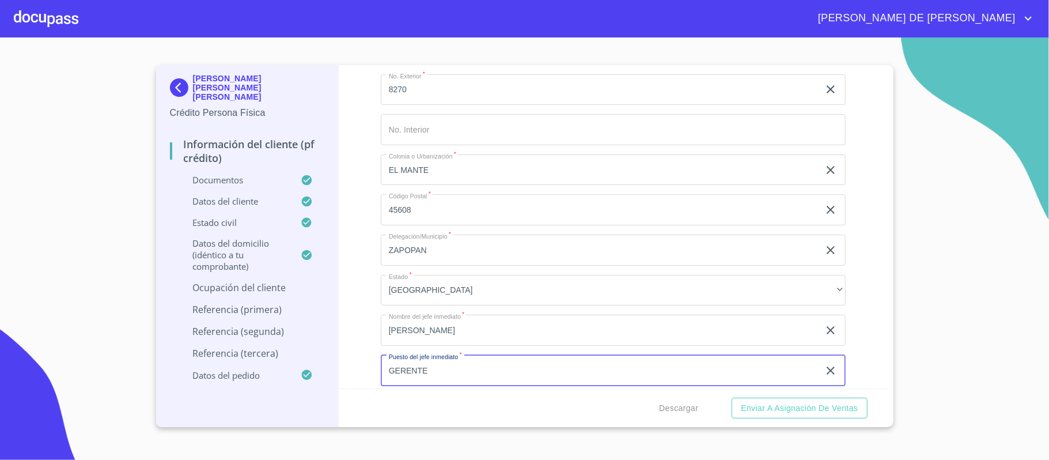
type input "GERENTE"
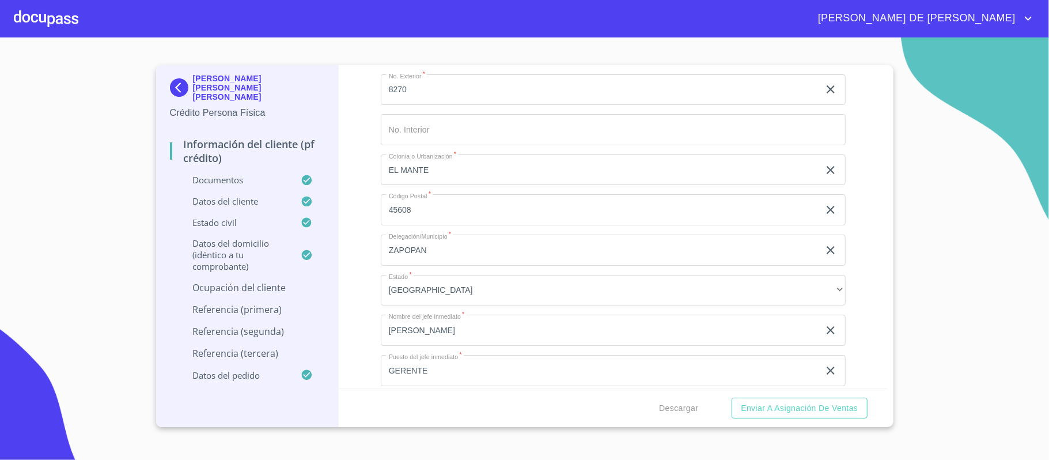
scroll to position [4868, 0]
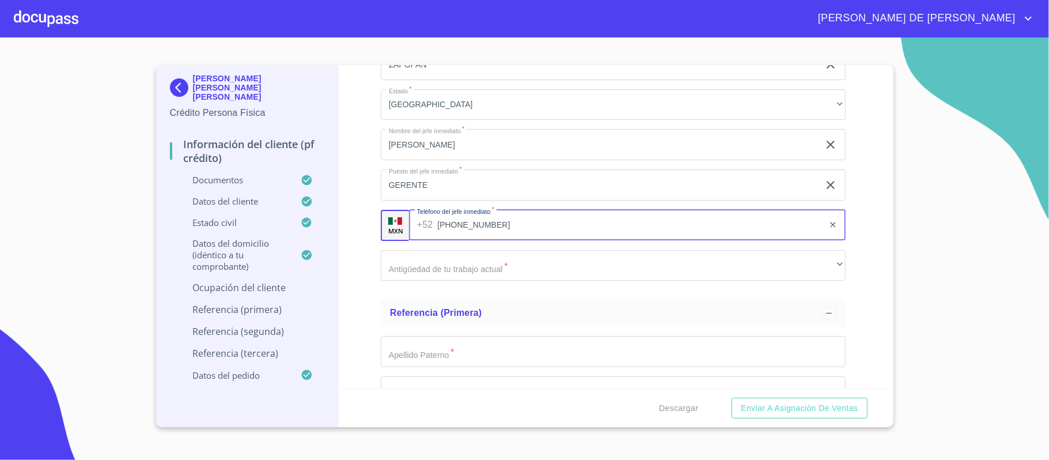
type input "[PHONE_NUMBER]"
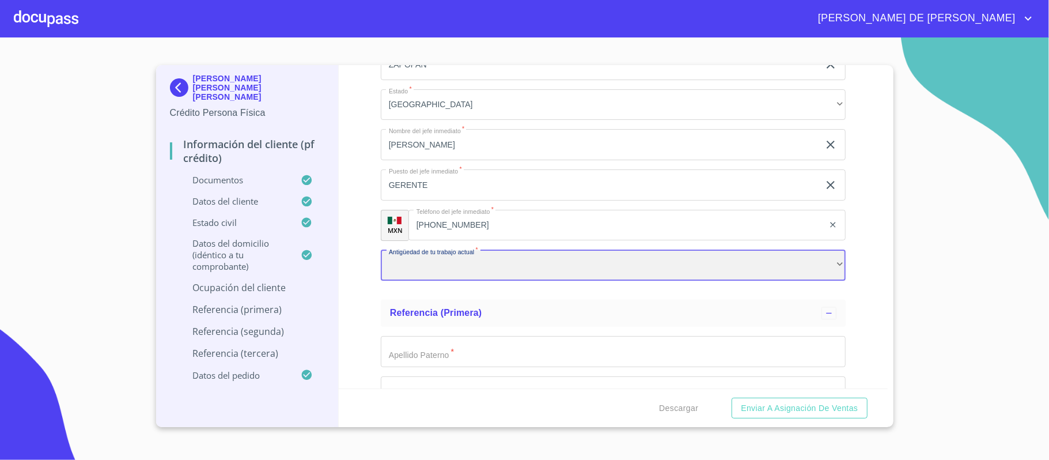
click at [446, 271] on div "​" at bounding box center [613, 265] width 465 height 31
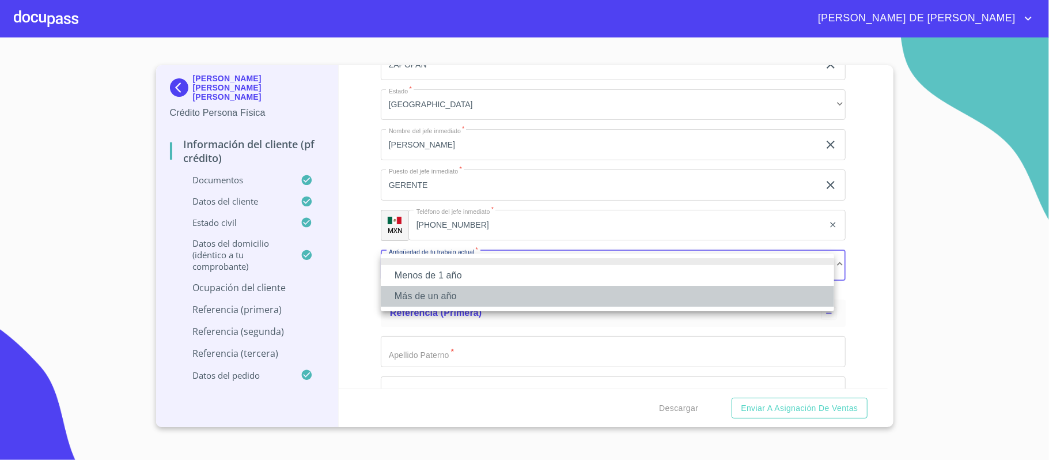
click at [445, 298] on li "Más de un año" at bounding box center [607, 296] width 453 height 21
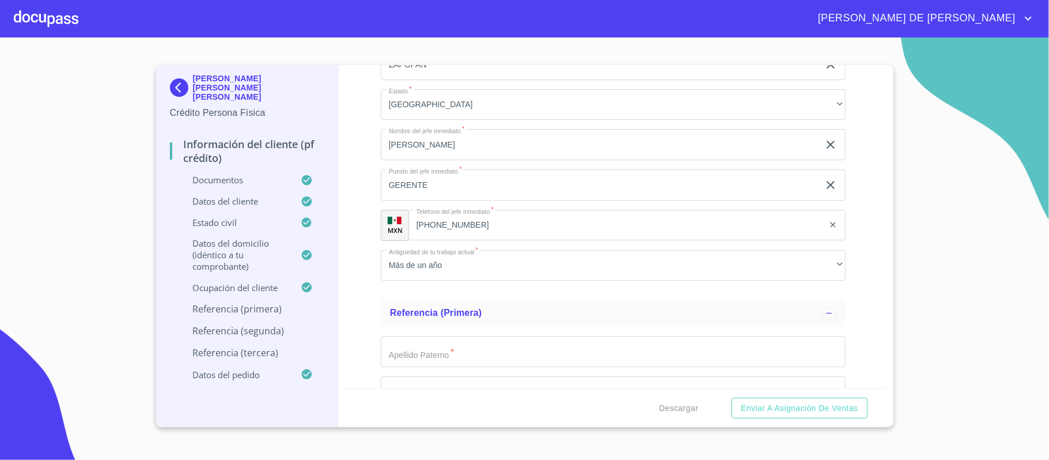
click at [359, 286] on div "Información del cliente (PF crédito) Documentos Documento de identificación.   …" at bounding box center [613, 226] width 549 height 323
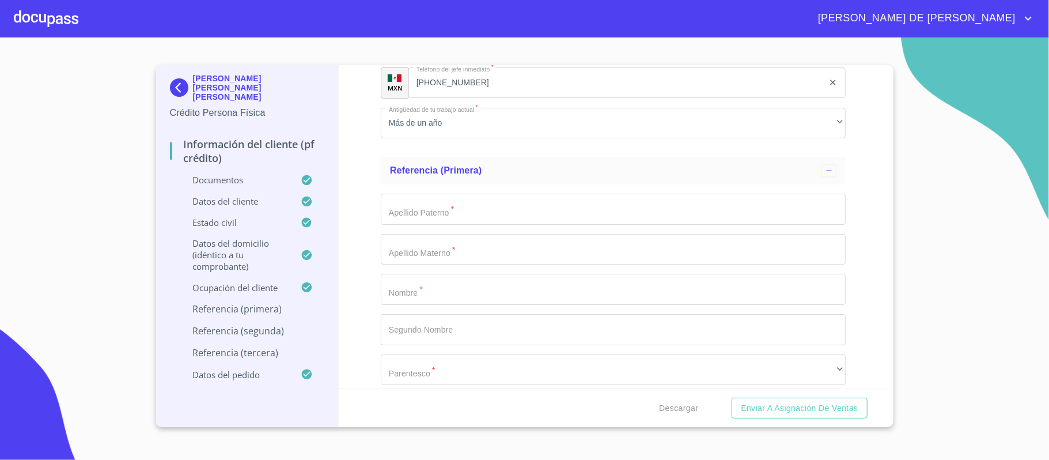
scroll to position [5022, 0]
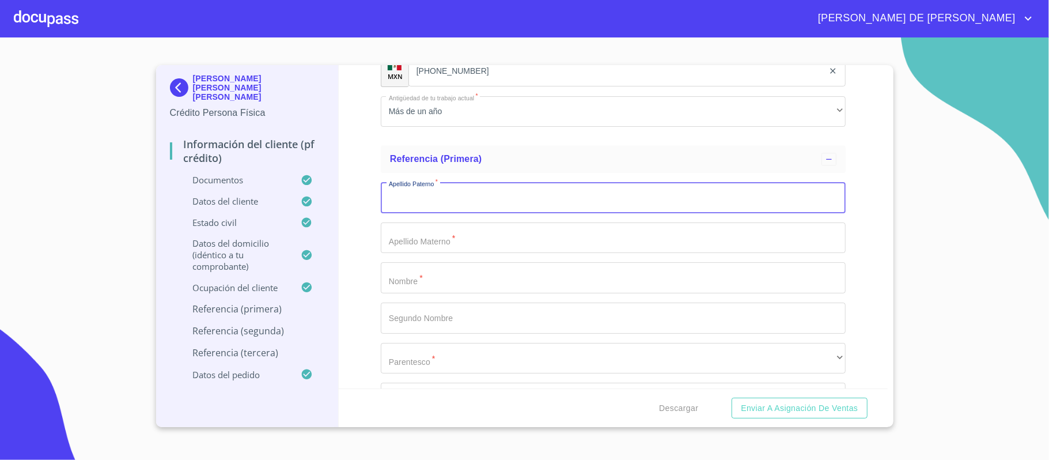
click at [441, 206] on input "Documento de identificación.   *" at bounding box center [613, 197] width 465 height 31
type input "[PERSON_NAME]"
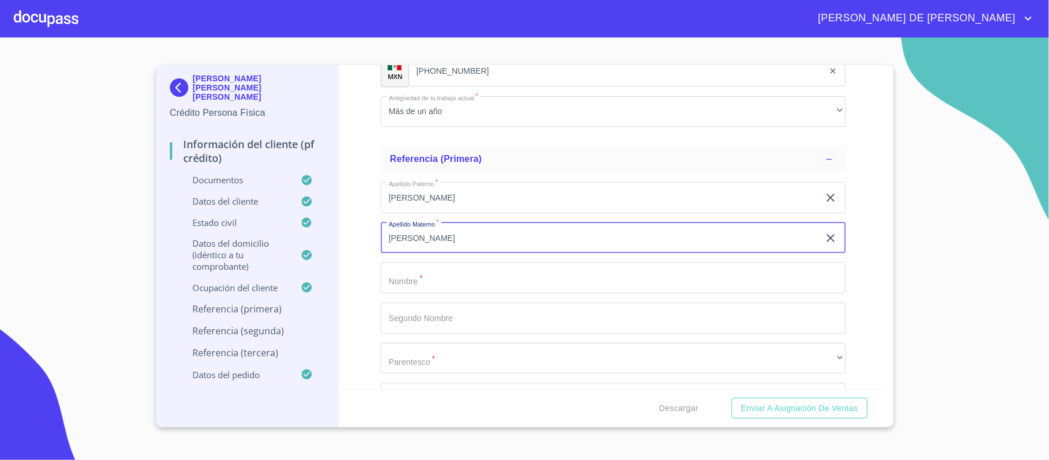
type input "[PERSON_NAME]"
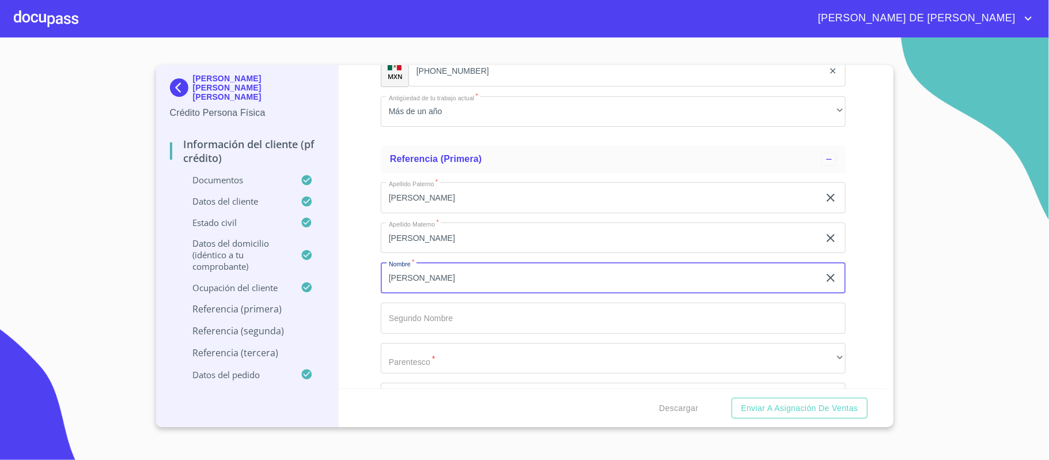
type input "[PERSON_NAME]"
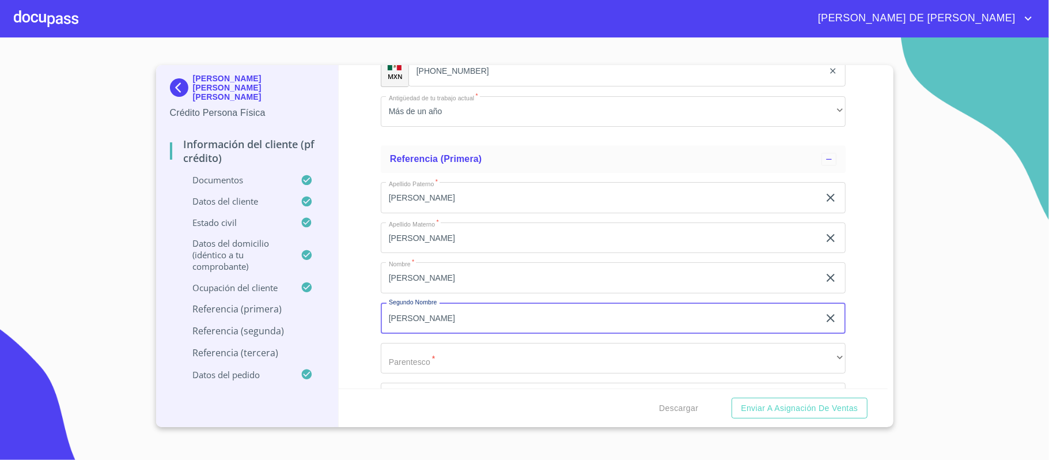
type input "[PERSON_NAME]"
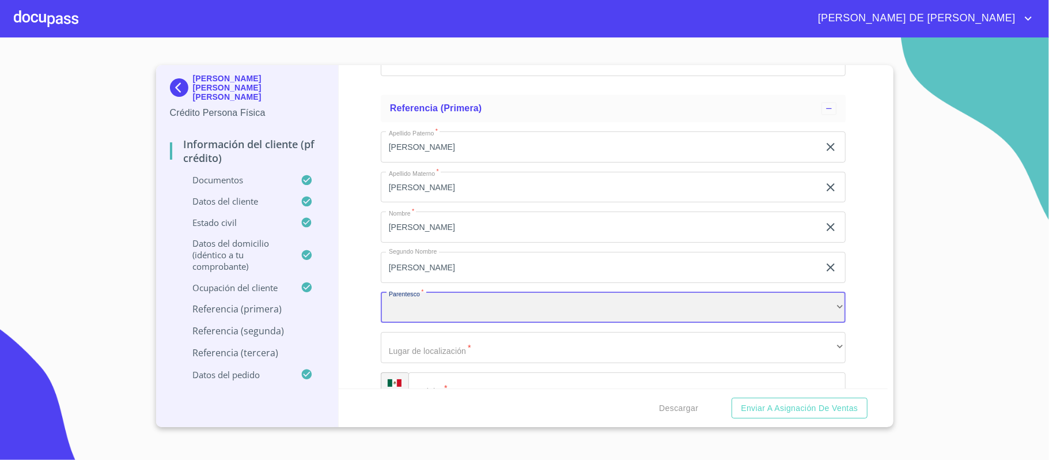
scroll to position [5098, 0]
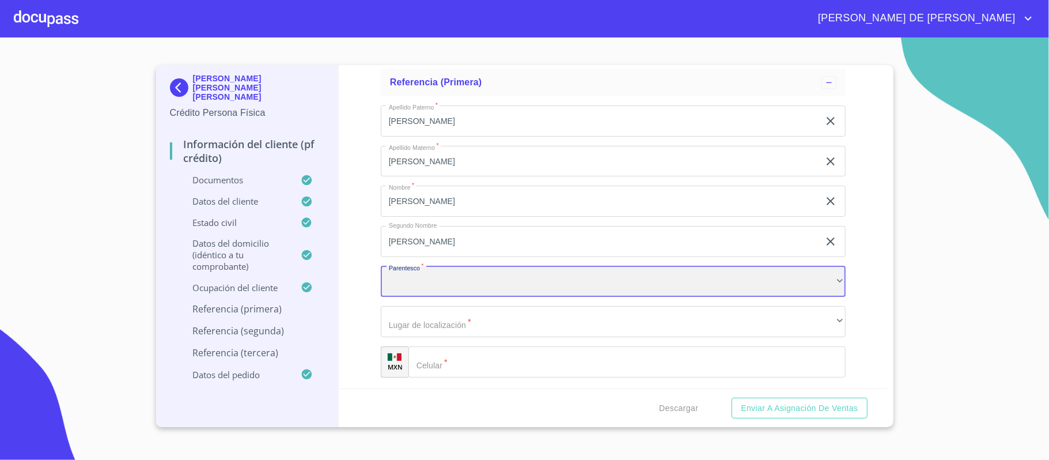
click at [436, 288] on div "​" at bounding box center [613, 281] width 465 height 31
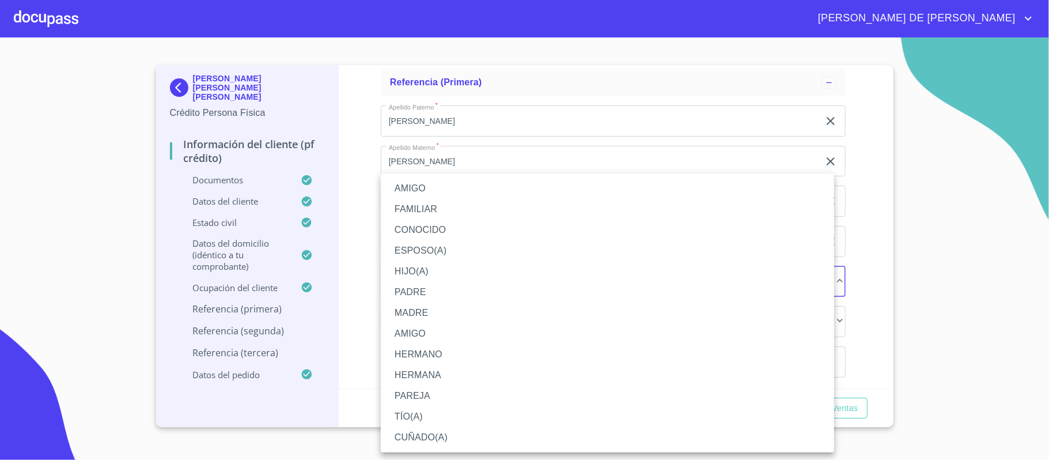
click at [427, 294] on li "PADRE" at bounding box center [607, 292] width 453 height 21
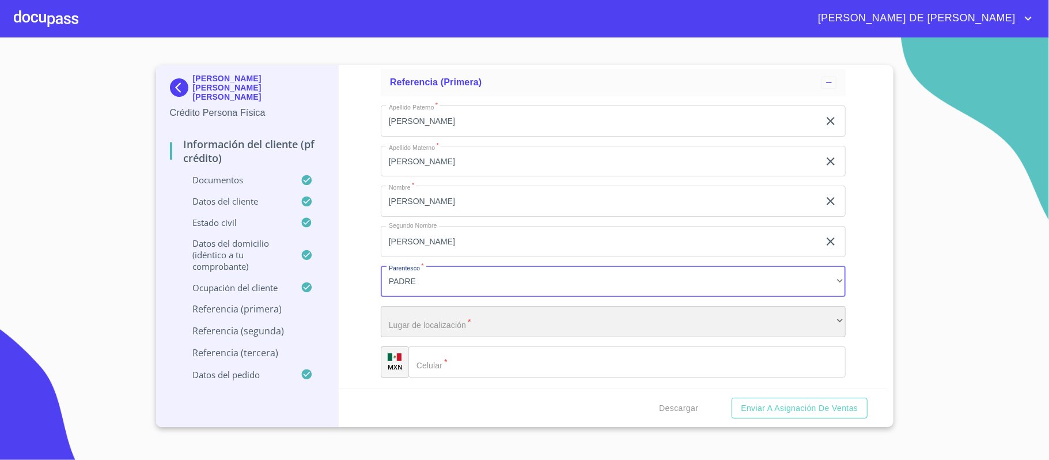
click at [454, 323] on div "​" at bounding box center [613, 321] width 465 height 31
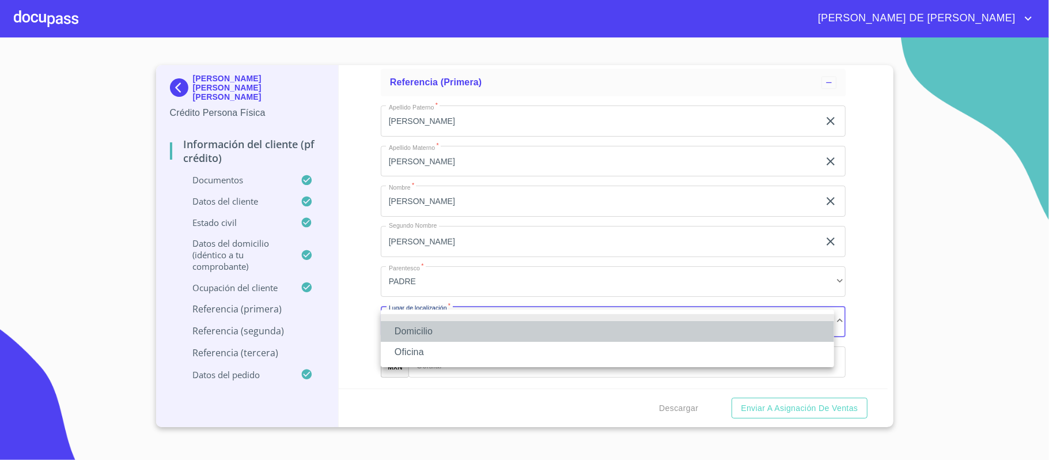
click at [455, 325] on li "Domicilio" at bounding box center [607, 331] width 453 height 21
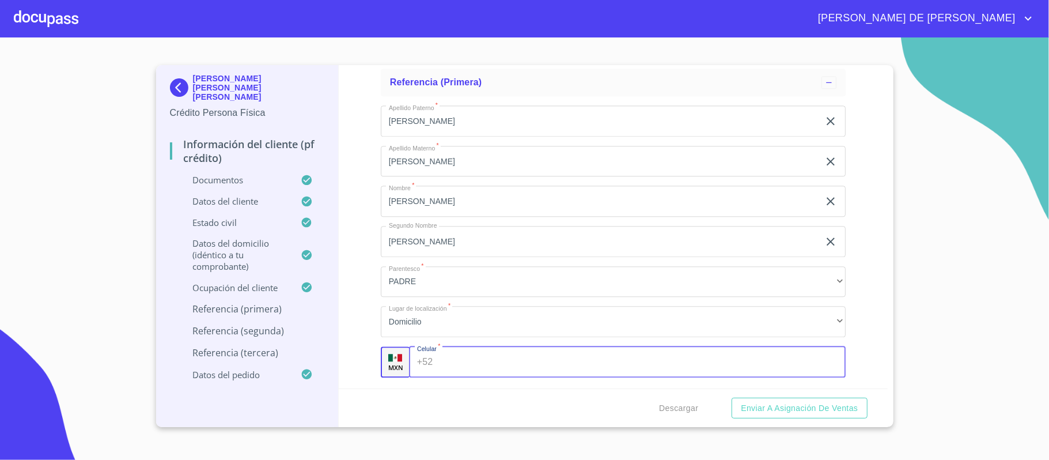
click at [461, 354] on input "Documento de identificación.   *" at bounding box center [641, 361] width 408 height 31
type input "[PHONE_NUMBER]"
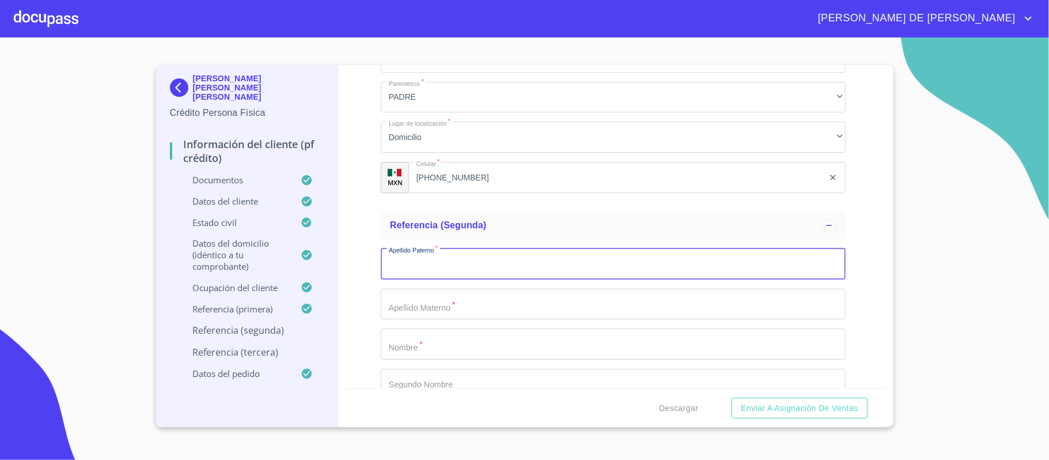
click at [466, 274] on input "Documento de identificación.   *" at bounding box center [613, 263] width 465 height 31
type input "[PERSON_NAME]"
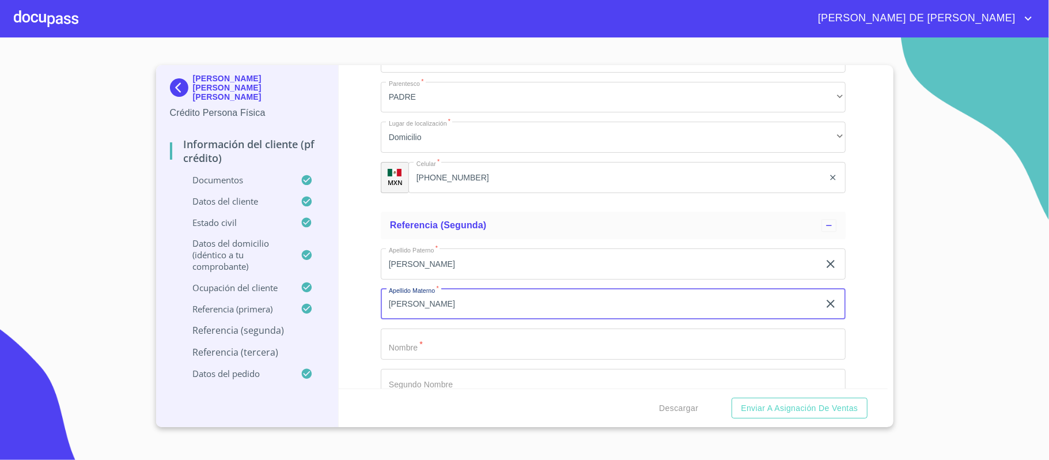
type input "[PERSON_NAME]"
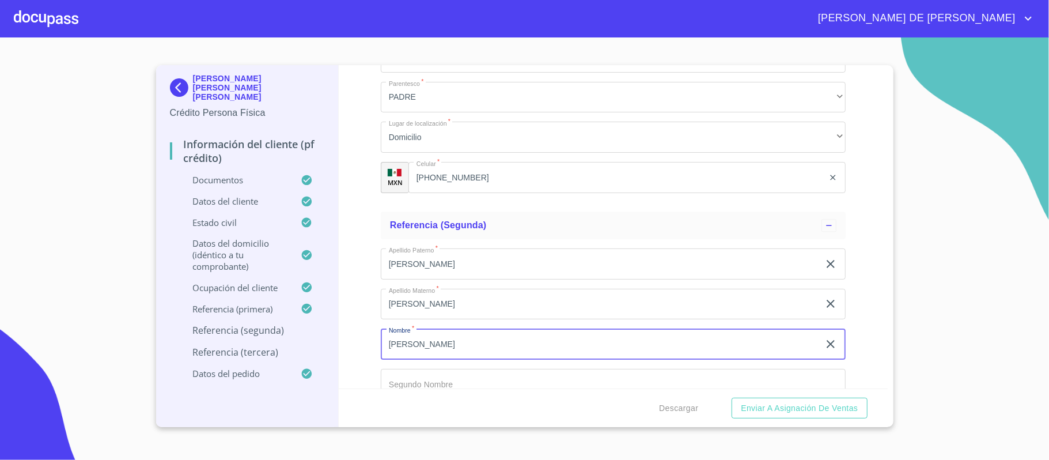
type input "[PERSON_NAME]"
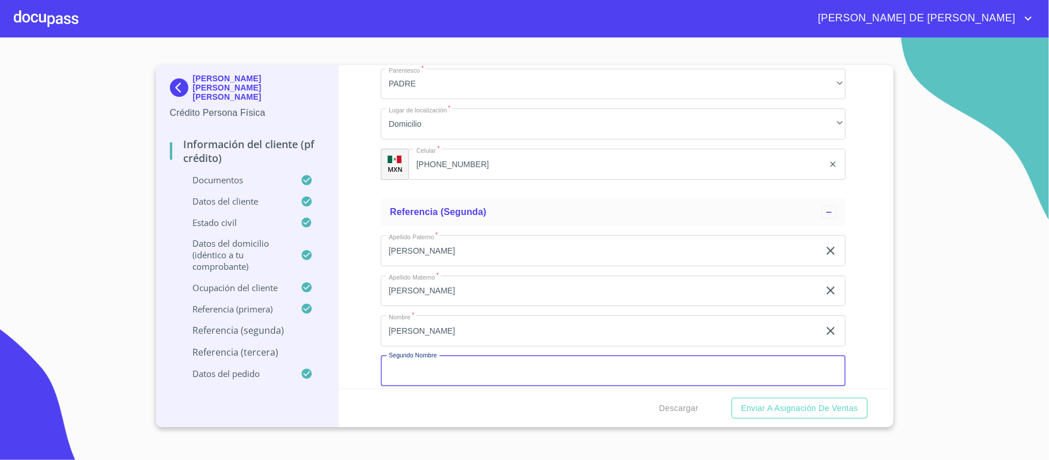
scroll to position [5482, 0]
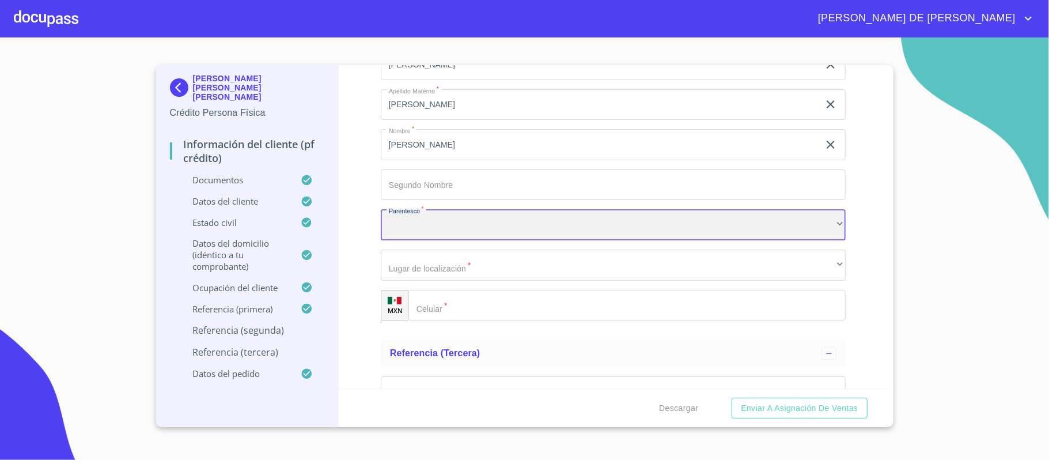
click at [457, 228] on div "​" at bounding box center [613, 224] width 465 height 31
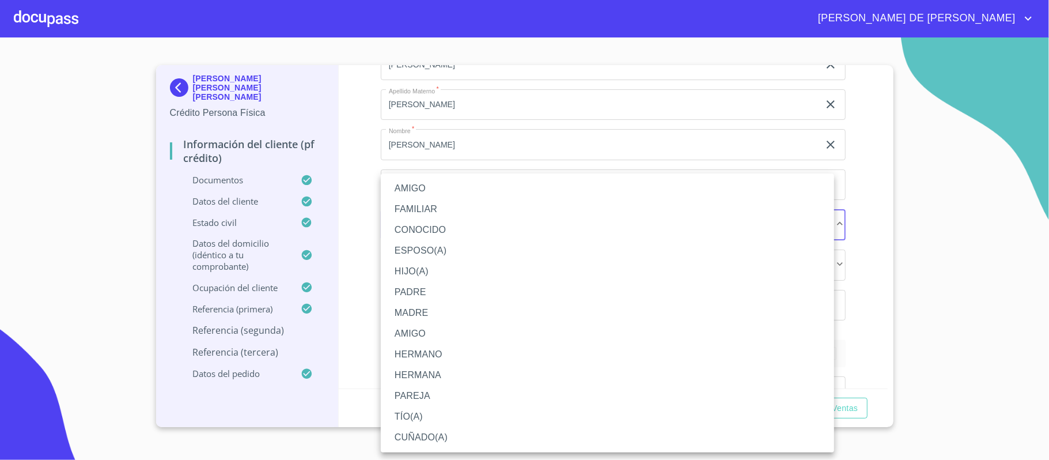
click at [445, 372] on li "HERMANA" at bounding box center [607, 375] width 453 height 21
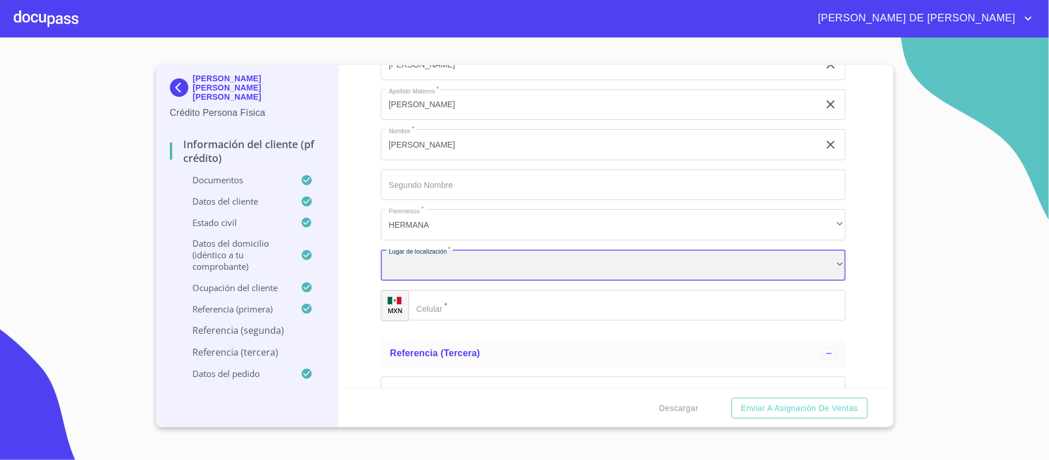
click at [471, 265] on div "​" at bounding box center [613, 264] width 465 height 31
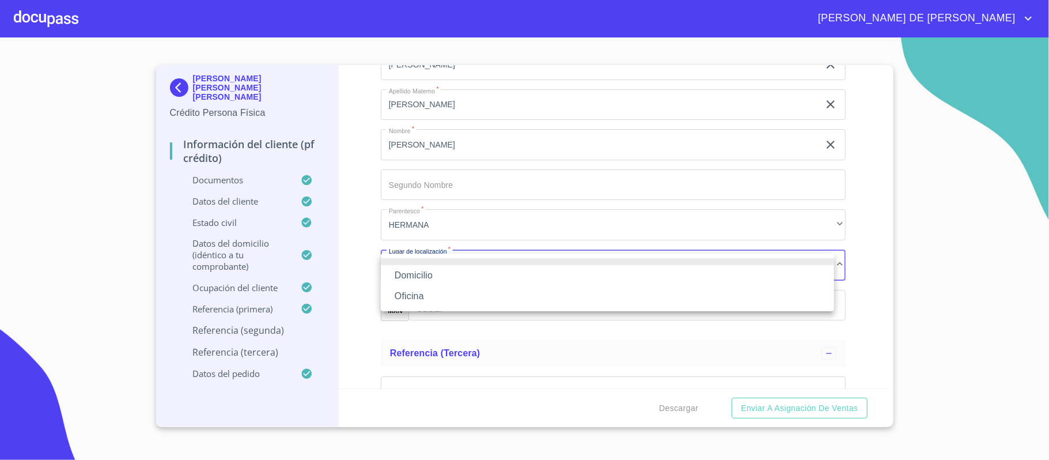
click at [472, 272] on li "Domicilio" at bounding box center [607, 275] width 453 height 21
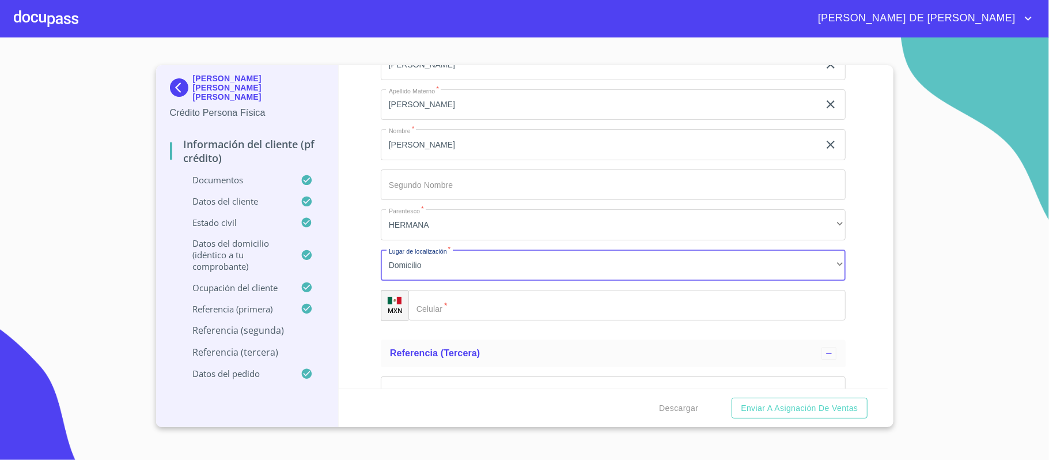
click at [482, 305] on input "Documento de identificación.   *" at bounding box center [626, 305] width 437 height 31
type input "[PHONE_NUMBER]"
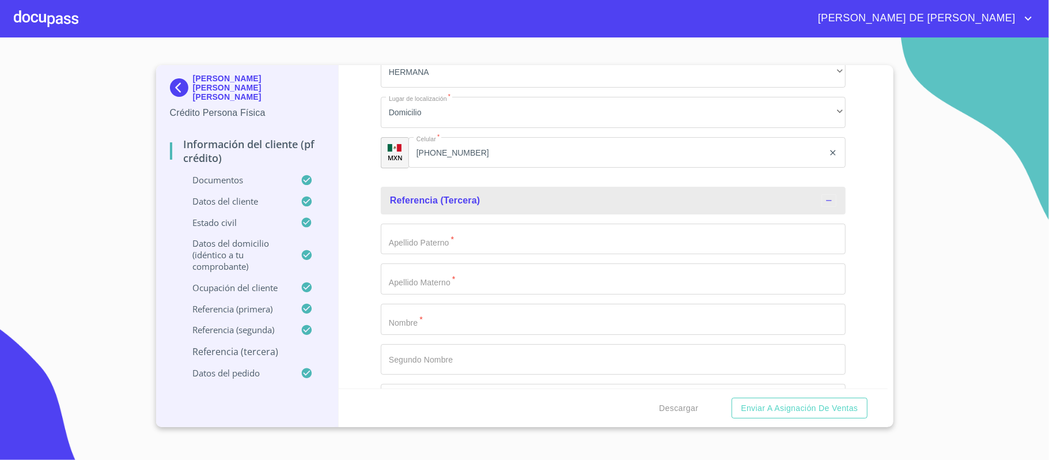
scroll to position [5635, 0]
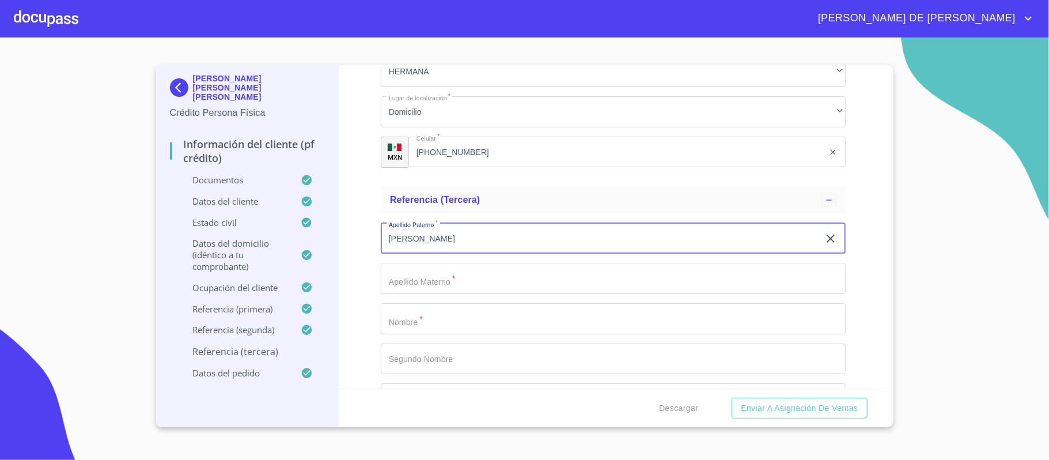
type input "[PERSON_NAME]"
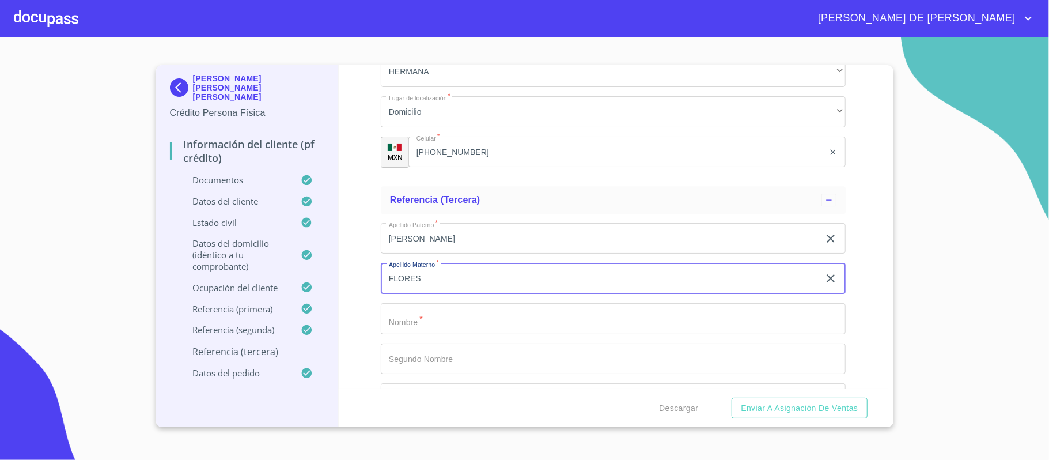
type input "FLORES"
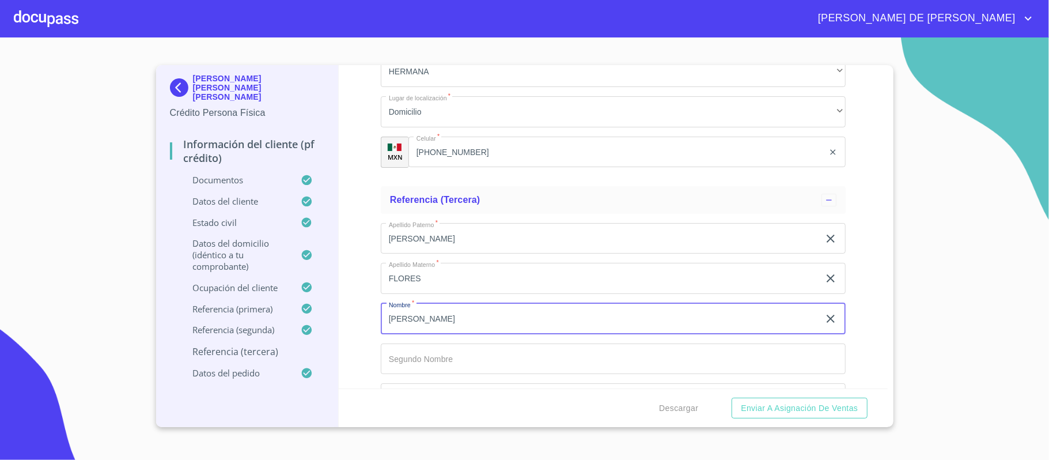
type input "[PERSON_NAME]"
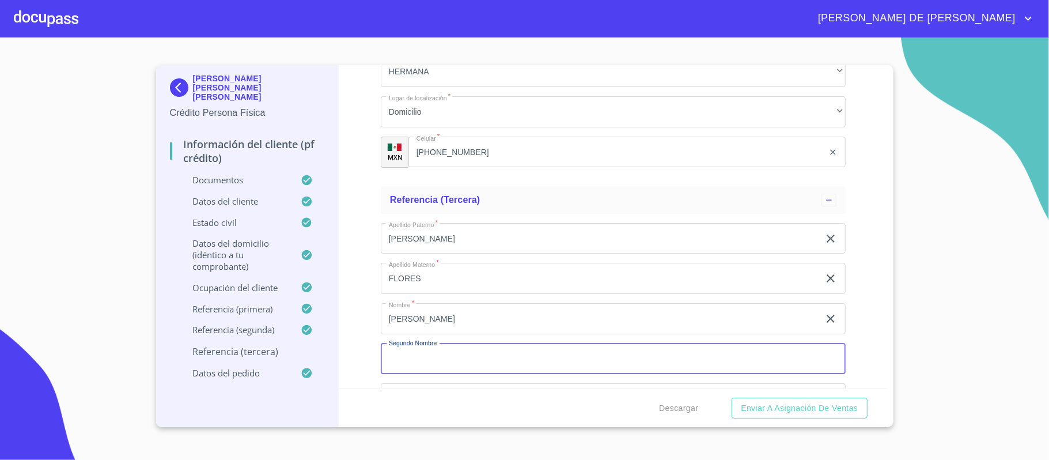
type input "C"
type input "[PERSON_NAME]"
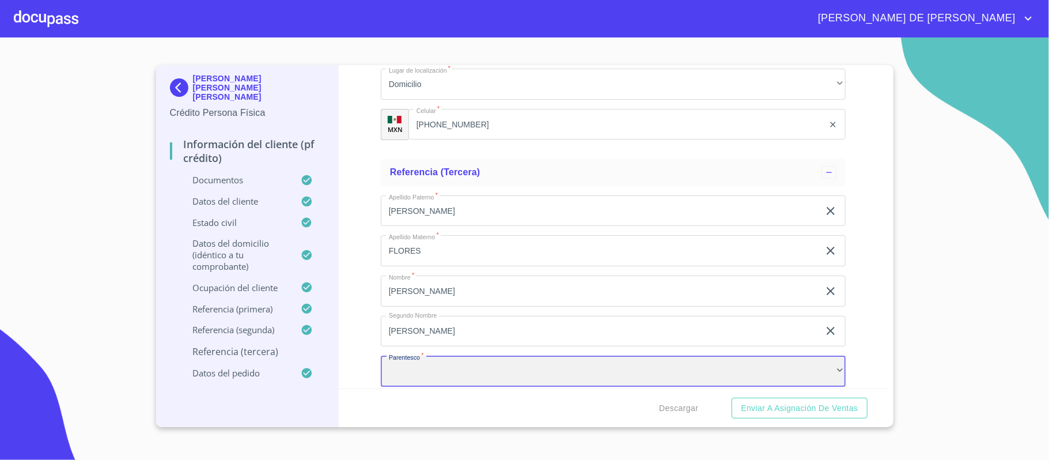
click at [438, 380] on div "​" at bounding box center [613, 370] width 465 height 31
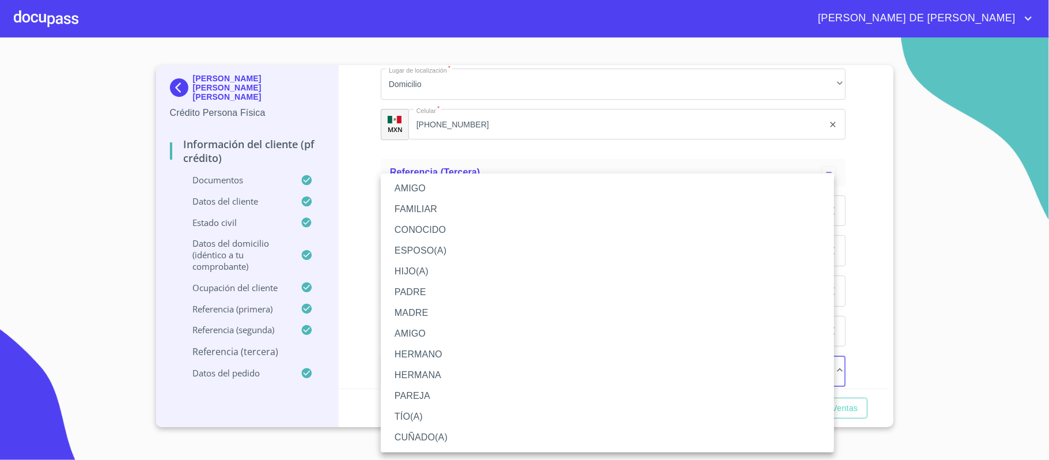
click at [457, 186] on li "AMIGO" at bounding box center [607, 188] width 453 height 21
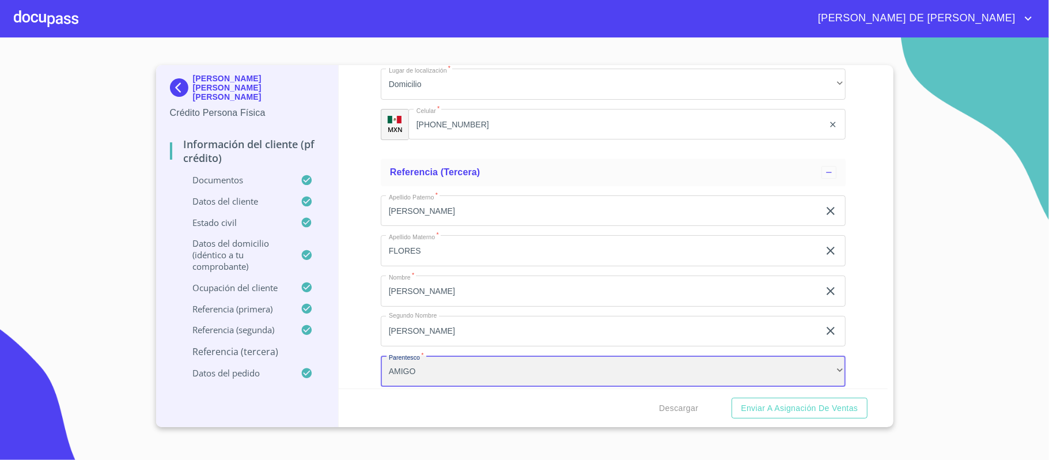
scroll to position [5817, 0]
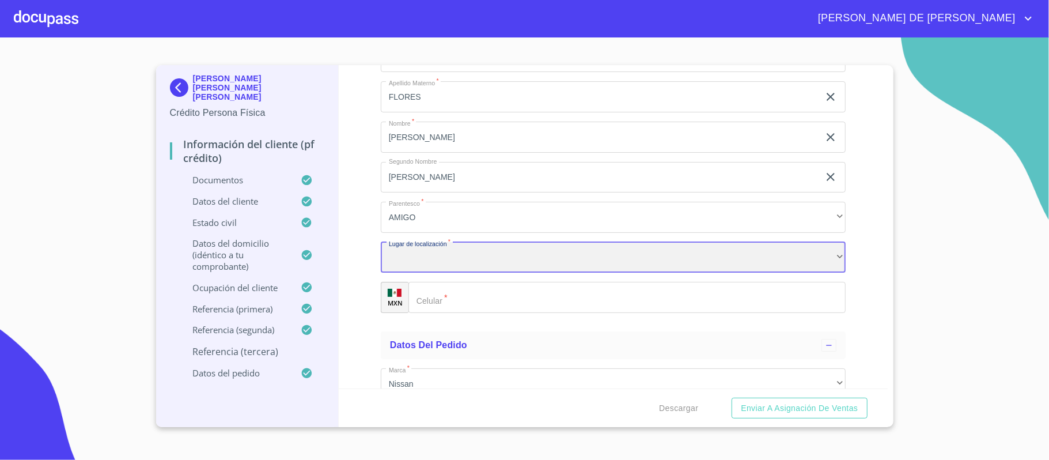
click at [457, 263] on div "​" at bounding box center [613, 257] width 465 height 31
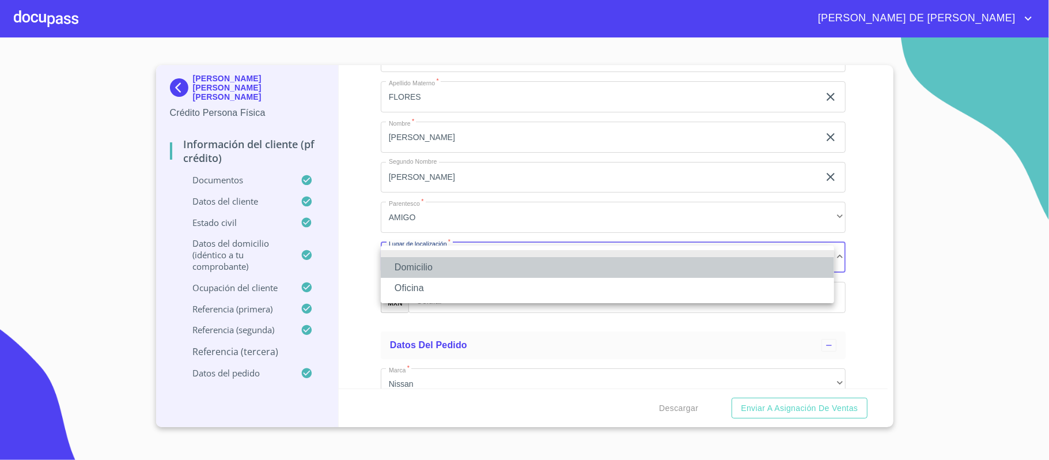
click at [457, 275] on li "Domicilio" at bounding box center [607, 267] width 453 height 21
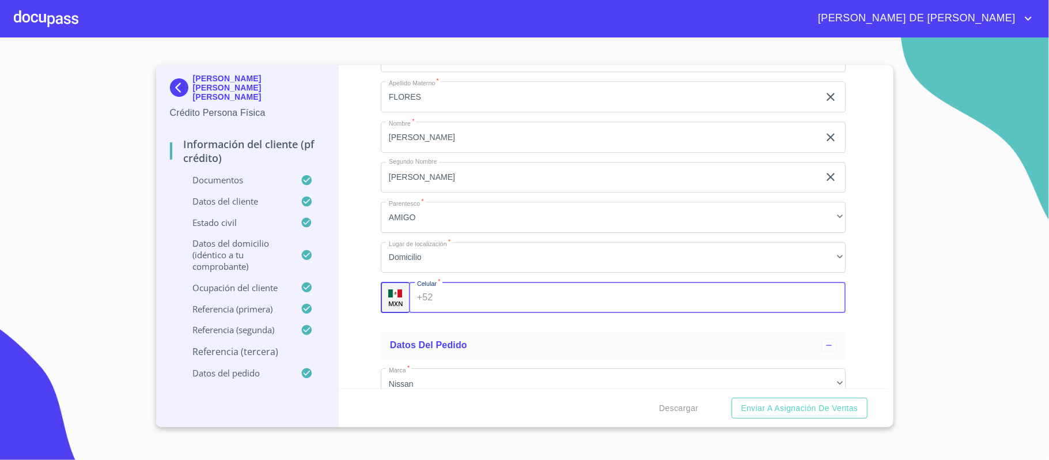
click at [468, 298] on input "Documento de identificación.   *" at bounding box center [641, 297] width 408 height 31
type input "[PHONE_NUMBER]"
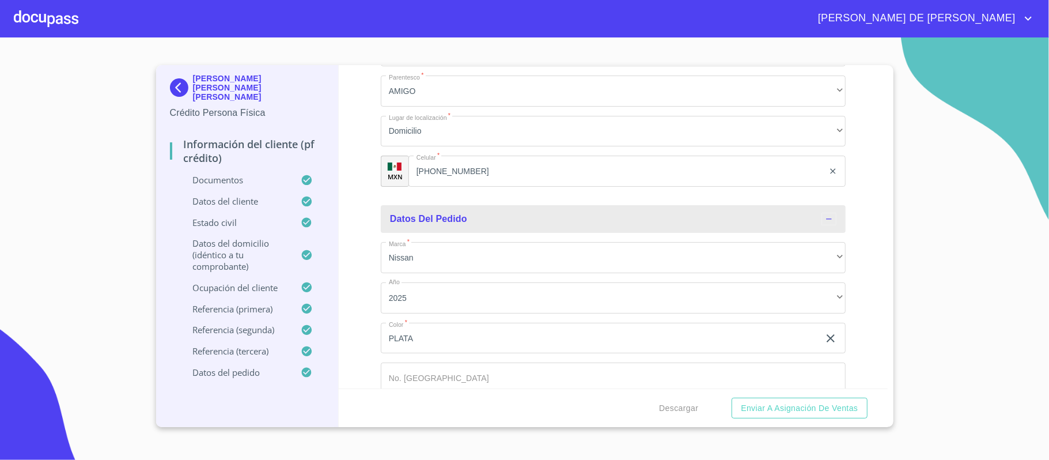
scroll to position [5971, 0]
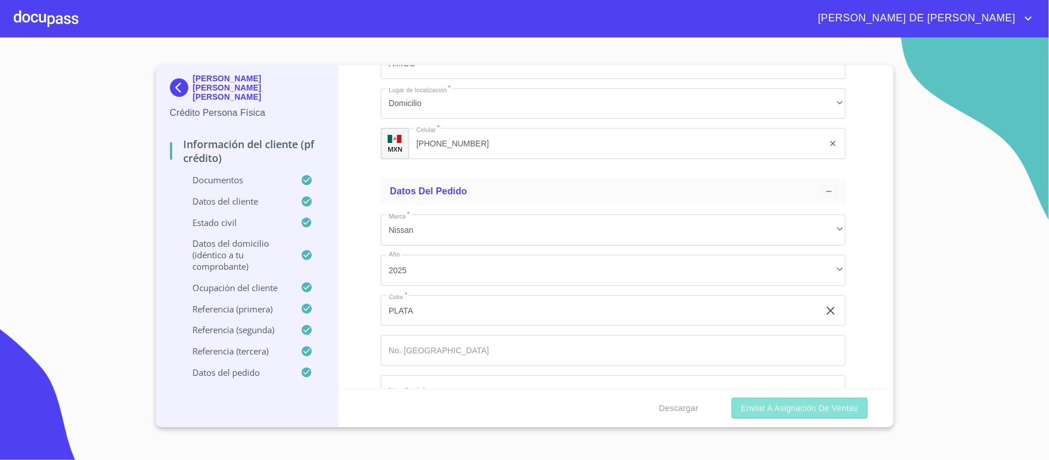
click at [755, 402] on span "Enviar a Asignación de Ventas" at bounding box center [799, 408] width 117 height 14
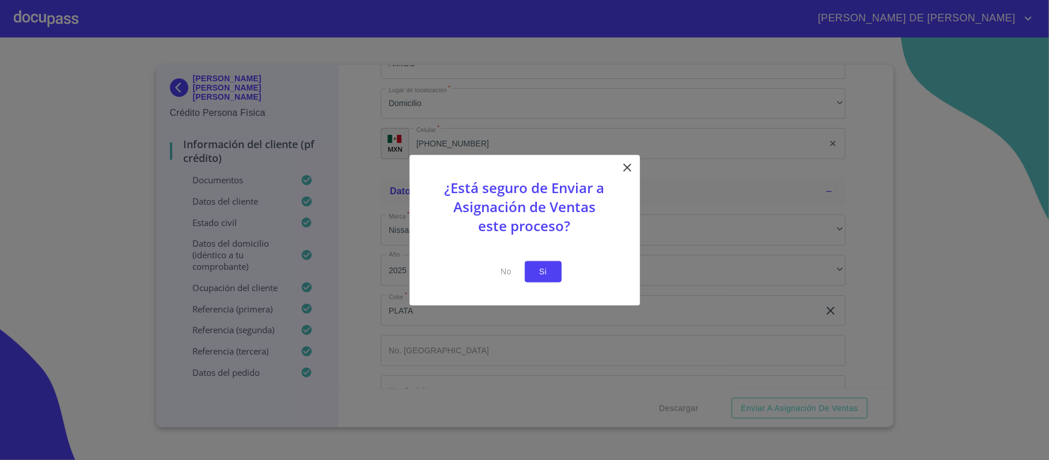
click at [526, 265] on button "Si" at bounding box center [543, 271] width 37 height 21
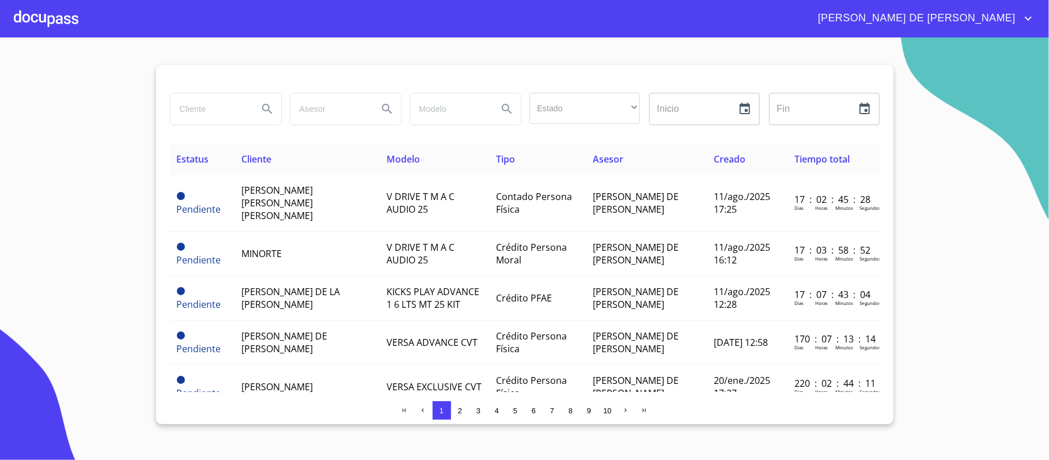
click at [226, 112] on input "search" at bounding box center [210, 108] width 78 height 31
type input "[PERSON_NAME]"
click at [266, 104] on icon "Search" at bounding box center [267, 109] width 10 height 10
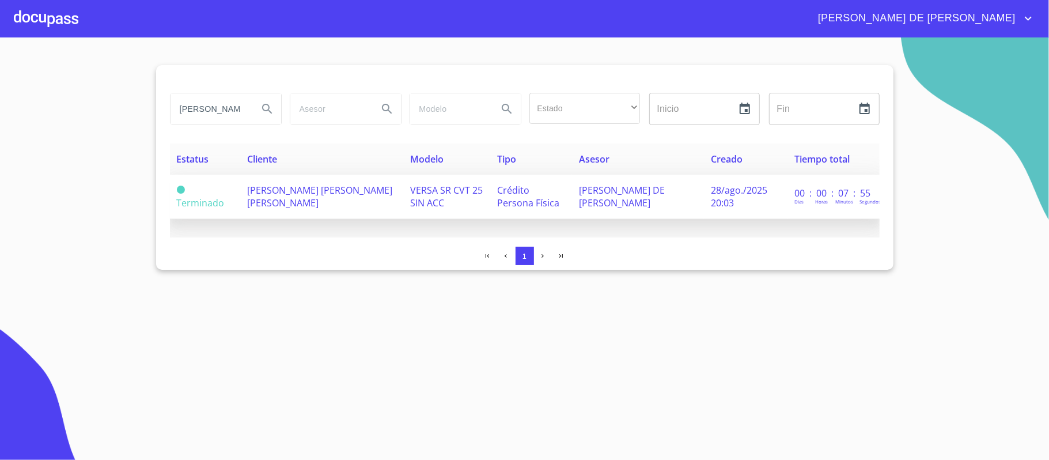
click at [305, 208] on span "[PERSON_NAME] [PERSON_NAME] [PERSON_NAME]" at bounding box center [319, 196] width 145 height 25
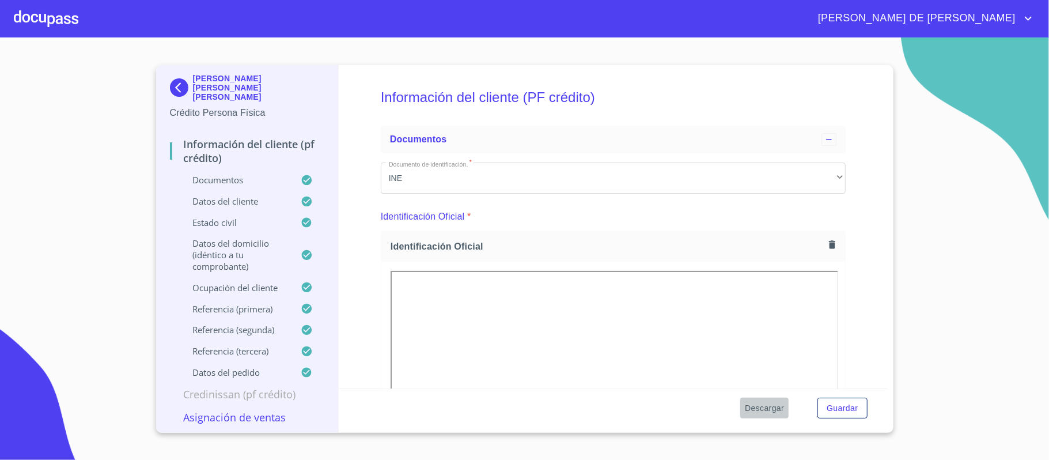
click at [751, 407] on span "Descargar" at bounding box center [764, 408] width 39 height 14
